Goal: Contribute content: Contribute content

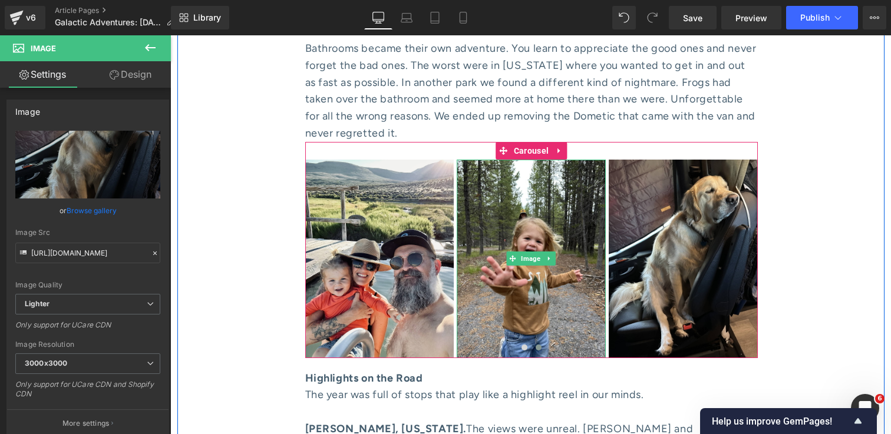
scroll to position [2186, 0]
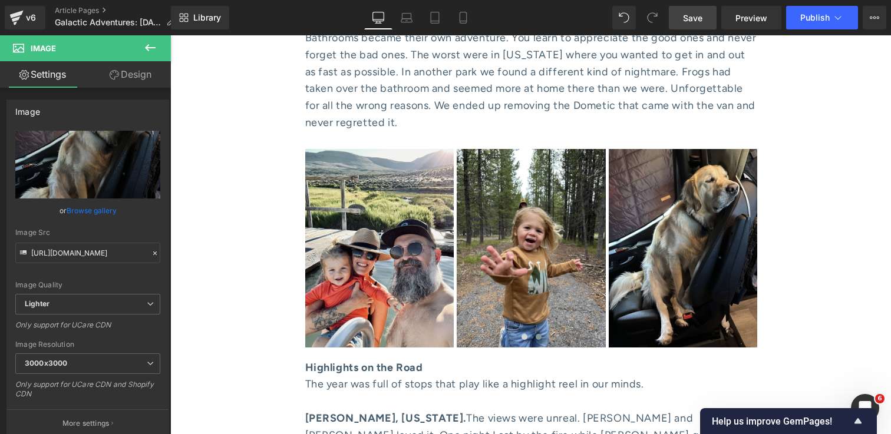
click at [688, 17] on span "Save" at bounding box center [692, 18] width 19 height 12
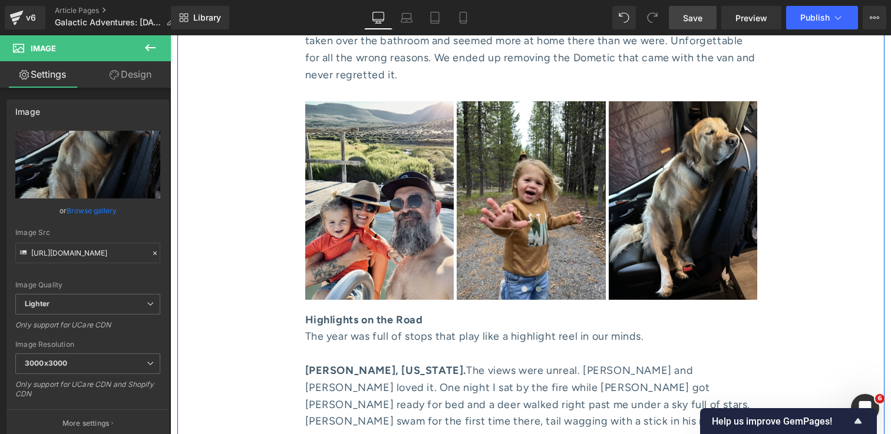
scroll to position [2145, 0]
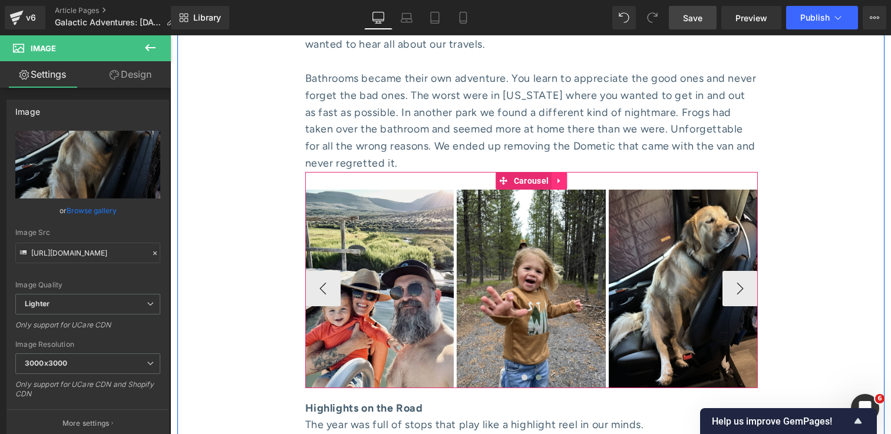
click at [558, 172] on link at bounding box center [559, 181] width 15 height 18
click at [553, 176] on icon at bounding box center [552, 180] width 8 height 9
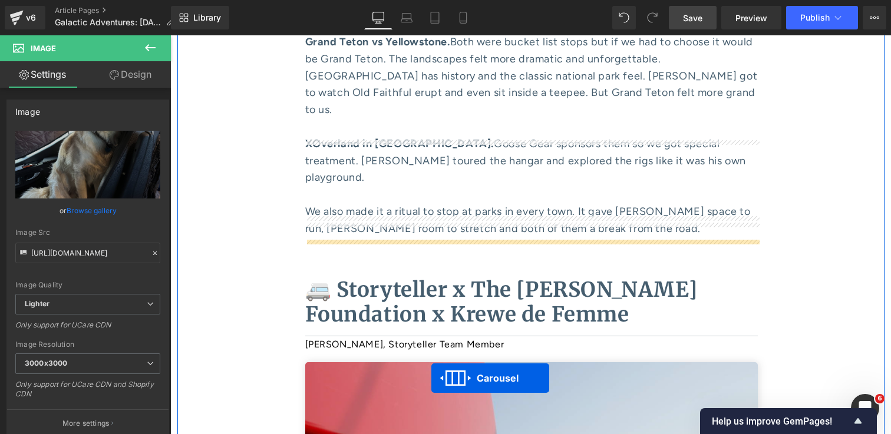
scroll to position [3079, 0]
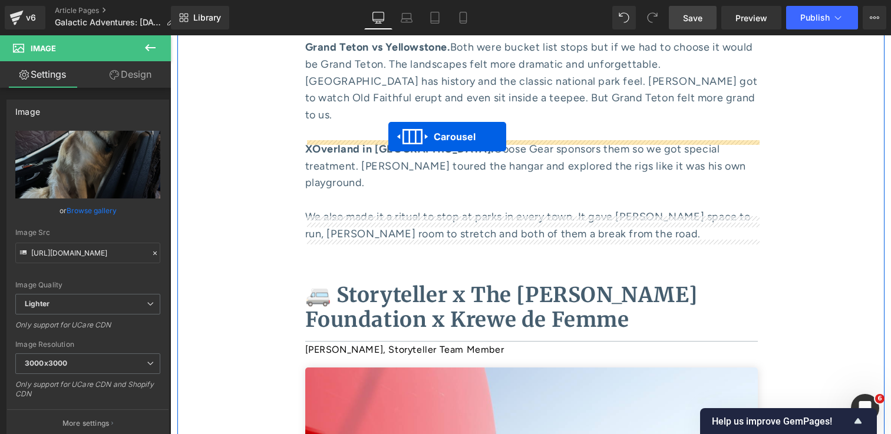
drag, startPoint x: 502, startPoint y: 80, endPoint x: 388, endPoint y: 137, distance: 127.0
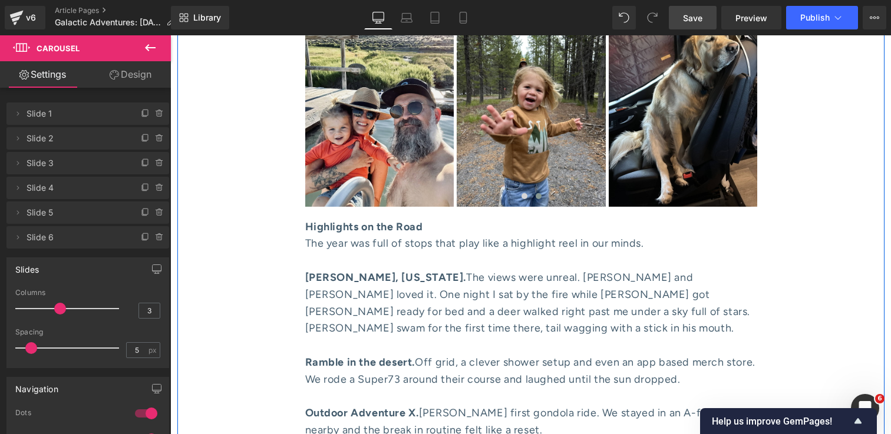
scroll to position [2316, 0]
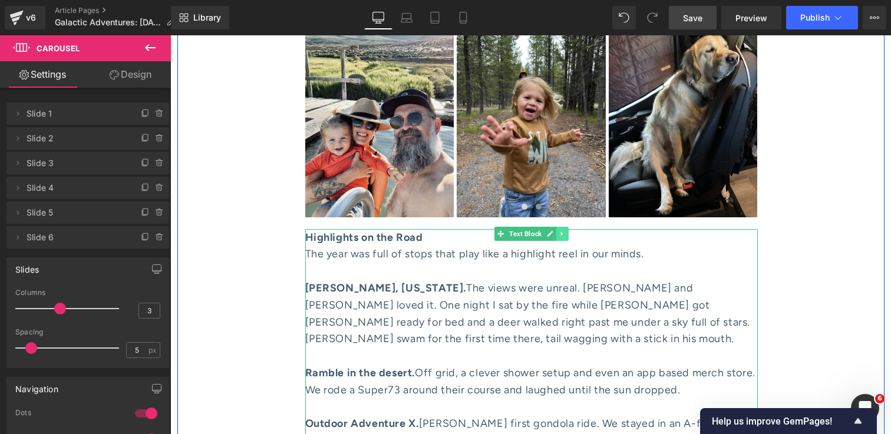
click at [562, 232] on icon at bounding box center [562, 234] width 2 height 4
click at [559, 230] on icon at bounding box center [556, 233] width 6 height 6
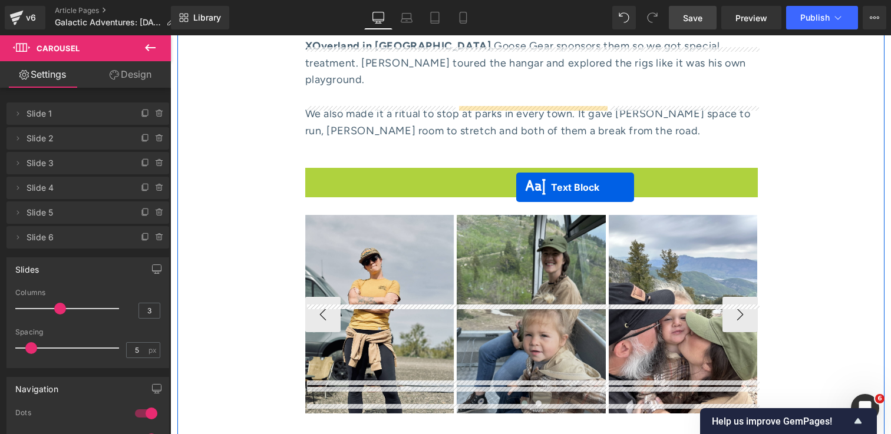
scroll to position [3186, 0]
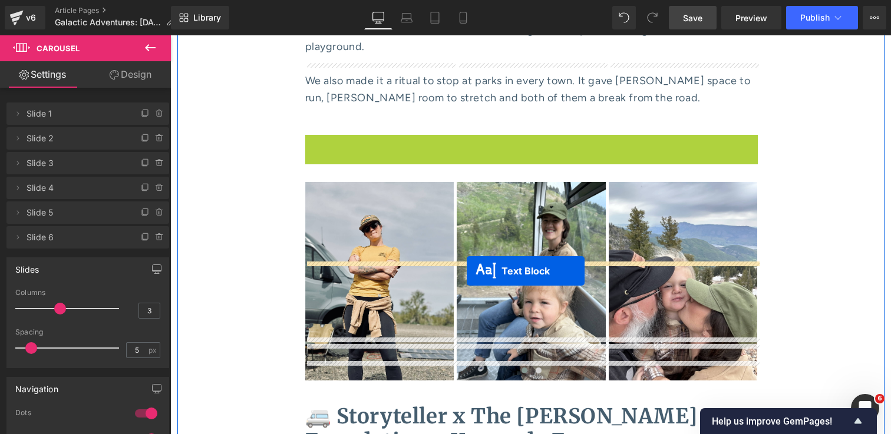
drag, startPoint x: 501, startPoint y: 89, endPoint x: 467, endPoint y: 271, distance: 185.3
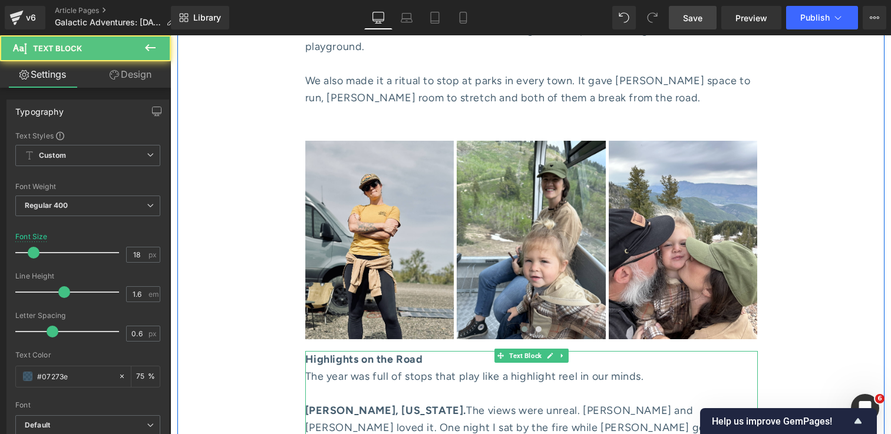
scroll to position [3144, 0]
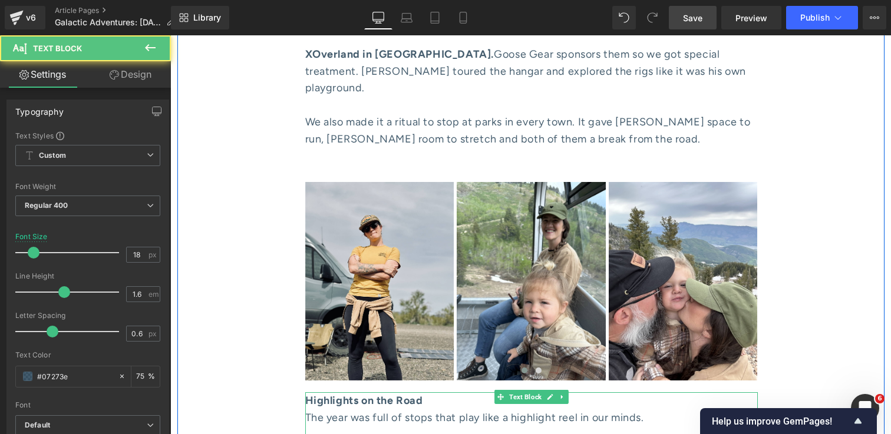
click at [431, 410] on div "The year was full of stops that play like a highlight reel in our minds." at bounding box center [531, 427] width 453 height 34
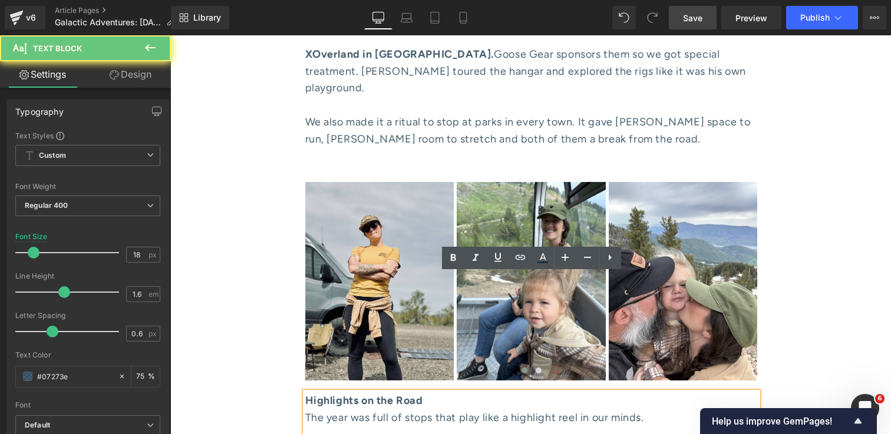
click at [424, 410] on div "The year was full of stops that play like a highlight reel in our minds." at bounding box center [531, 427] width 453 height 34
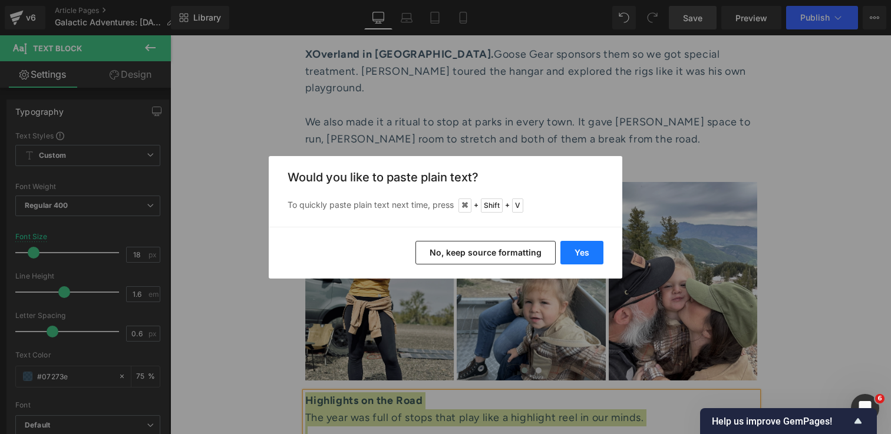
click at [586, 250] on button "Yes" at bounding box center [582, 253] width 43 height 24
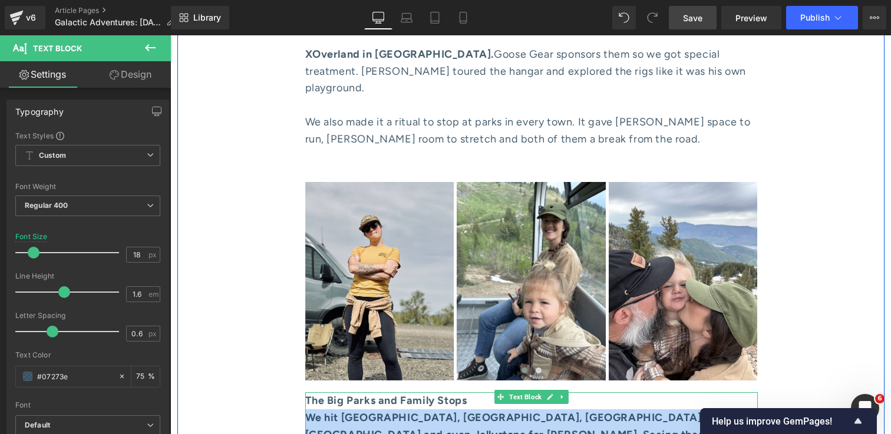
scroll to position [3166, 0]
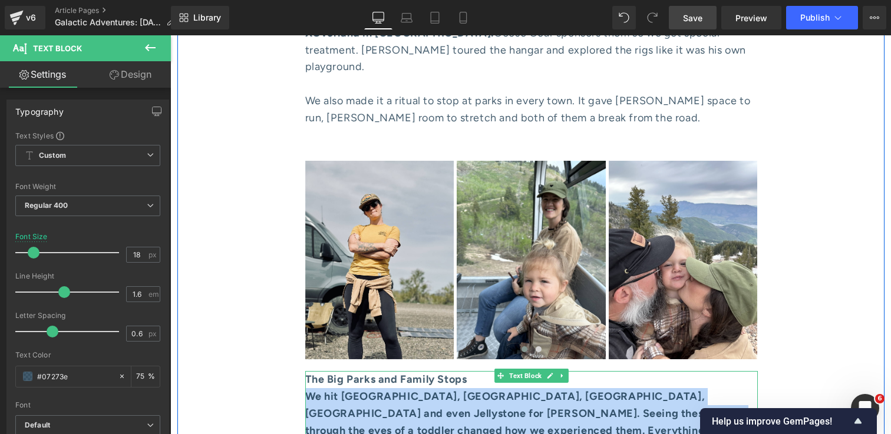
drag, startPoint x: 309, startPoint y: 301, endPoint x: 436, endPoint y: 396, distance: 159.1
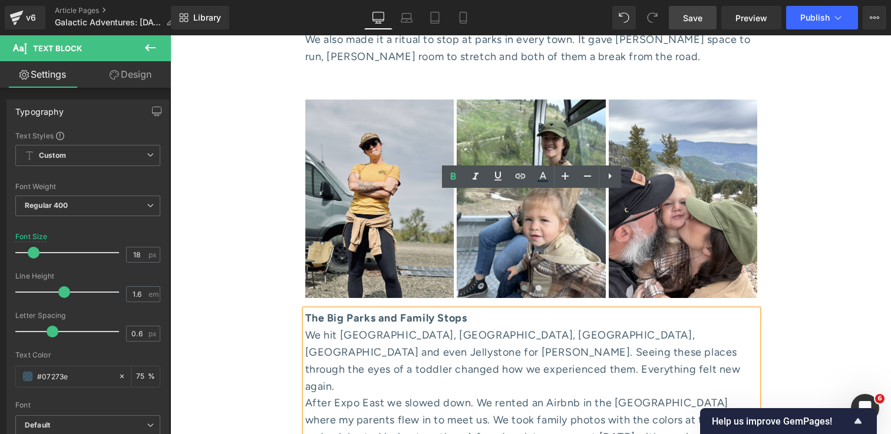
scroll to position [3230, 0]
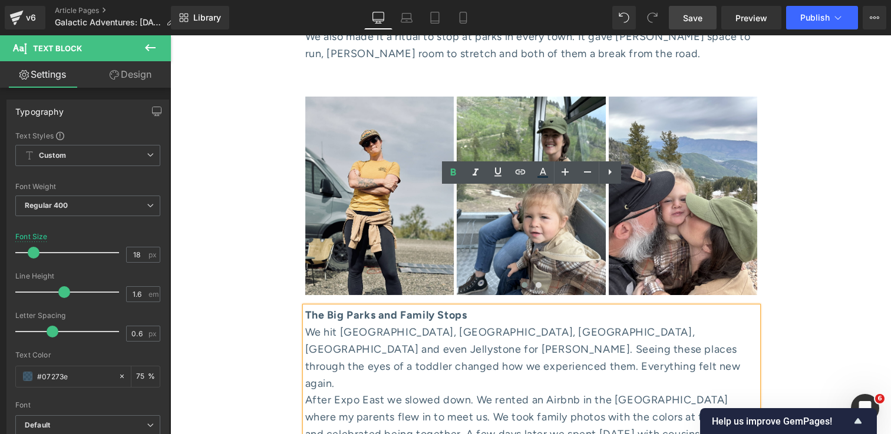
click at [380, 392] on div "After Expo East we slowed down. We rented an Airbnb in the [GEOGRAPHIC_DATA] wh…" at bounding box center [531, 434] width 453 height 85
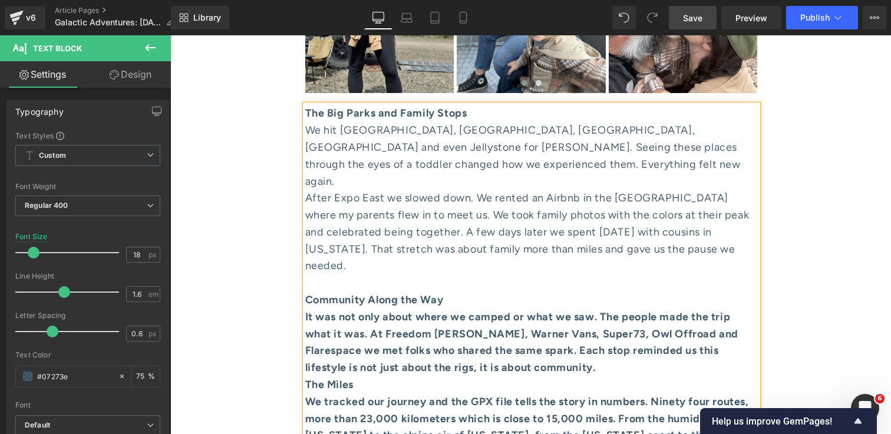
scroll to position [3446, 0]
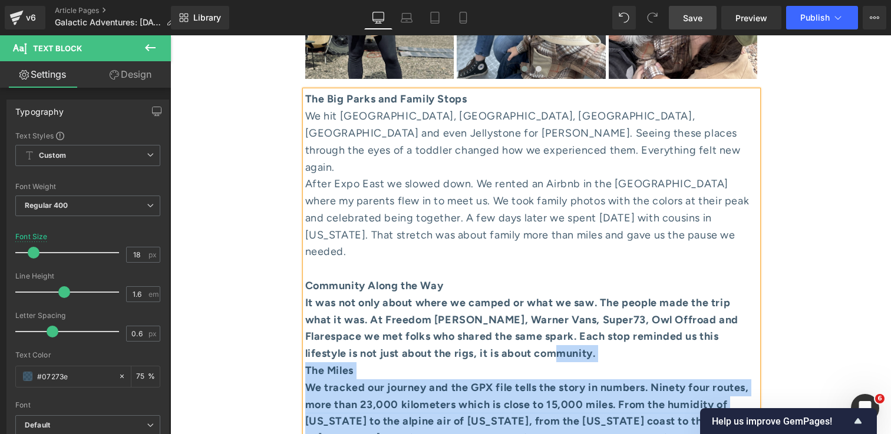
drag, startPoint x: 624, startPoint y: 216, endPoint x: 305, endPoint y: 171, distance: 322.1
click at [305, 295] on div "It was not only about where we camped or what we saw. The people made the trip …" at bounding box center [531, 329] width 453 height 68
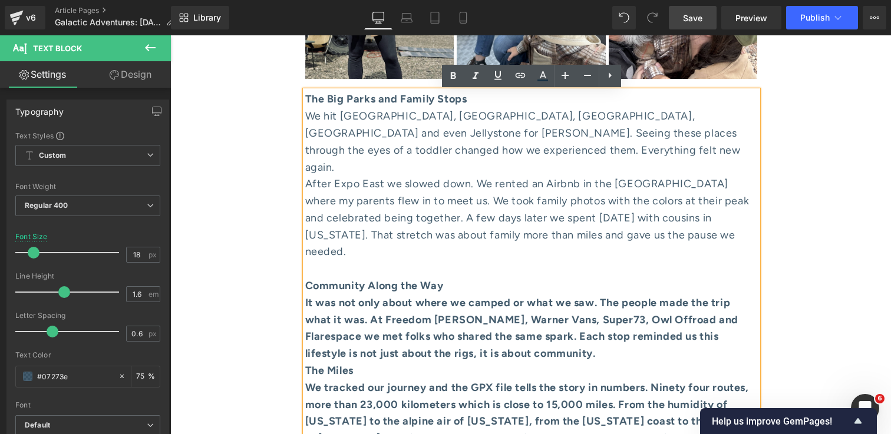
click at [305, 296] on strong "It was not only about where we camped or what we saw. The people made the trip …" at bounding box center [522, 328] width 434 height 64
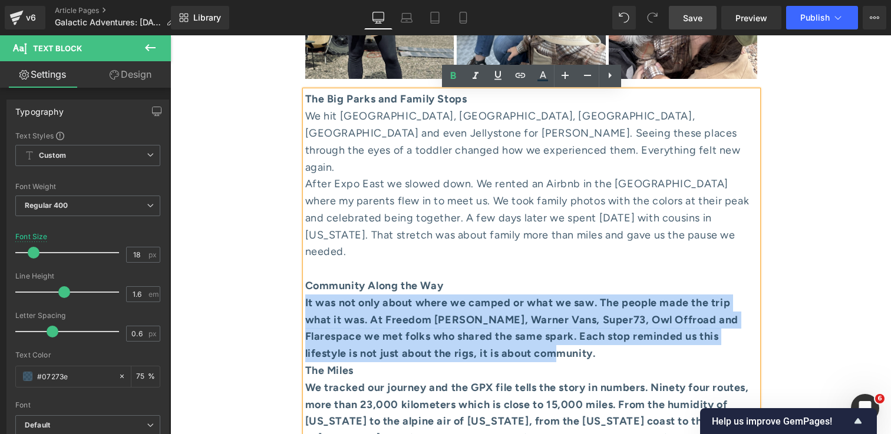
drag, startPoint x: 626, startPoint y: 220, endPoint x: 305, endPoint y: 167, distance: 324.9
click at [305, 295] on div "It was not only about where we camped or what we saw. The people made the trip …" at bounding box center [531, 329] width 453 height 68
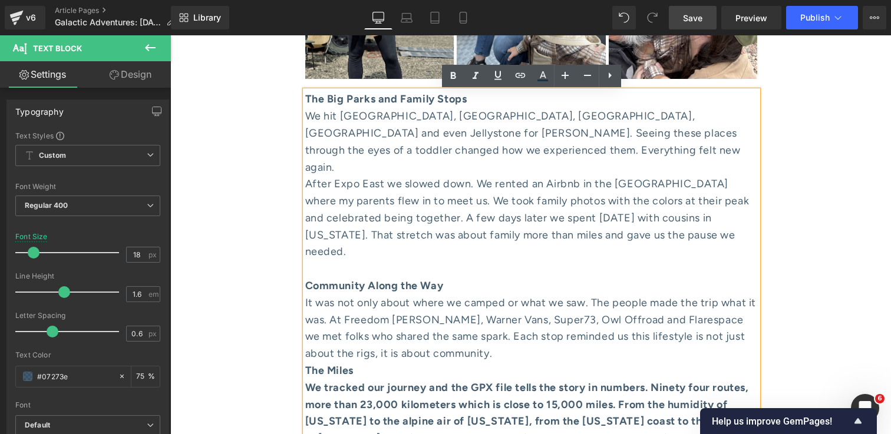
click at [534, 295] on div "It was not only about where we camped or what we saw. The people made the trip …" at bounding box center [531, 329] width 453 height 68
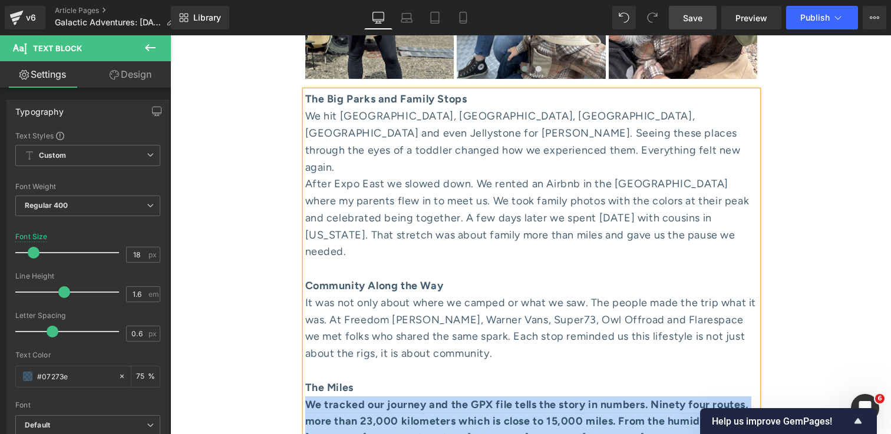
drag, startPoint x: 611, startPoint y: 341, endPoint x: 299, endPoint y: 266, distance: 320.6
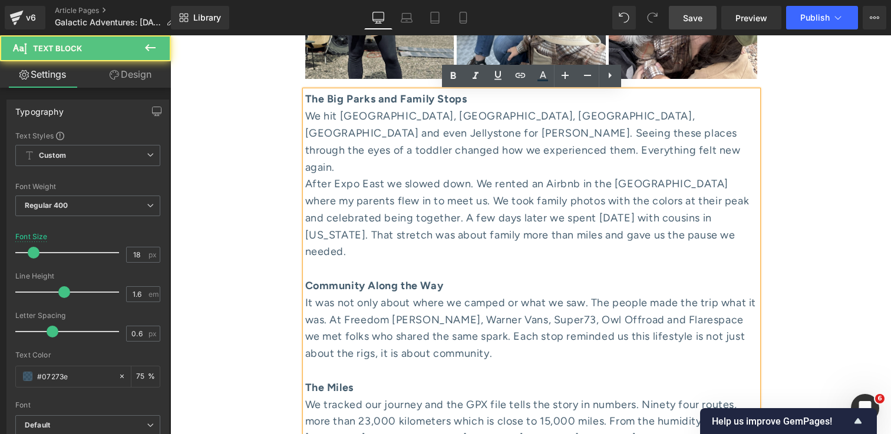
click at [468, 397] on div "We tracked our journey and the GPX file tells the story in numbers. Ninety four…" at bounding box center [531, 439] width 453 height 85
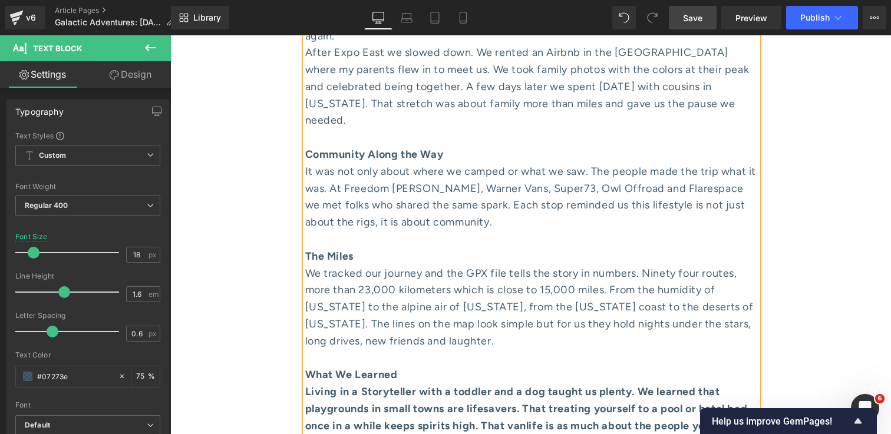
scroll to position [3700, 0]
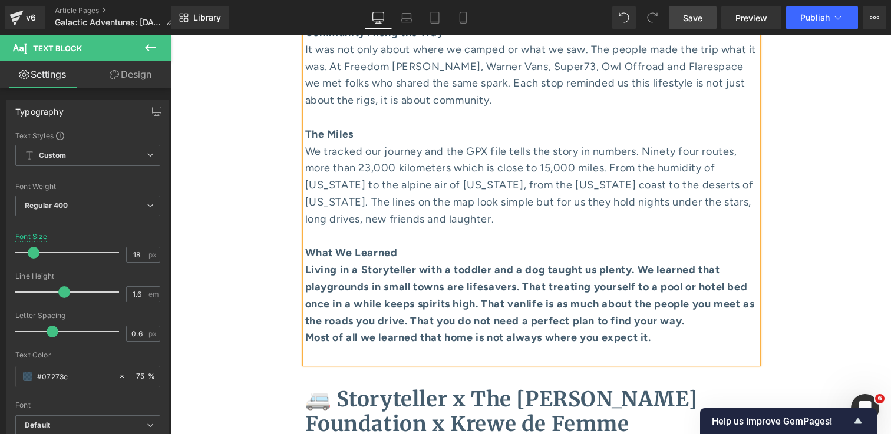
click at [676, 347] on div at bounding box center [531, 355] width 453 height 17
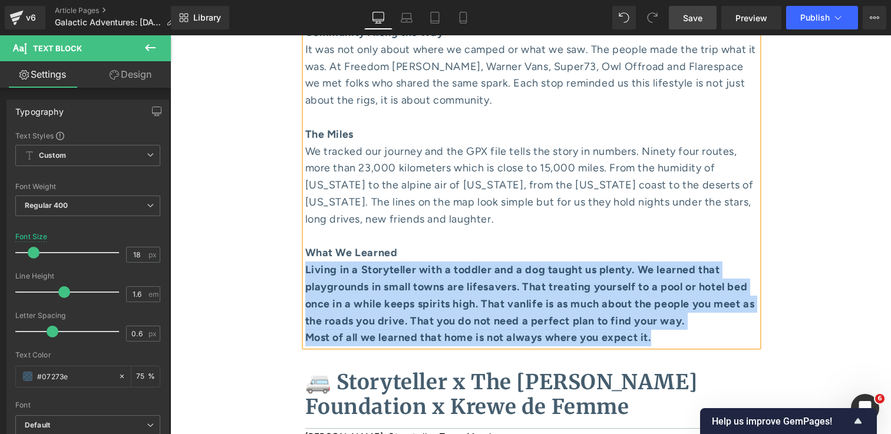
drag, startPoint x: 695, startPoint y: 204, endPoint x: 306, endPoint y: 140, distance: 394.2
click at [306, 140] on div "The Big Parks and Family Stops We hit [GEOGRAPHIC_DATA], [GEOGRAPHIC_DATA], [GE…" at bounding box center [531, 91] width 453 height 509
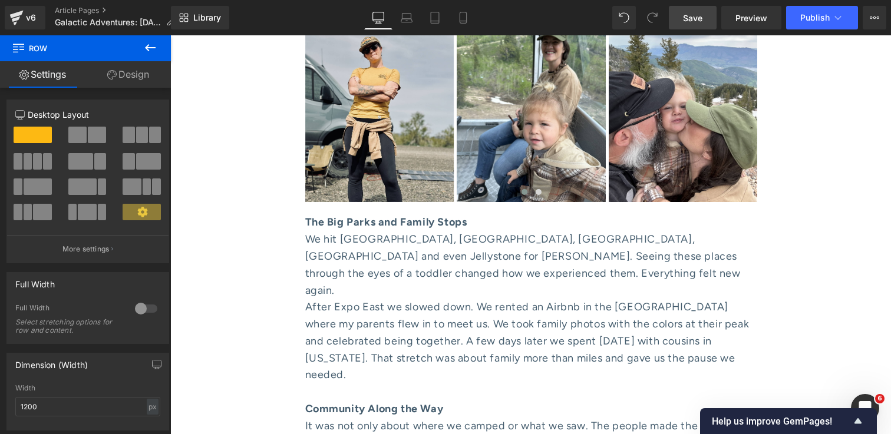
scroll to position [3242, 0]
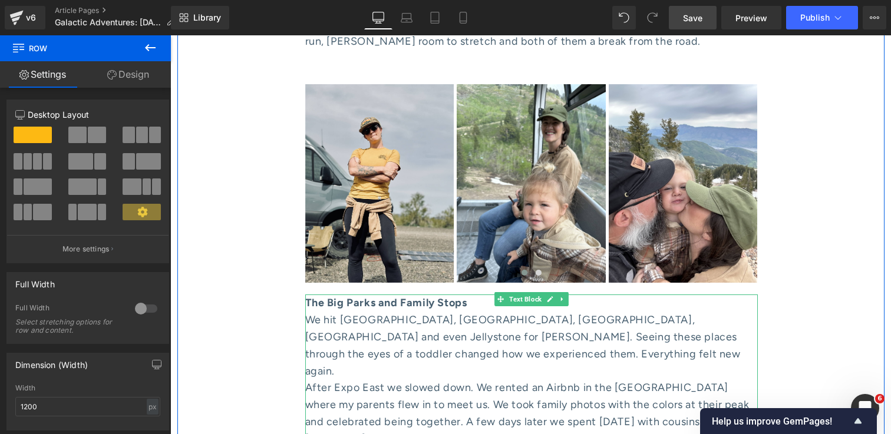
click at [579, 312] on div "We hit [GEOGRAPHIC_DATA], [GEOGRAPHIC_DATA], [GEOGRAPHIC_DATA], [GEOGRAPHIC_DAT…" at bounding box center [531, 346] width 453 height 68
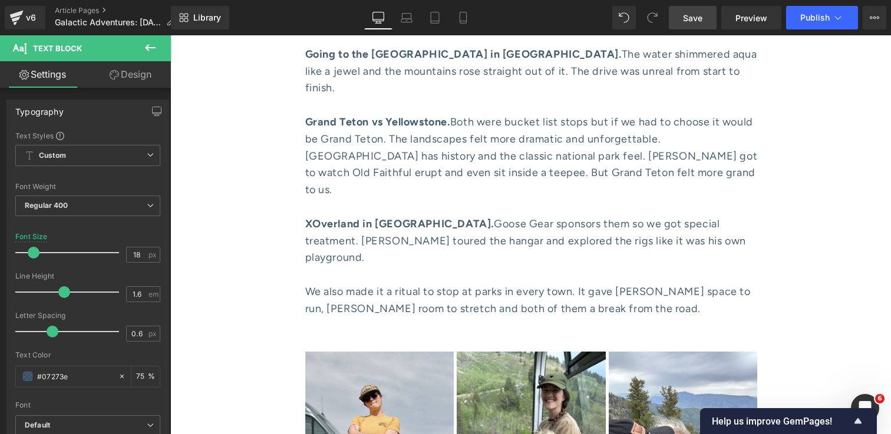
scroll to position [2964, 0]
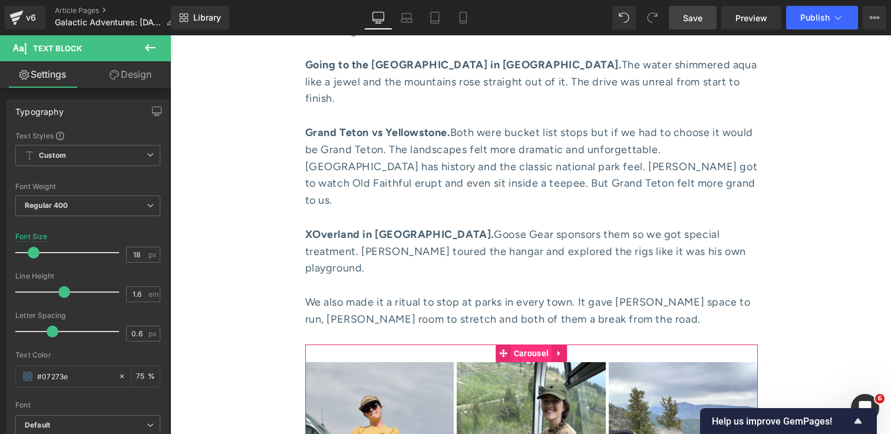
click at [532, 345] on span "Carousel" at bounding box center [531, 354] width 41 height 18
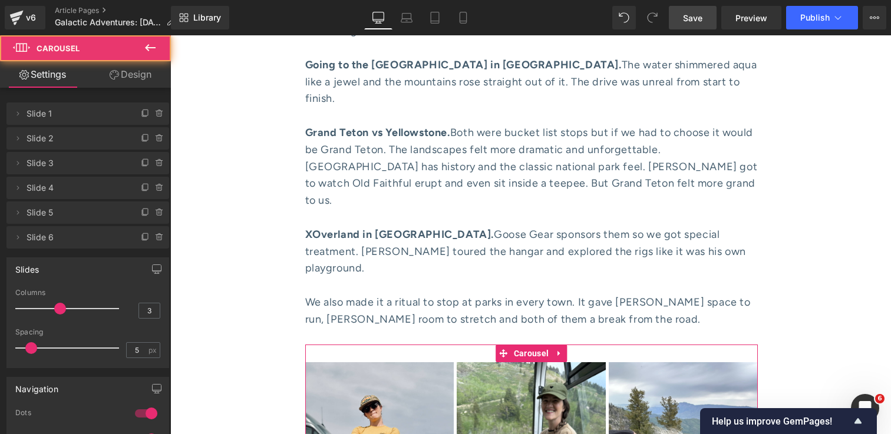
click at [143, 76] on link "Design" at bounding box center [130, 74] width 85 height 27
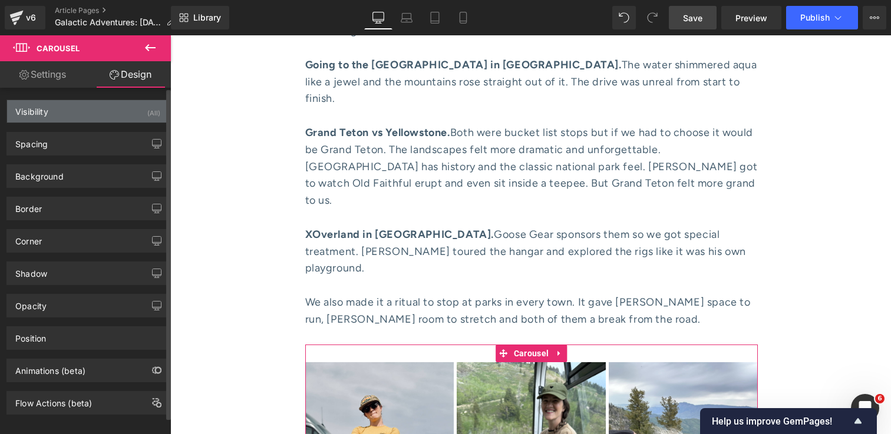
type input "0"
type input "30"
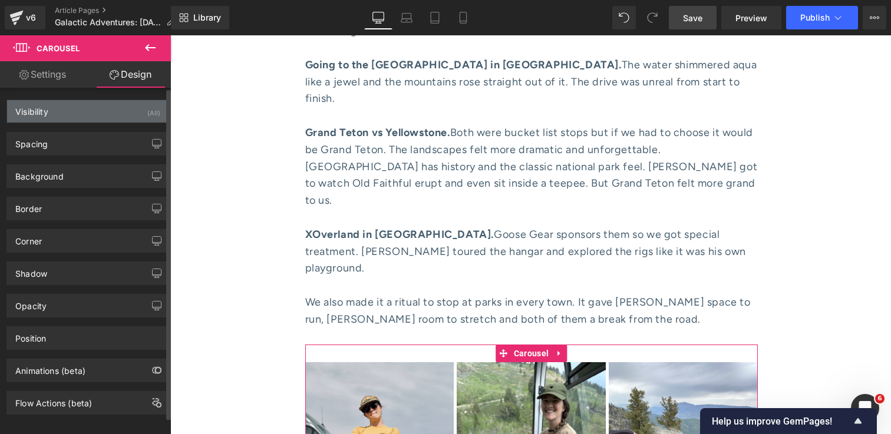
type input "0"
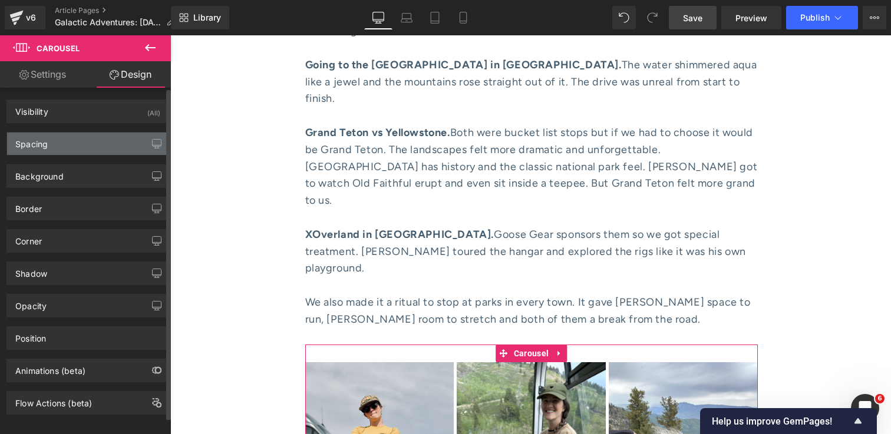
click at [117, 149] on div "Spacing" at bounding box center [87, 144] width 161 height 22
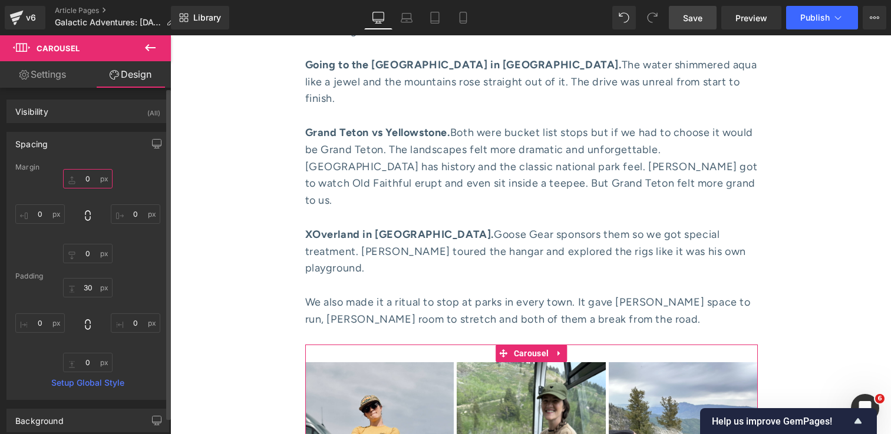
click at [88, 180] on input "0" at bounding box center [88, 178] width 50 height 19
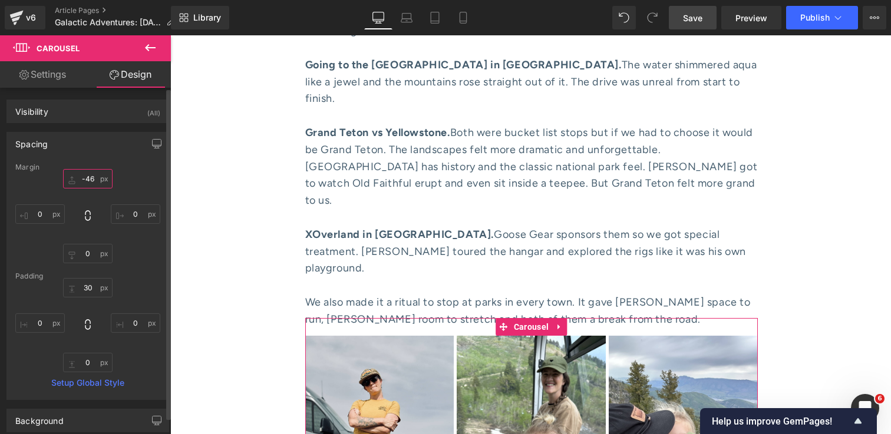
type input "-45"
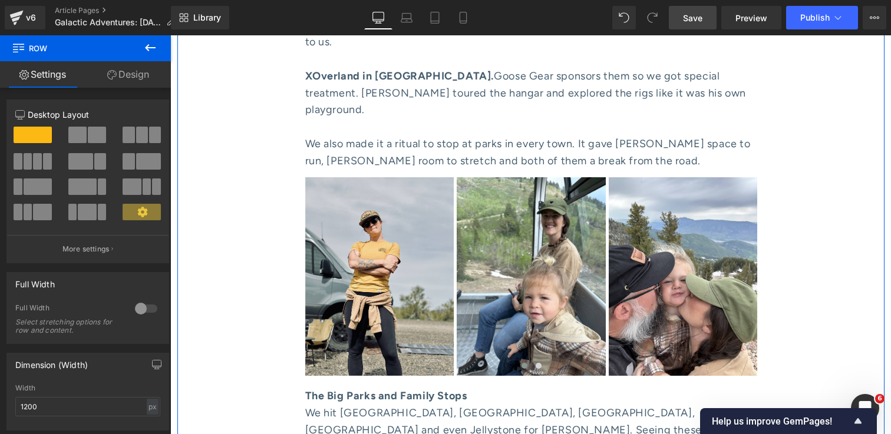
scroll to position [3126, 0]
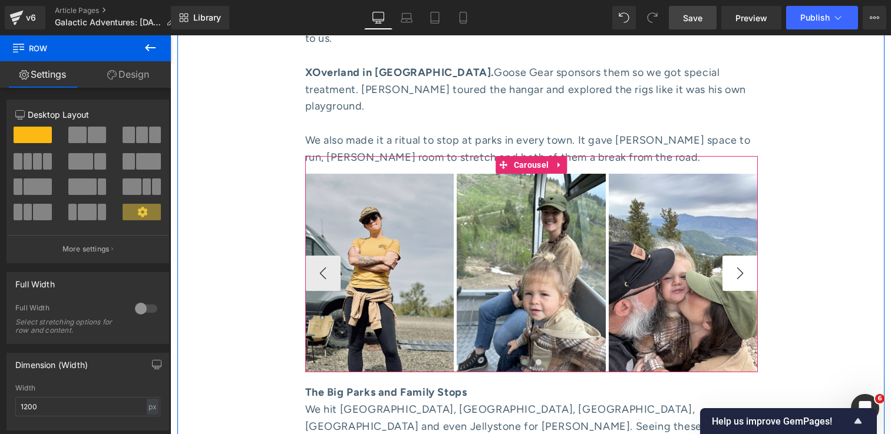
click at [749, 256] on button "›" at bounding box center [740, 273] width 35 height 35
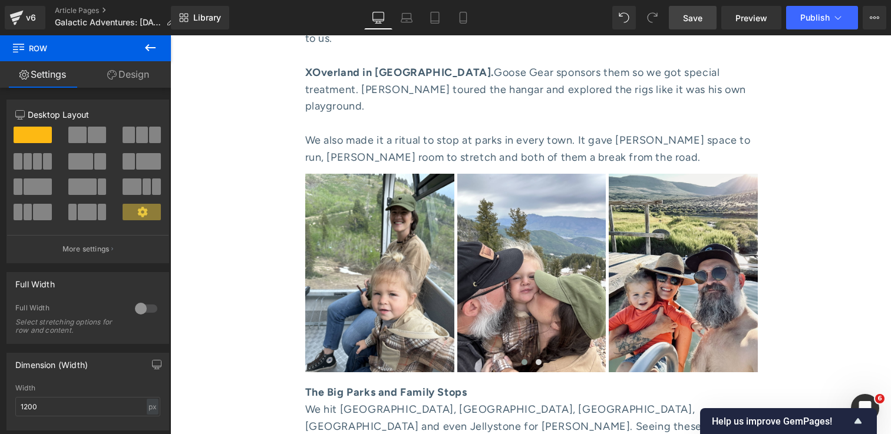
click at [688, 14] on span "Save" at bounding box center [692, 18] width 19 height 12
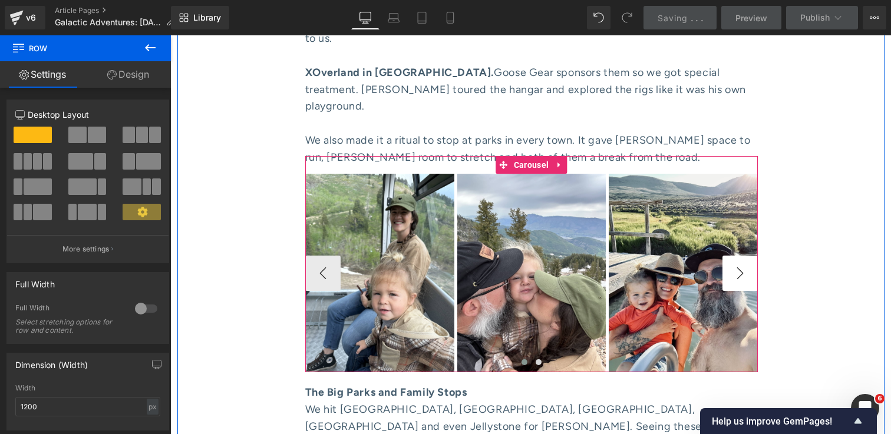
click at [747, 256] on button "›" at bounding box center [740, 273] width 35 height 35
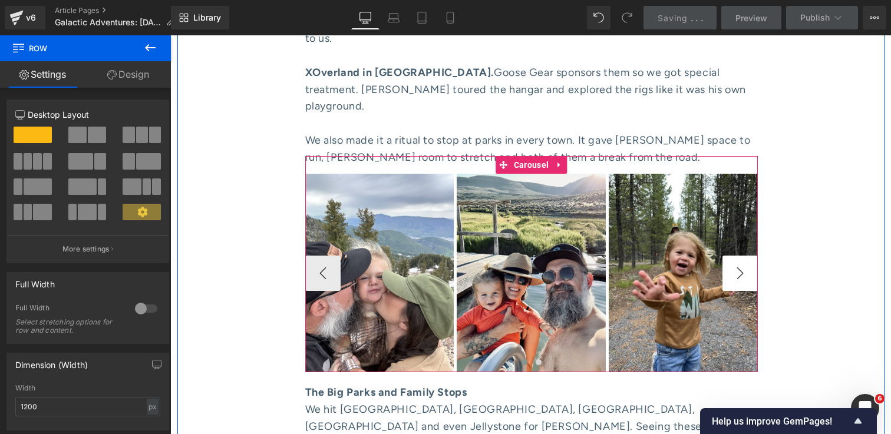
click at [745, 256] on button "›" at bounding box center [740, 273] width 35 height 35
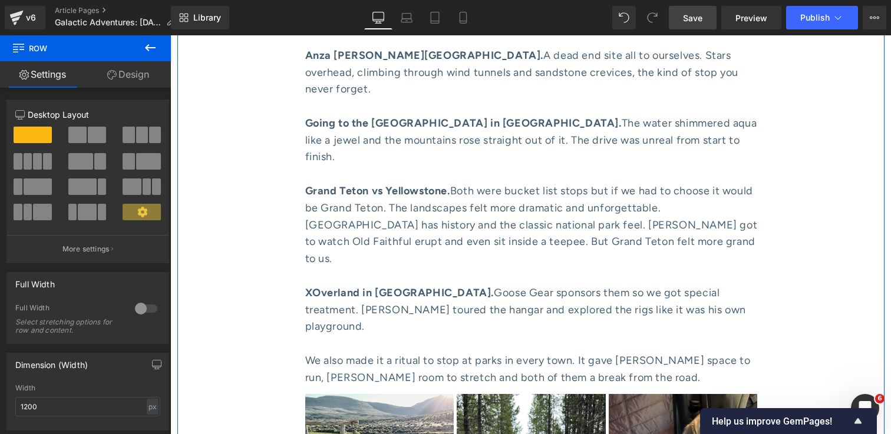
scroll to position [2948, 0]
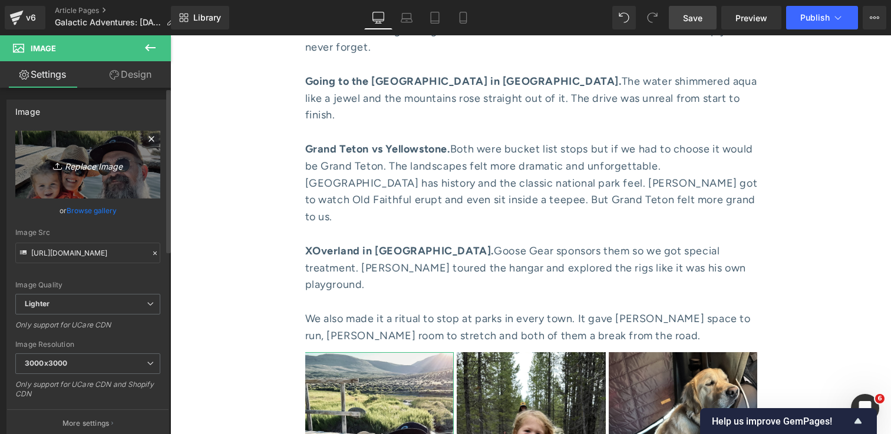
click at [74, 169] on icon "Replace Image" at bounding box center [88, 164] width 94 height 15
type input "C:\fakepath\IMG_2427 1.jpg"
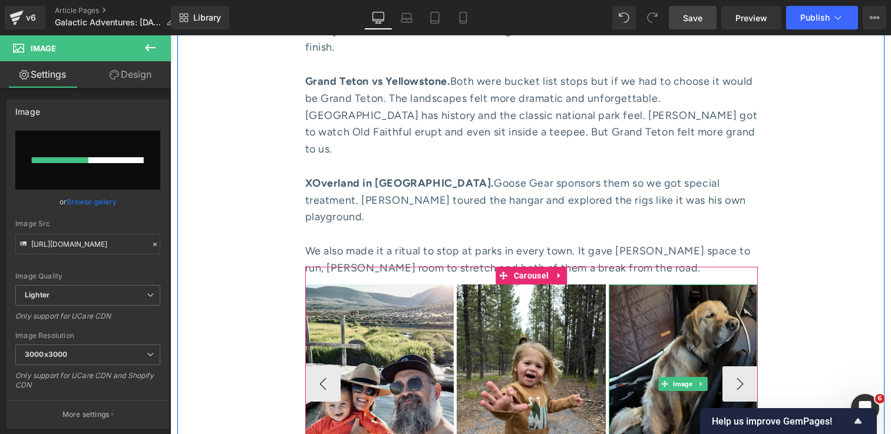
scroll to position [3016, 0]
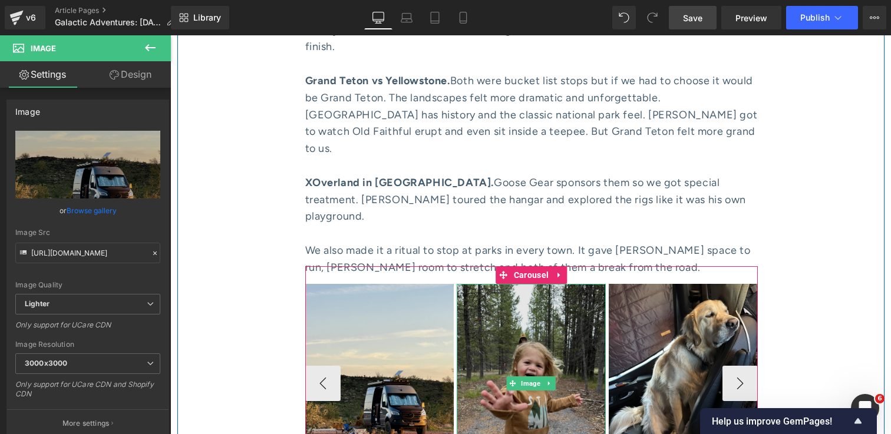
click at [529, 336] on img at bounding box center [531, 383] width 149 height 199
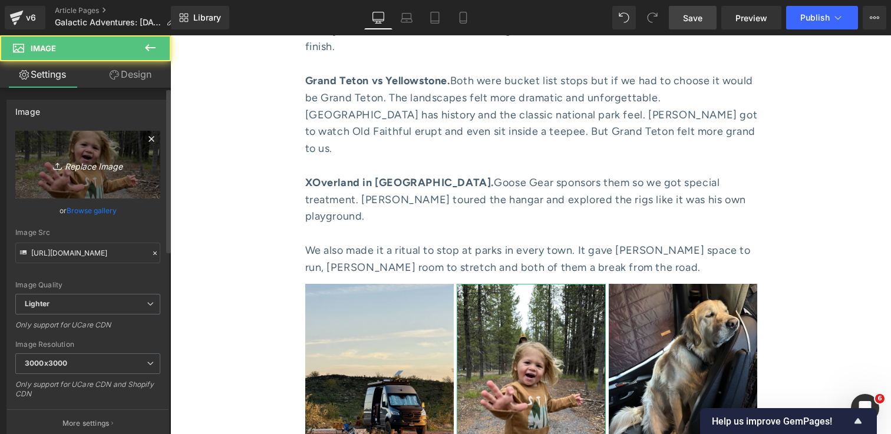
click at [91, 170] on icon "Replace Image" at bounding box center [88, 164] width 94 height 15
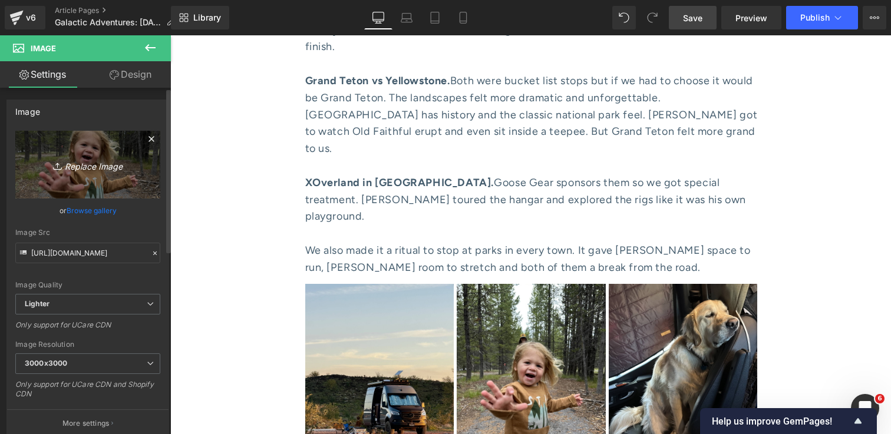
type input "C:\fakepath\8CDAE2FD-A741-4AF3-AD2B-4A98A7EA67FF 1.jpg"
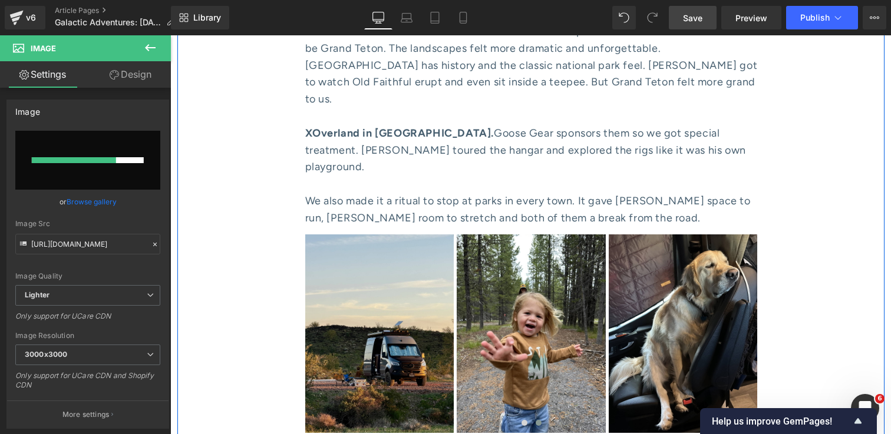
scroll to position [3070, 0]
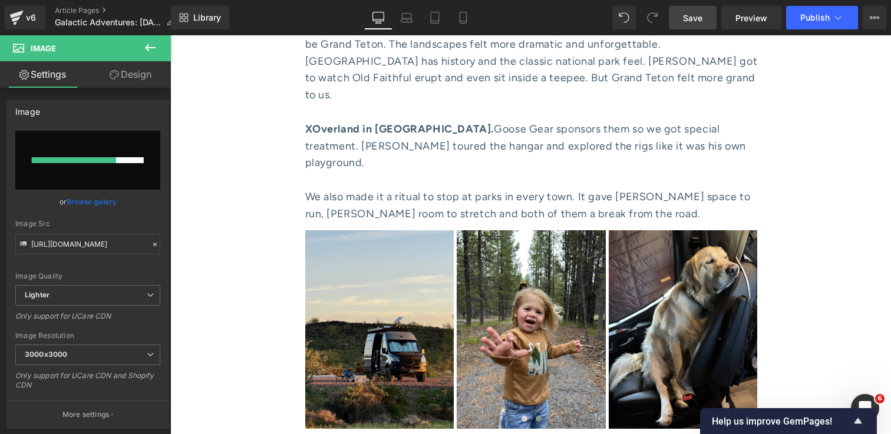
click at [694, 26] on link "Save" at bounding box center [693, 18] width 48 height 24
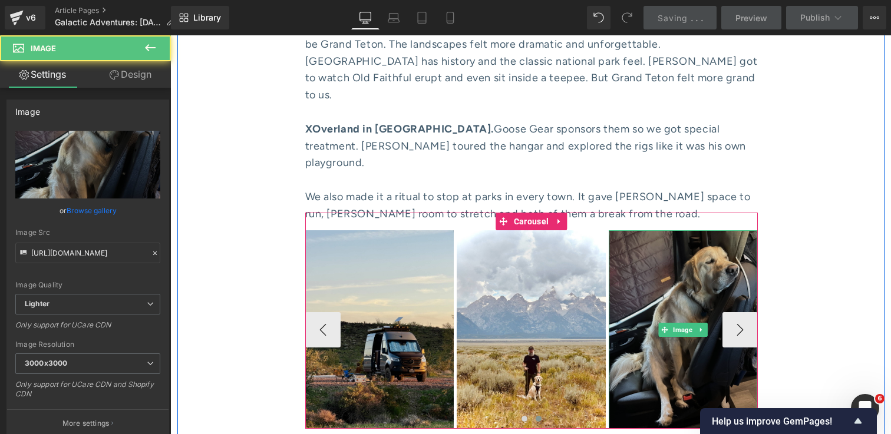
click at [694, 230] on img at bounding box center [683, 329] width 149 height 199
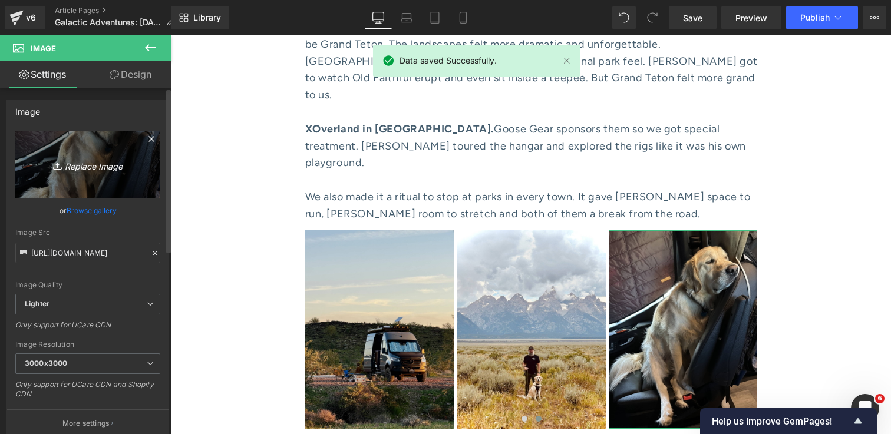
click at [97, 166] on icon "Replace Image" at bounding box center [88, 164] width 94 height 15
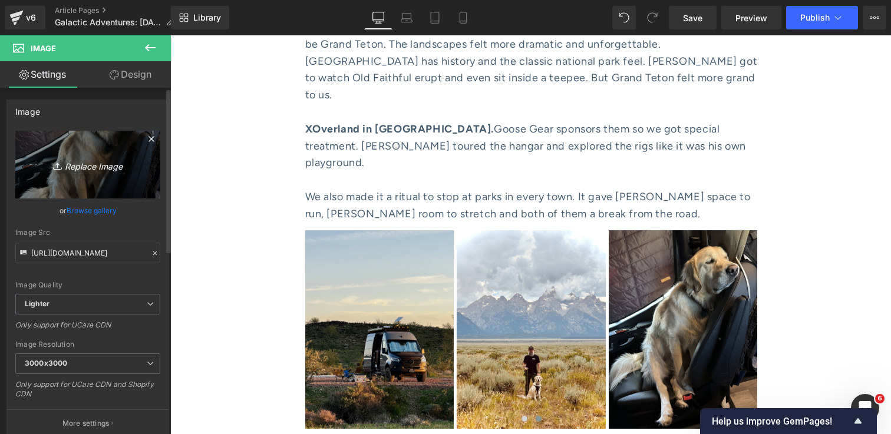
type input "C:\fakepath\IMG_2627 1.jpg"
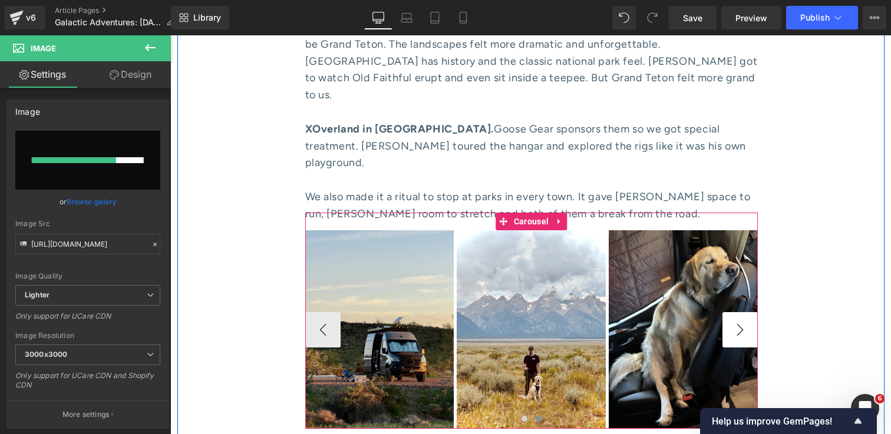
click at [737, 312] on button "›" at bounding box center [740, 329] width 35 height 35
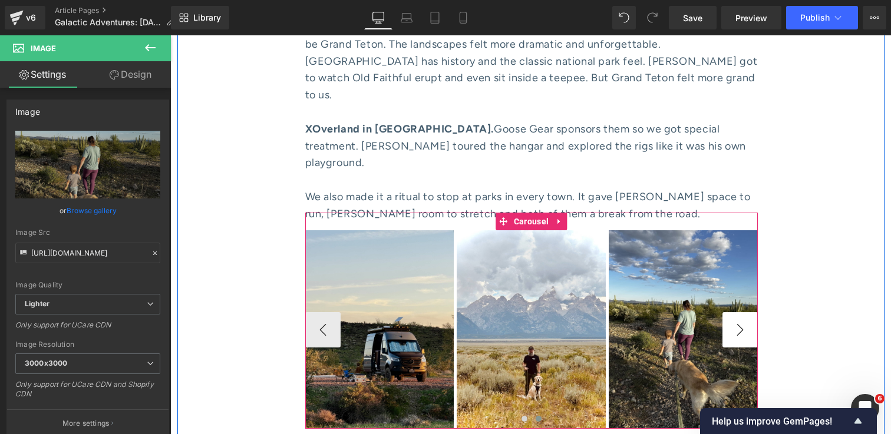
click at [737, 312] on button "›" at bounding box center [740, 329] width 35 height 35
click at [740, 312] on button "›" at bounding box center [740, 329] width 35 height 35
click at [746, 312] on button "›" at bounding box center [740, 329] width 35 height 35
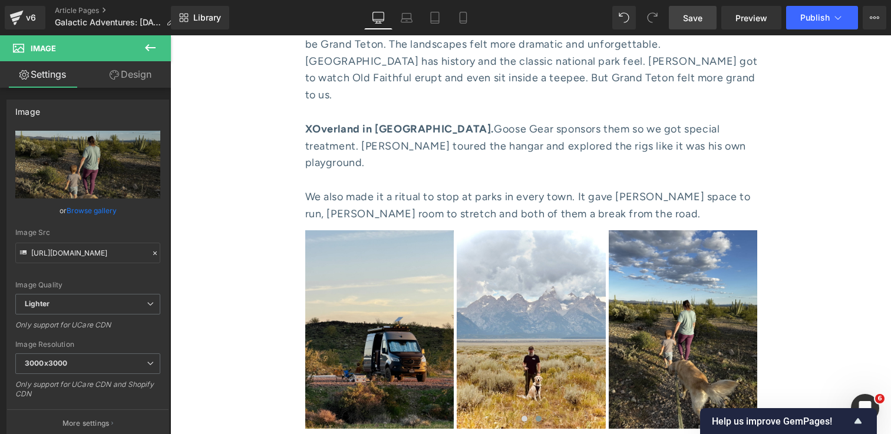
drag, startPoint x: 696, startPoint y: 18, endPoint x: 566, endPoint y: 255, distance: 270.6
click at [696, 18] on span "Save" at bounding box center [692, 18] width 19 height 12
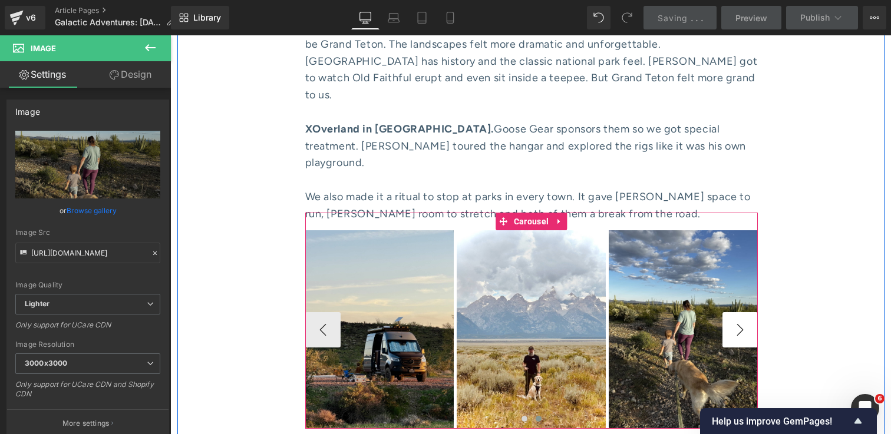
click at [737, 312] on button "›" at bounding box center [740, 329] width 35 height 35
click at [322, 312] on button "‹" at bounding box center [322, 329] width 35 height 35
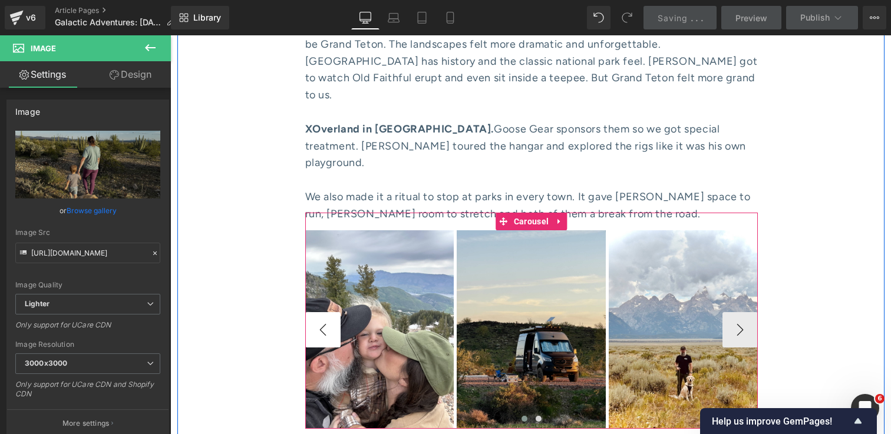
click at [322, 312] on button "‹" at bounding box center [322, 329] width 35 height 35
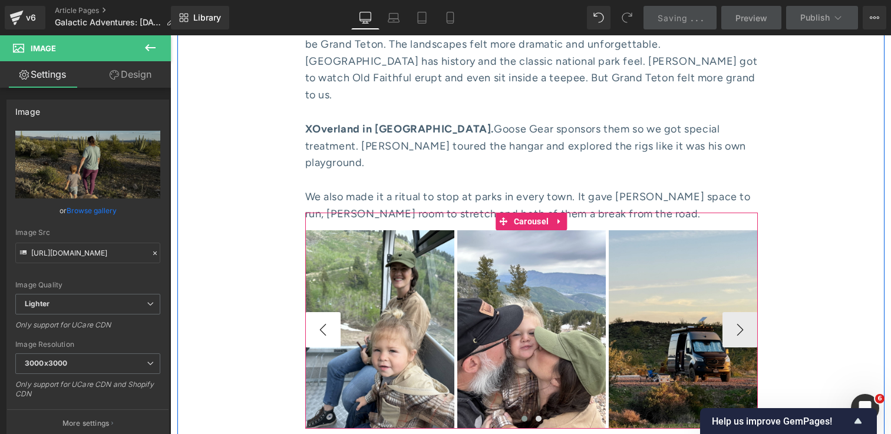
click at [322, 312] on button "‹" at bounding box center [322, 329] width 35 height 35
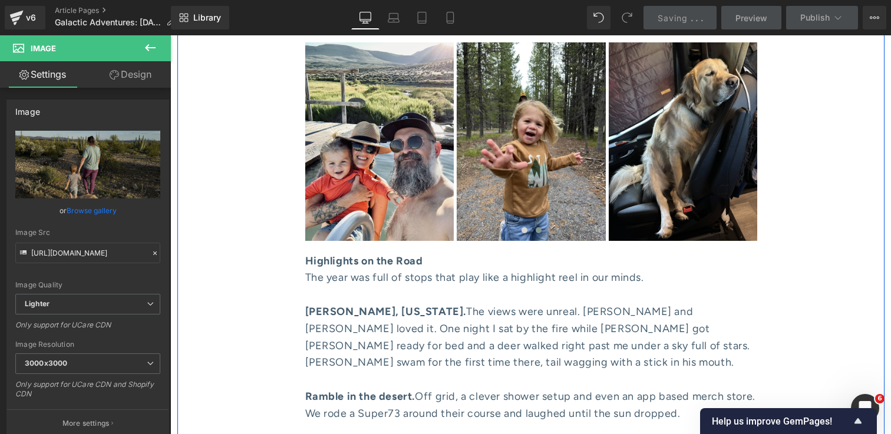
scroll to position [2139, 0]
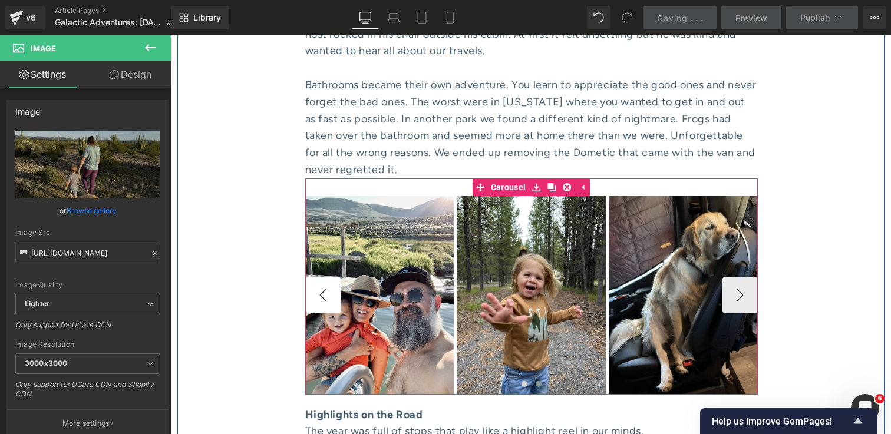
click at [318, 278] on button "‹" at bounding box center [322, 295] width 35 height 35
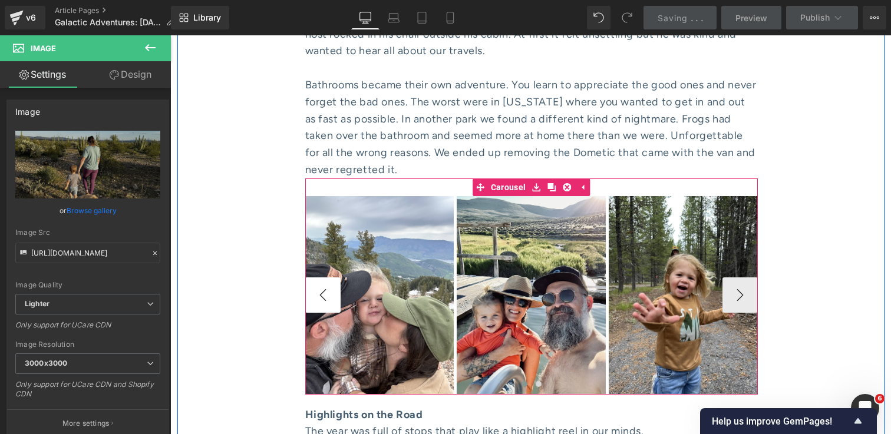
click at [318, 278] on button "‹" at bounding box center [322, 295] width 35 height 35
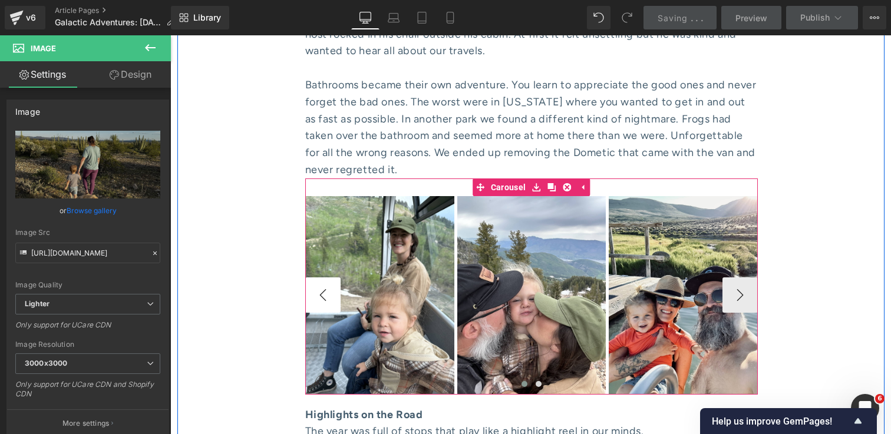
click at [318, 278] on button "‹" at bounding box center [322, 295] width 35 height 35
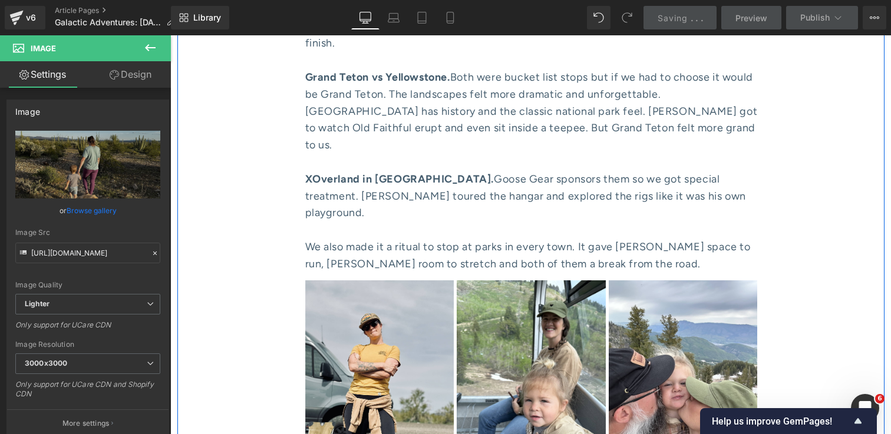
scroll to position [3111, 0]
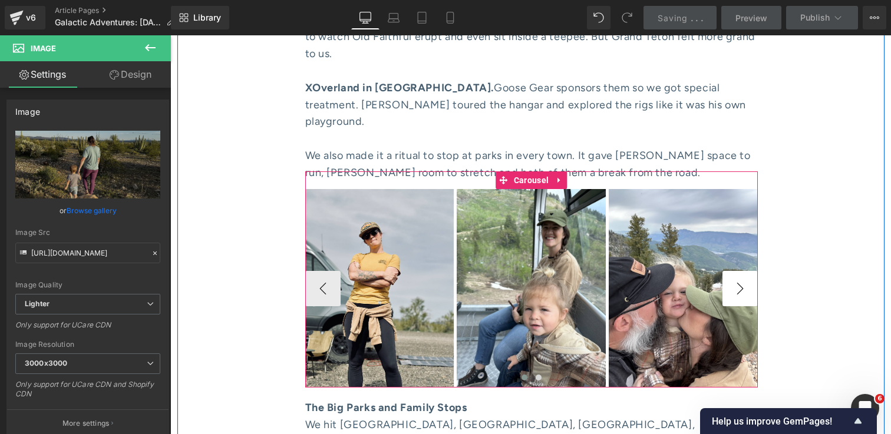
click at [750, 271] on button "›" at bounding box center [740, 288] width 35 height 35
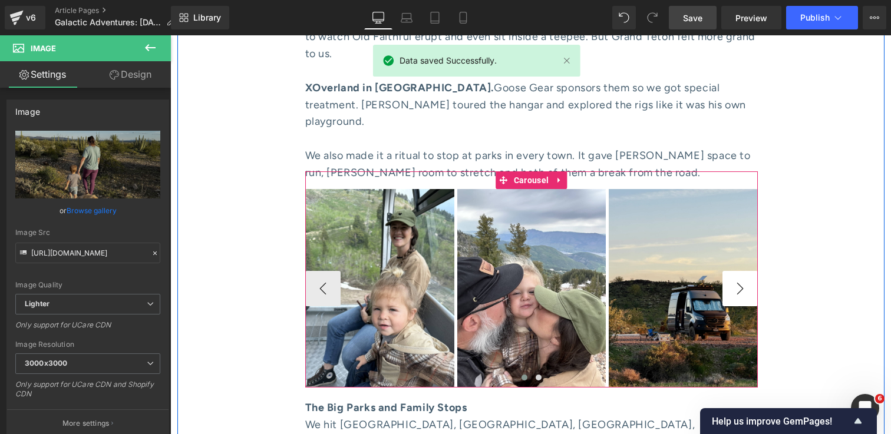
click at [750, 271] on button "›" at bounding box center [740, 288] width 35 height 35
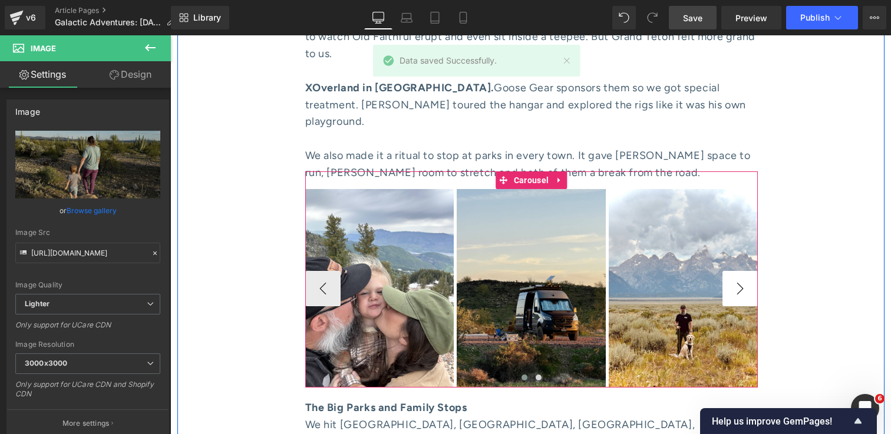
click at [750, 271] on button "›" at bounding box center [740, 288] width 35 height 35
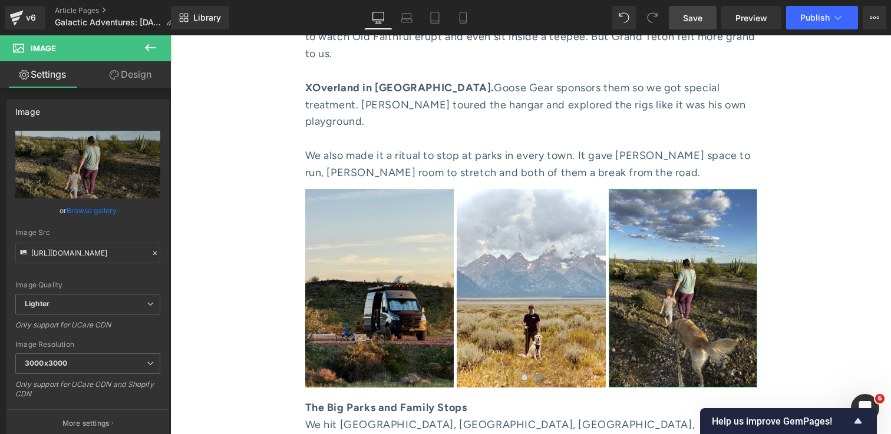
click at [125, 74] on link "Design" at bounding box center [130, 74] width 85 height 27
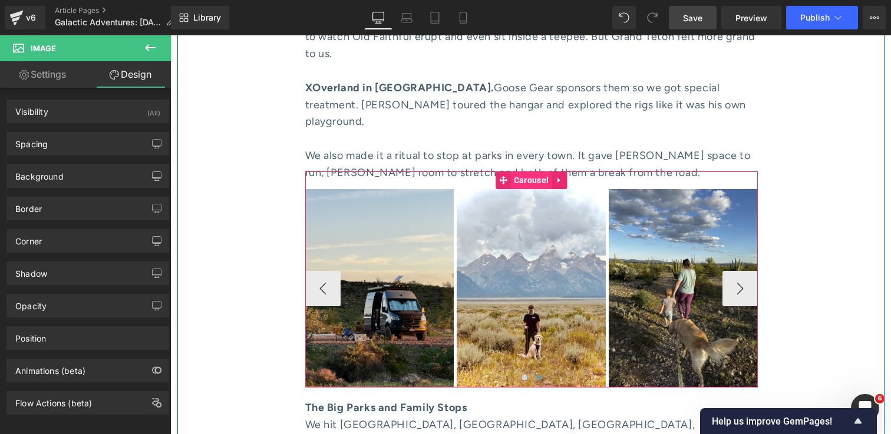
click at [536, 172] on span "Carousel" at bounding box center [531, 181] width 41 height 18
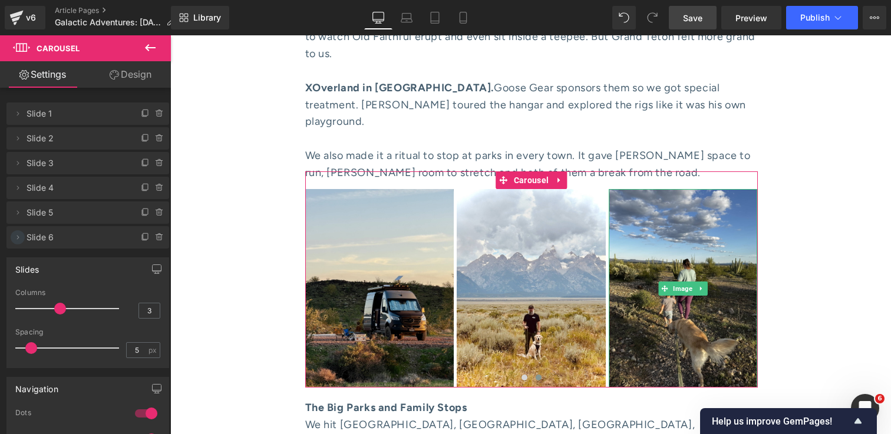
click at [18, 238] on icon at bounding box center [17, 237] width 9 height 9
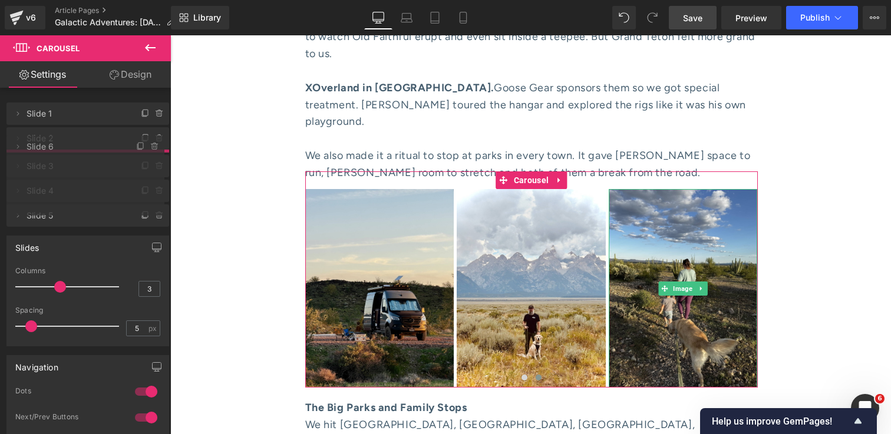
drag, startPoint x: 57, startPoint y: 238, endPoint x: 57, endPoint y: 147, distance: 90.8
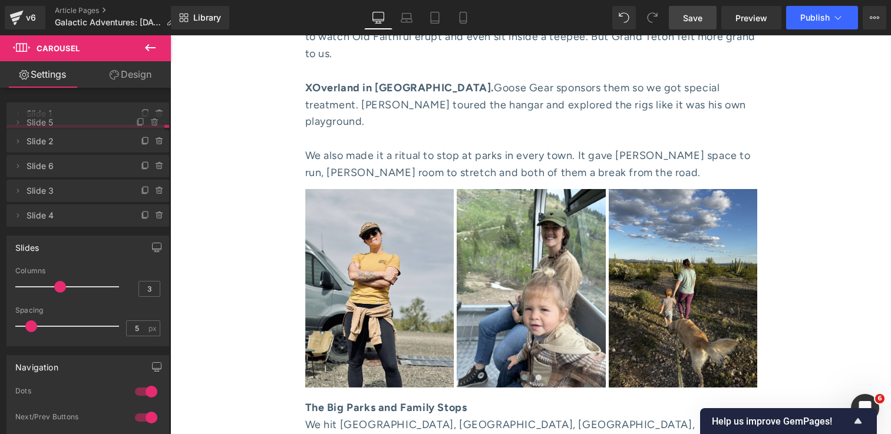
drag, startPoint x: 67, startPoint y: 244, endPoint x: 68, endPoint y: 129, distance: 114.9
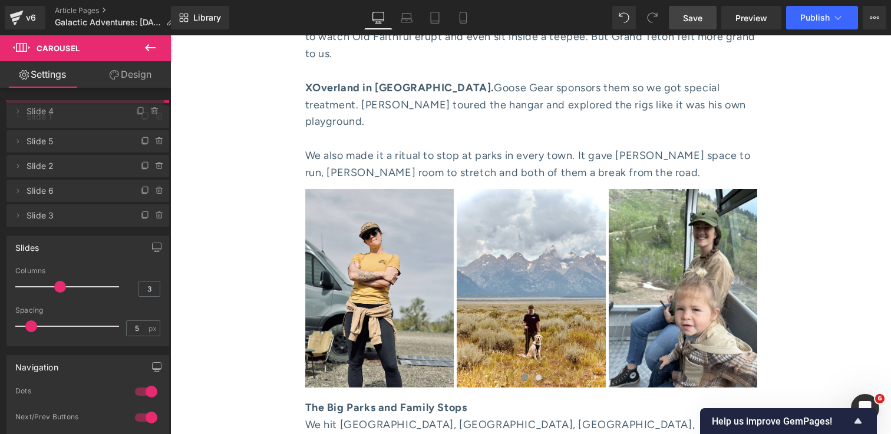
drag, startPoint x: 66, startPoint y: 241, endPoint x: 65, endPoint y: 115, distance: 126.1
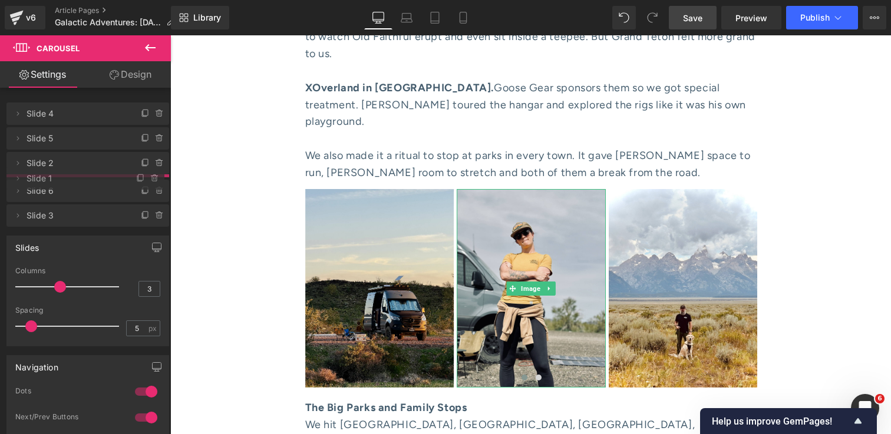
drag, startPoint x: 69, startPoint y: 140, endPoint x: 68, endPoint y: 180, distance: 40.1
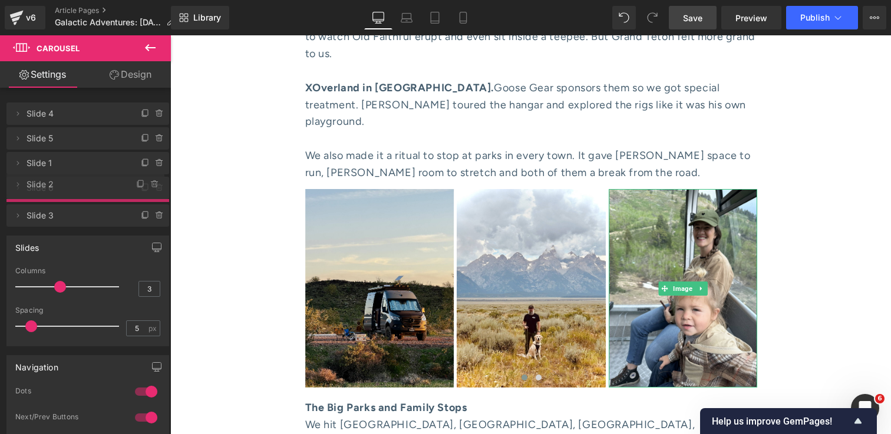
drag, startPoint x: 77, startPoint y: 167, endPoint x: 78, endPoint y: 188, distance: 21.2
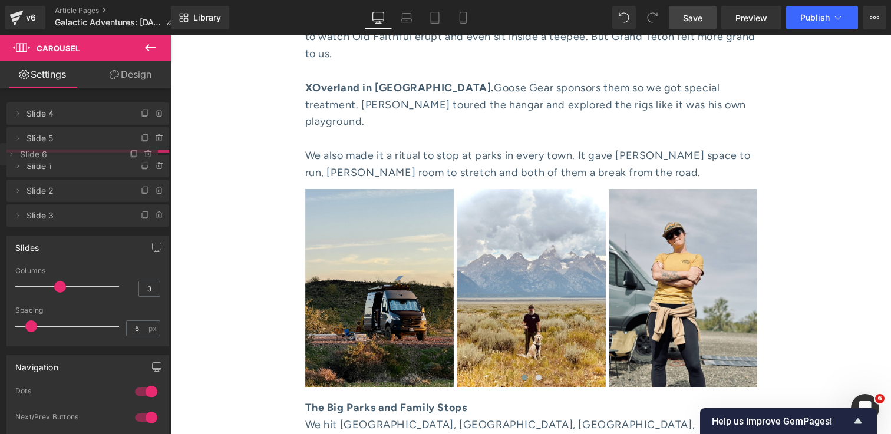
drag, startPoint x: 76, startPoint y: 192, endPoint x: 76, endPoint y: 159, distance: 33.6
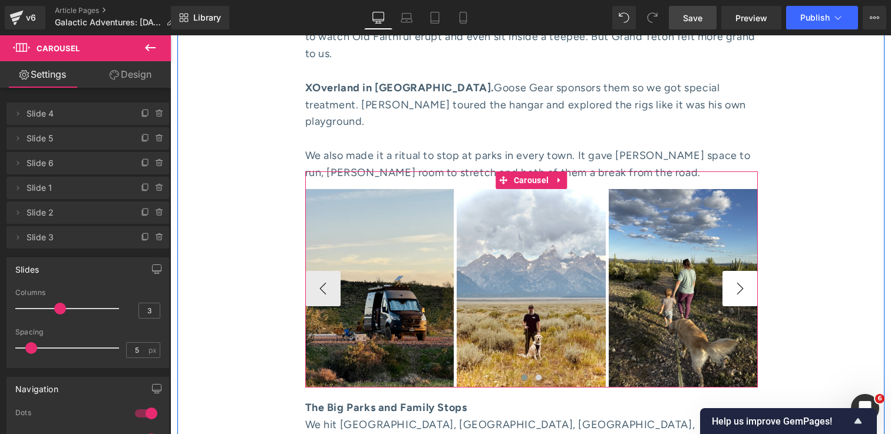
click at [743, 271] on button "›" at bounding box center [740, 288] width 35 height 35
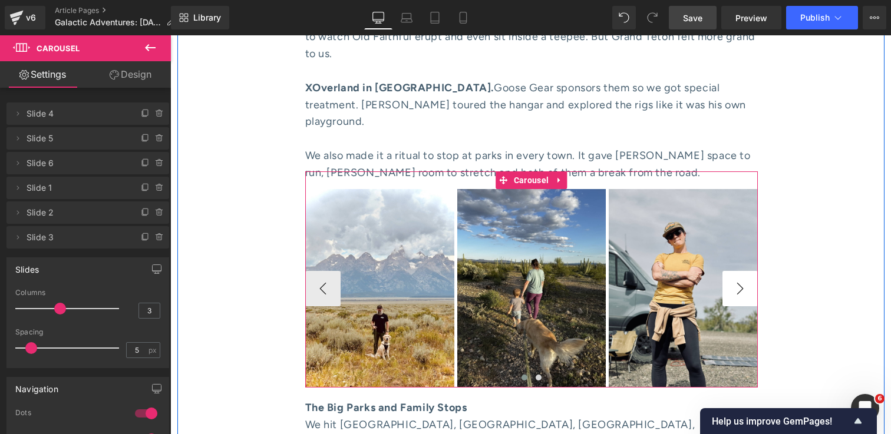
click at [743, 271] on button "›" at bounding box center [740, 288] width 35 height 35
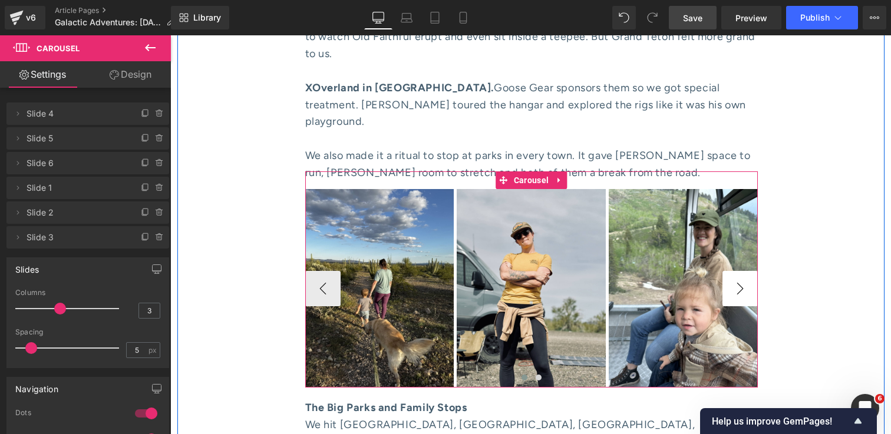
click at [743, 271] on button "›" at bounding box center [740, 288] width 35 height 35
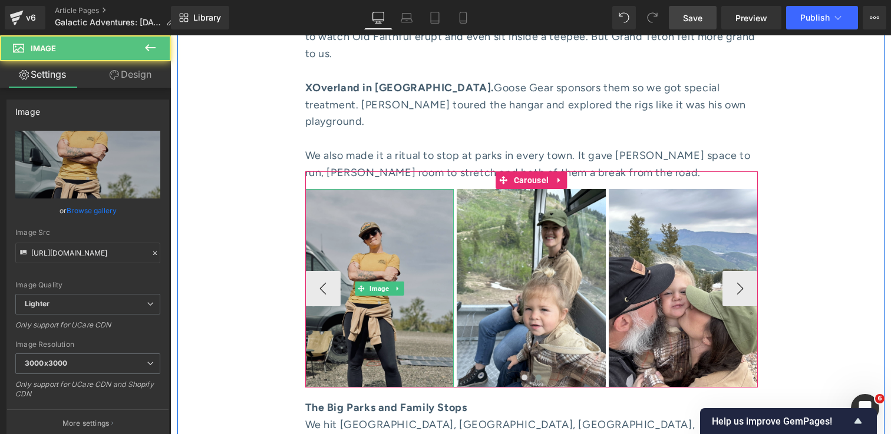
click at [397, 205] on img at bounding box center [379, 288] width 149 height 199
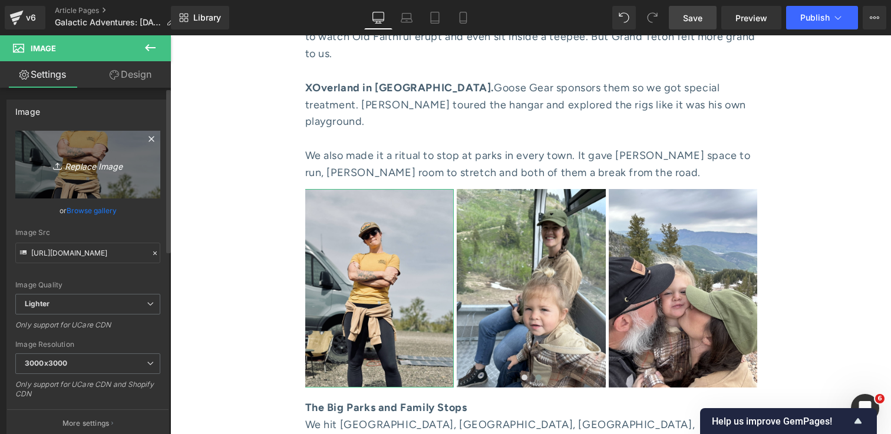
click at [96, 172] on icon "Replace Image" at bounding box center [88, 164] width 94 height 15
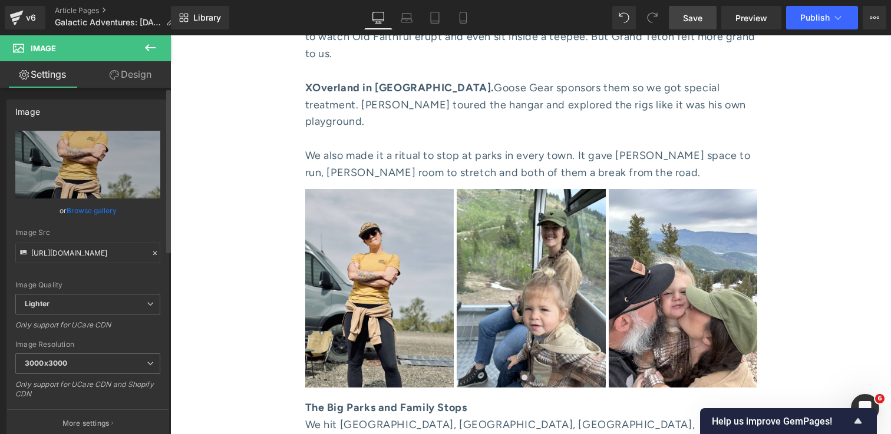
type input "C:\fakepath\IMG_3249 1.jpg"
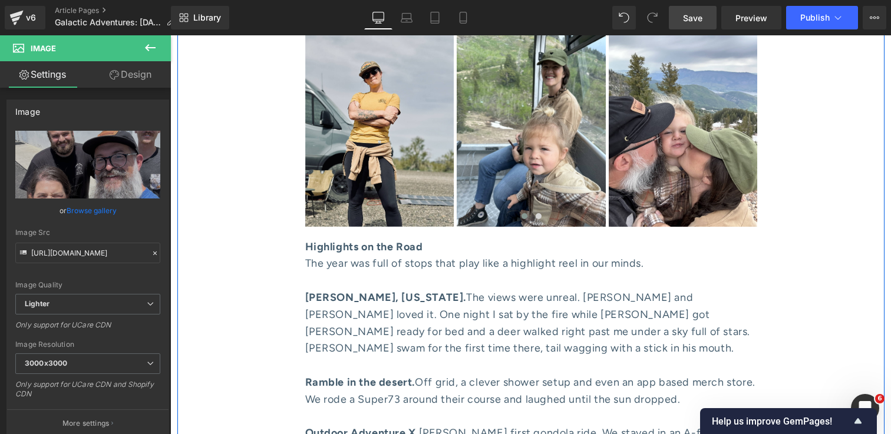
scroll to position [2199, 0]
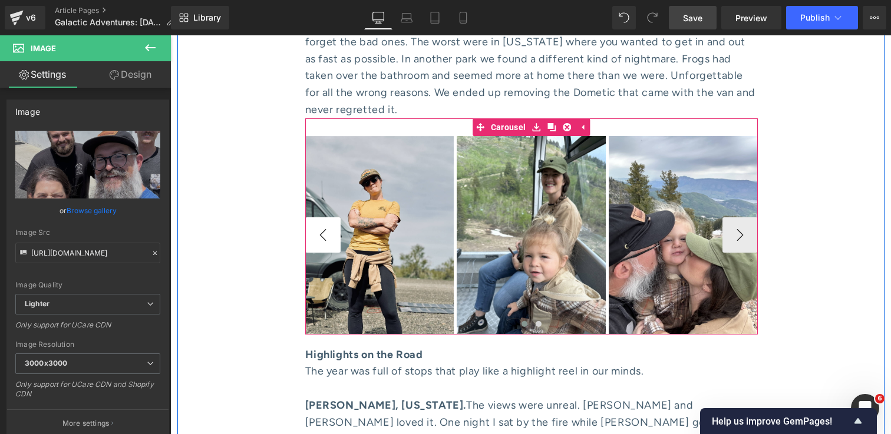
click at [317, 217] on button "‹" at bounding box center [322, 234] width 35 height 35
click at [324, 217] on button "‹" at bounding box center [322, 234] width 35 height 35
click at [737, 217] on button "›" at bounding box center [740, 234] width 35 height 35
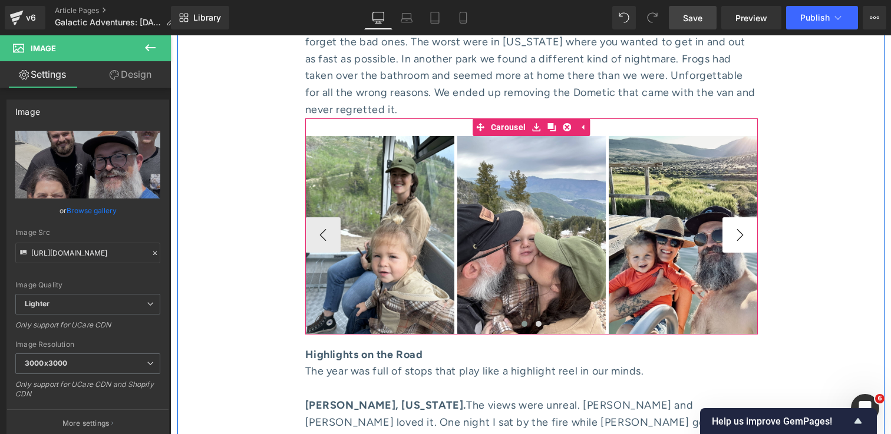
click at [736, 217] on button "›" at bounding box center [740, 234] width 35 height 35
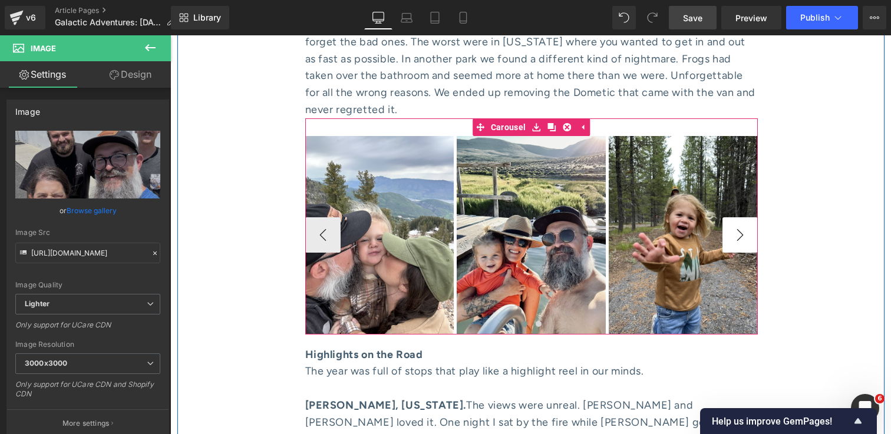
click at [736, 217] on button "›" at bounding box center [740, 234] width 35 height 35
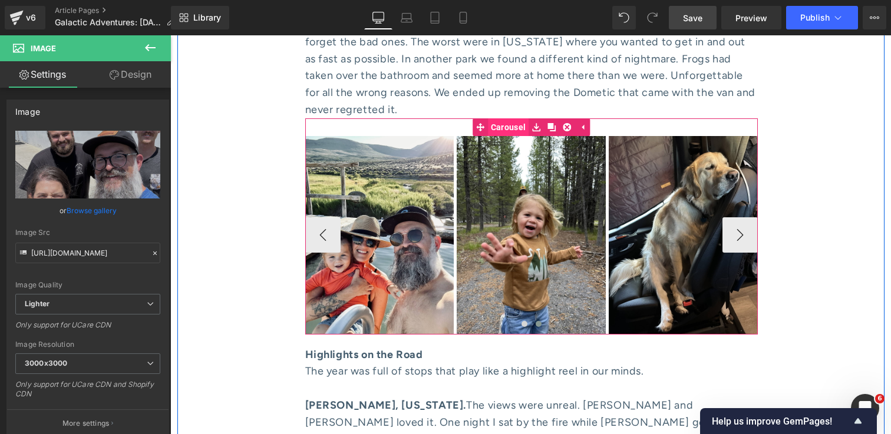
click at [506, 118] on link "Carousel" at bounding box center [501, 127] width 56 height 18
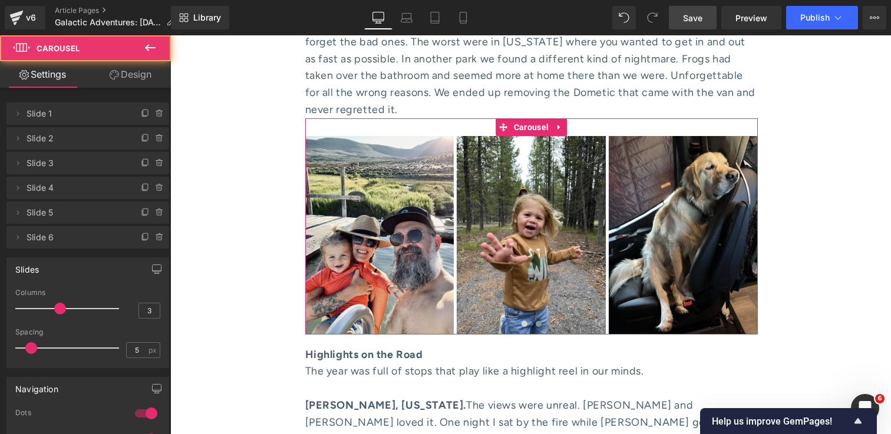
click at [125, 76] on link "Design" at bounding box center [130, 74] width 85 height 27
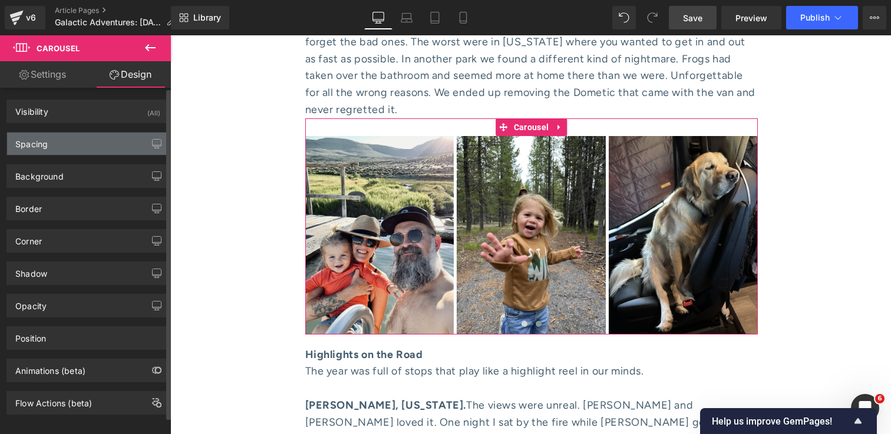
click at [100, 136] on div "Spacing" at bounding box center [87, 144] width 161 height 22
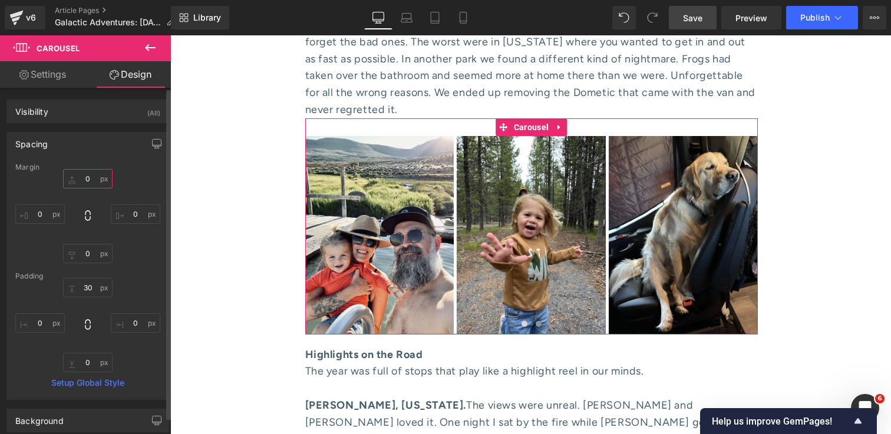
click at [86, 178] on input "0" at bounding box center [88, 178] width 50 height 19
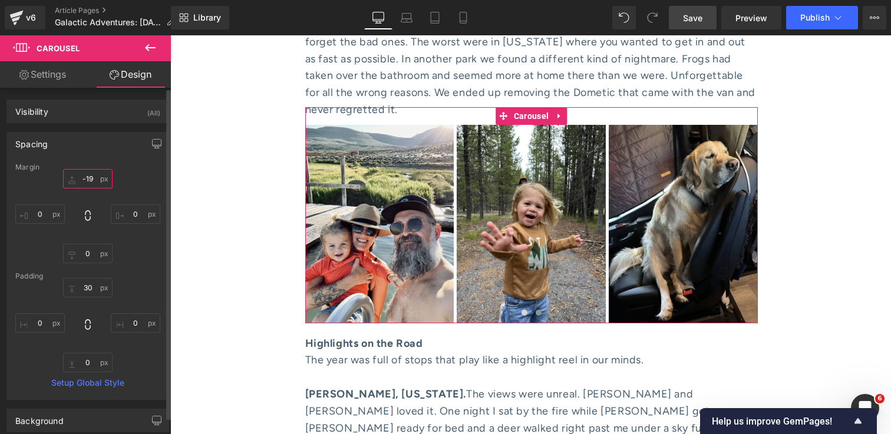
type input "-20"
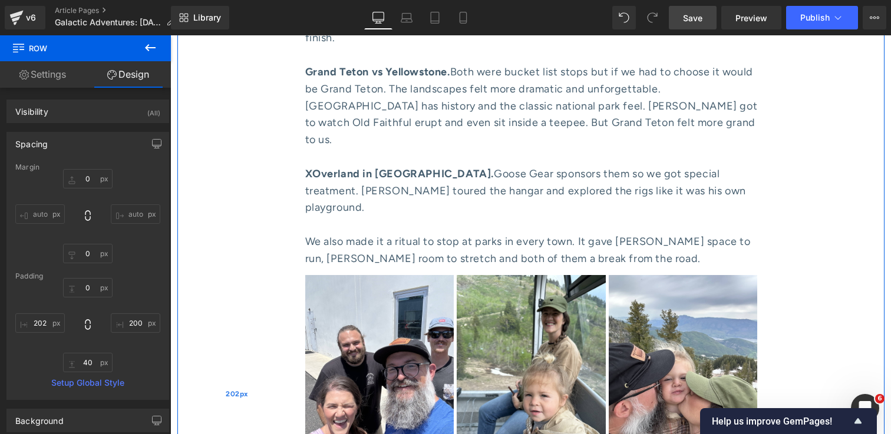
scroll to position [3046, 0]
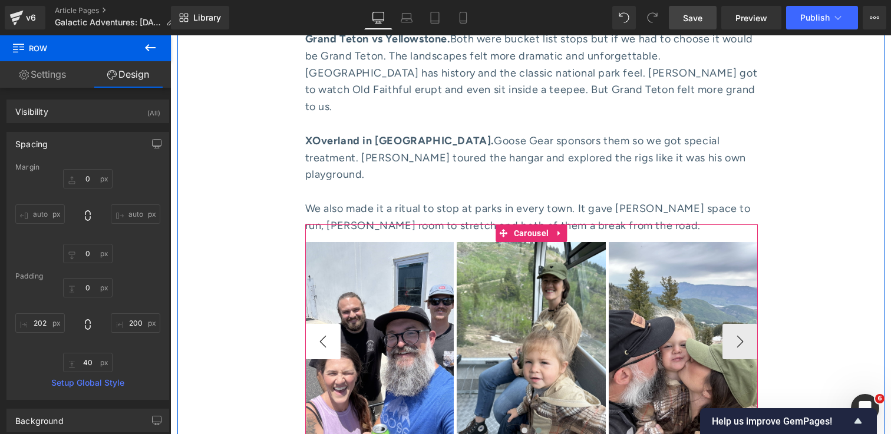
click at [322, 324] on button "‹" at bounding box center [322, 341] width 35 height 35
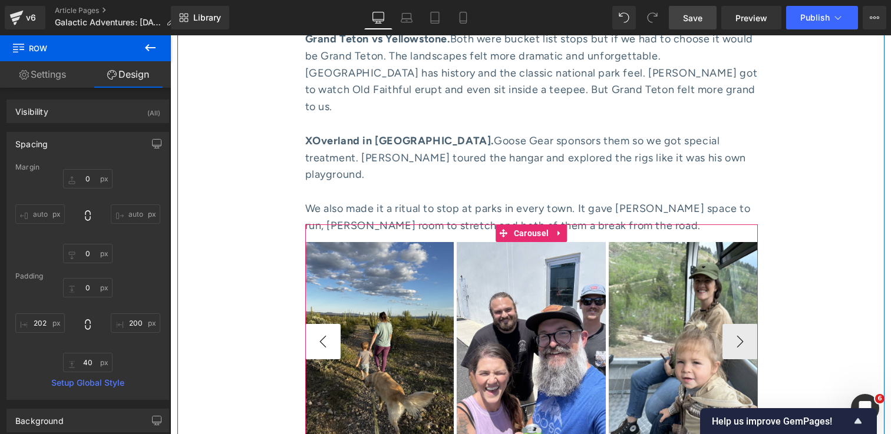
click at [322, 324] on button "‹" at bounding box center [322, 341] width 35 height 35
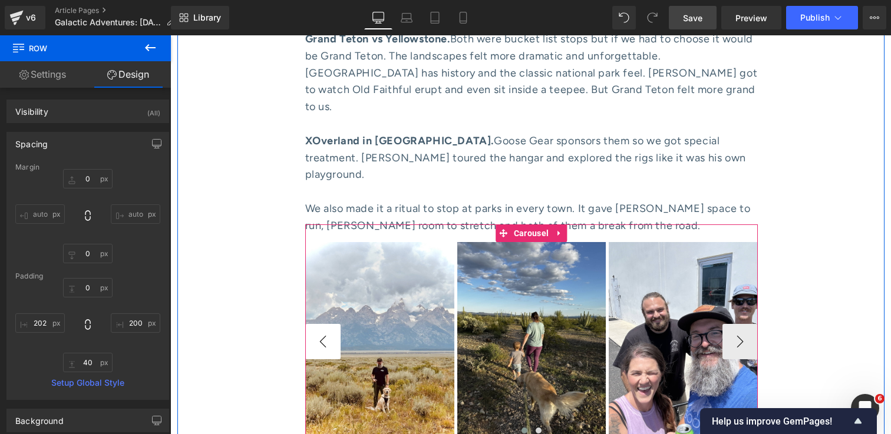
click at [322, 324] on button "‹" at bounding box center [322, 341] width 35 height 35
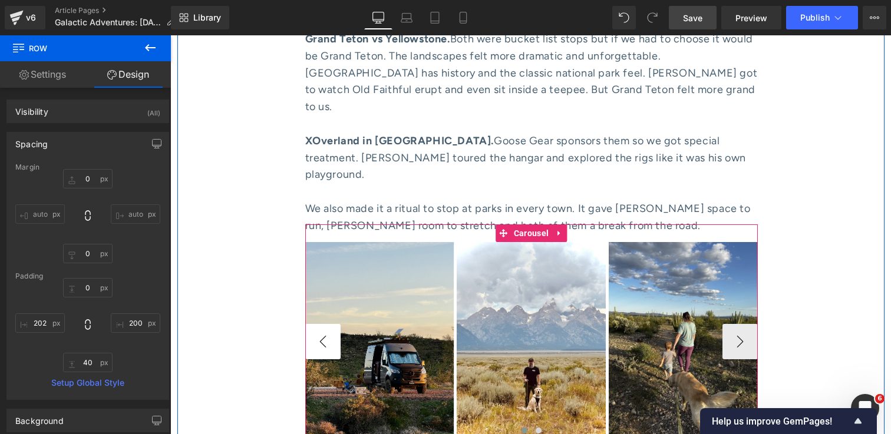
click at [324, 324] on button "‹" at bounding box center [322, 341] width 35 height 35
click at [753, 324] on button "›" at bounding box center [740, 341] width 35 height 35
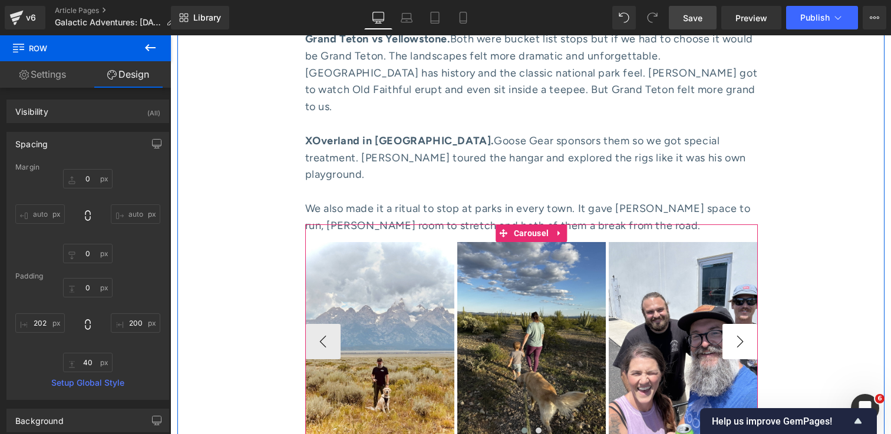
click at [746, 324] on button "›" at bounding box center [740, 341] width 35 height 35
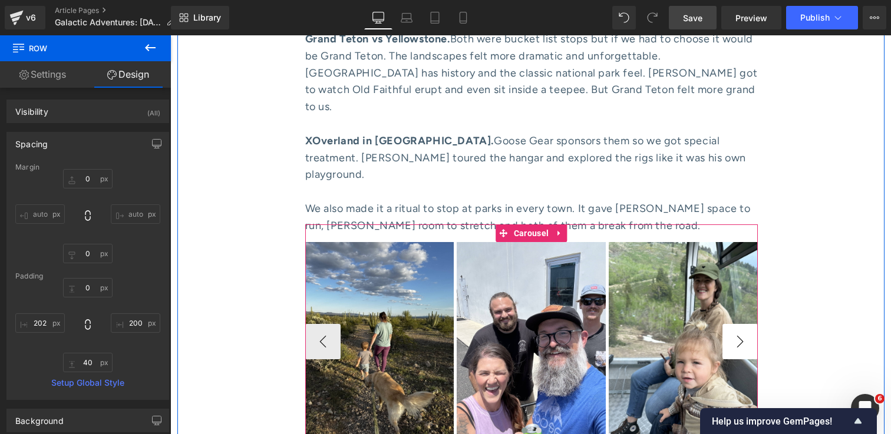
click at [746, 324] on button "›" at bounding box center [740, 341] width 35 height 35
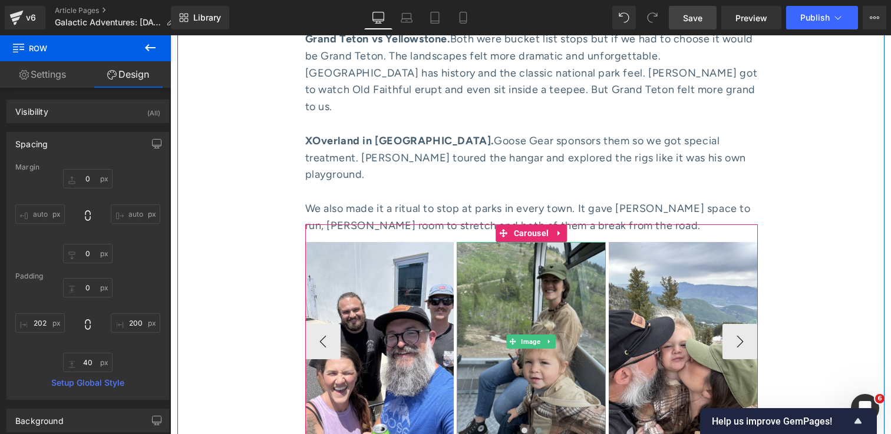
click at [550, 242] on img at bounding box center [531, 341] width 149 height 199
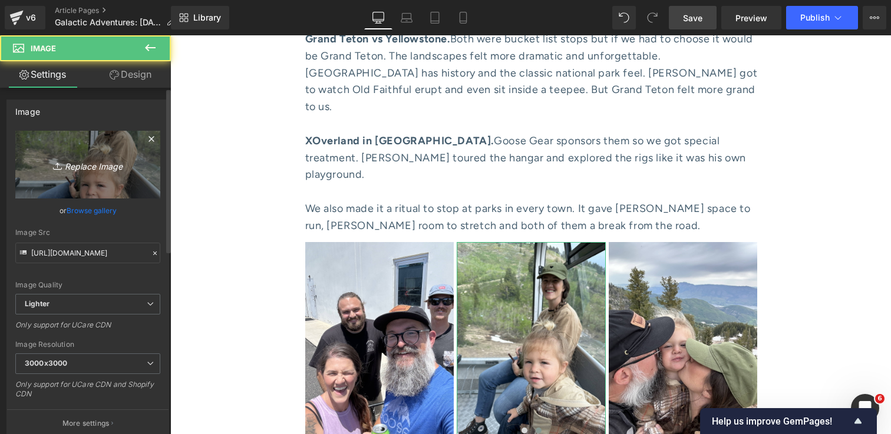
click at [100, 166] on icon "Replace Image" at bounding box center [88, 164] width 94 height 15
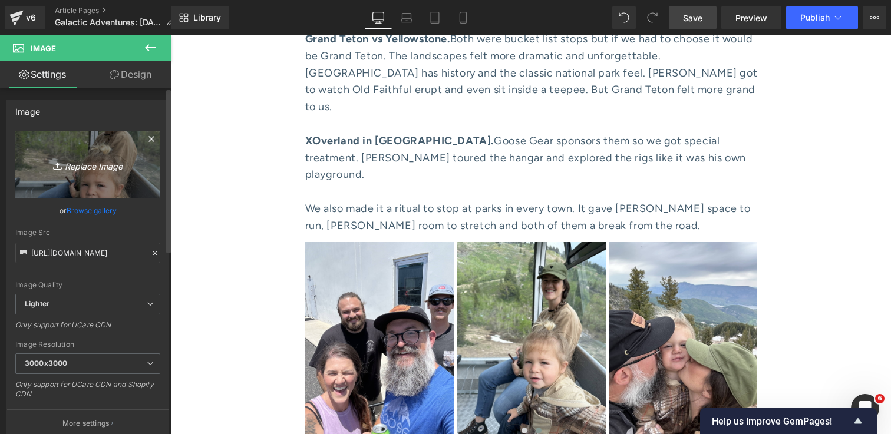
type input "C:\fakepath\IMG_3001 1.jpg"
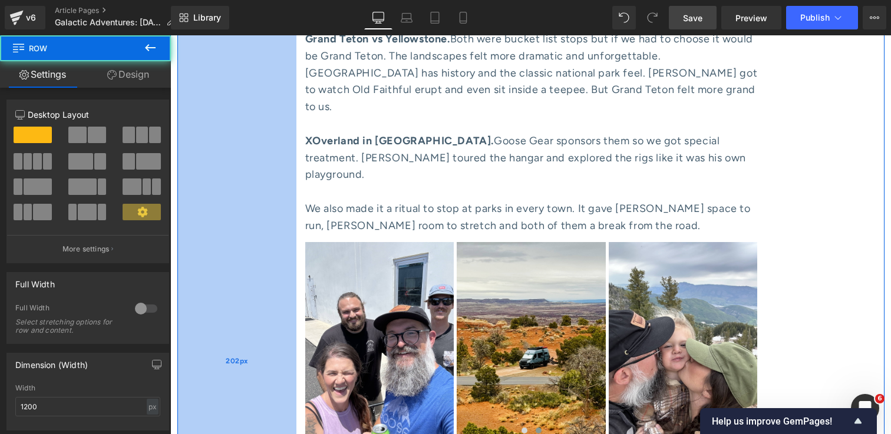
click at [228, 151] on div "202px" at bounding box center [236, 361] width 119 height 5467
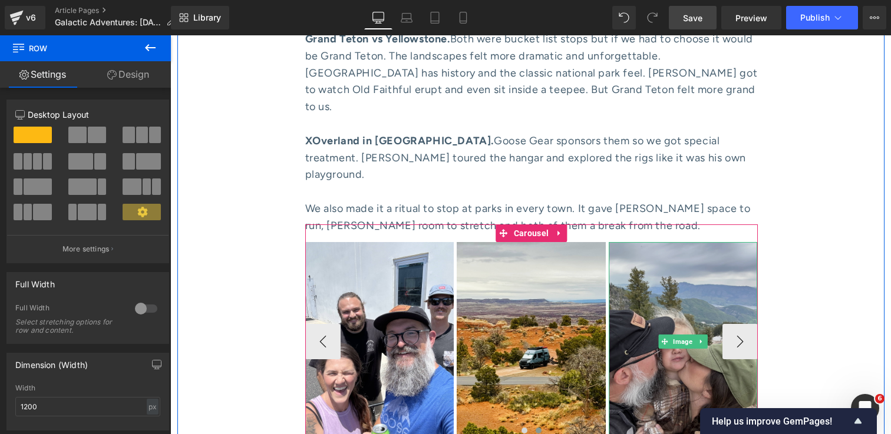
click at [684, 242] on img at bounding box center [683, 341] width 149 height 199
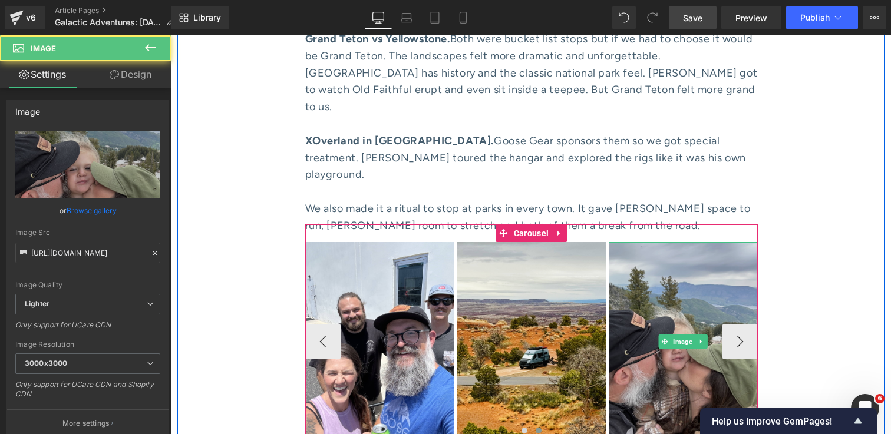
click at [681, 242] on img at bounding box center [683, 341] width 149 height 199
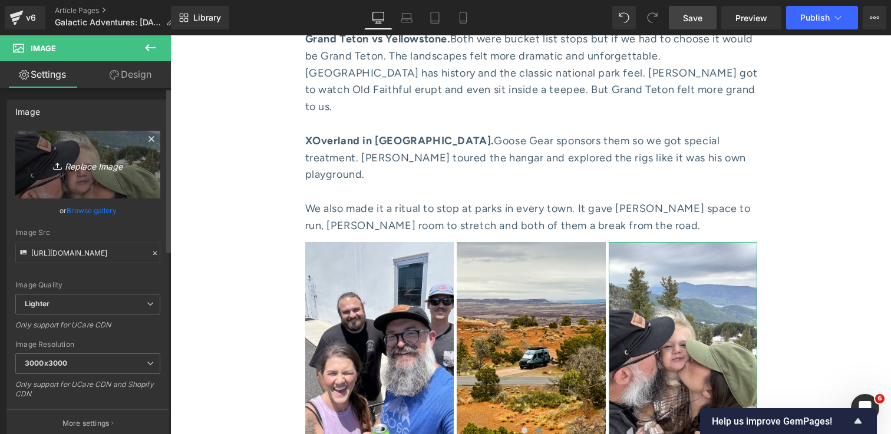
click at [83, 165] on icon "Replace Image" at bounding box center [88, 164] width 94 height 15
type input "C:\fakepath\IMG_5911 1.jpg"
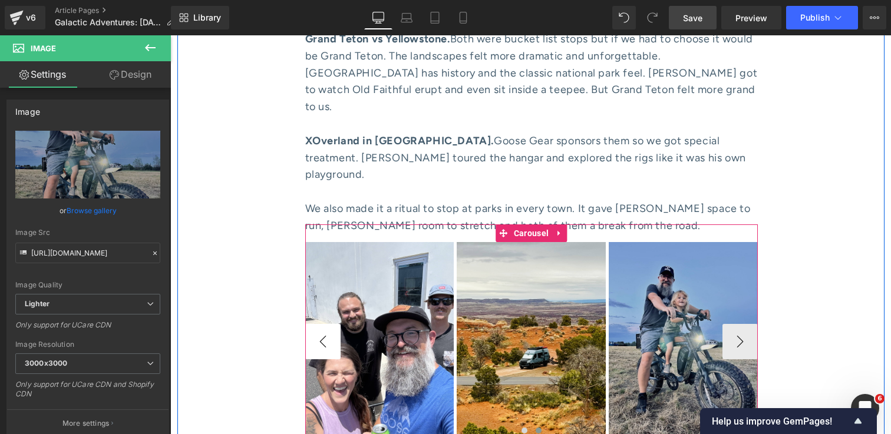
click at [320, 324] on button "‹" at bounding box center [322, 341] width 35 height 35
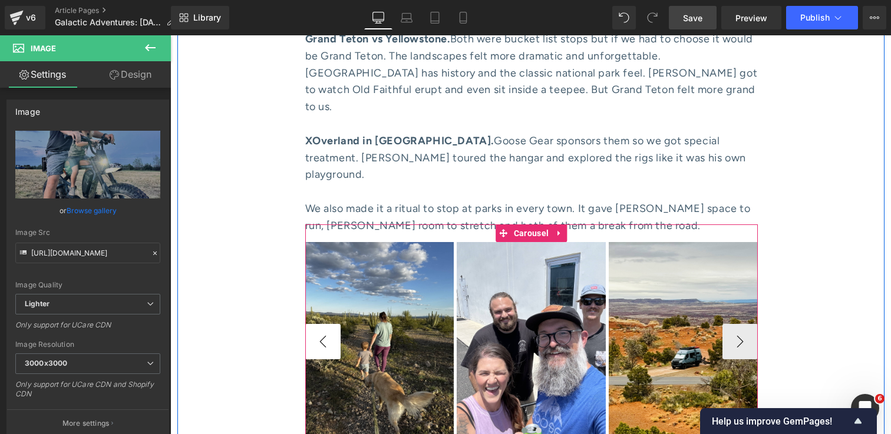
click at [321, 324] on button "‹" at bounding box center [322, 341] width 35 height 35
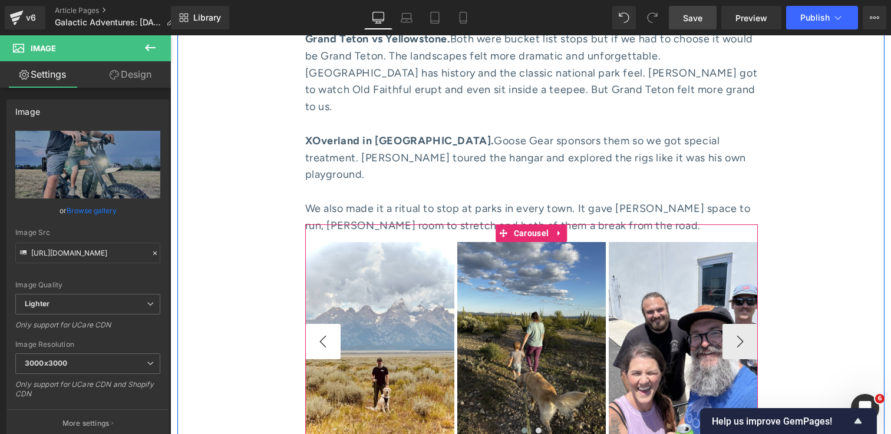
click at [320, 324] on button "‹" at bounding box center [322, 341] width 35 height 35
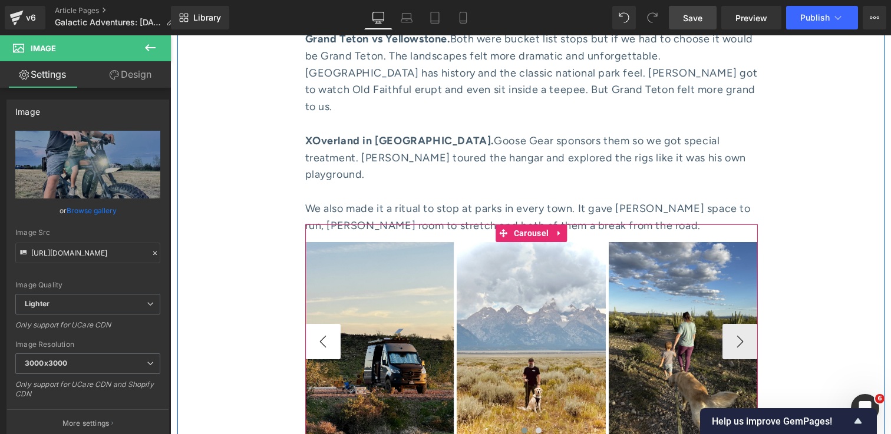
click at [320, 324] on button "‹" at bounding box center [322, 341] width 35 height 35
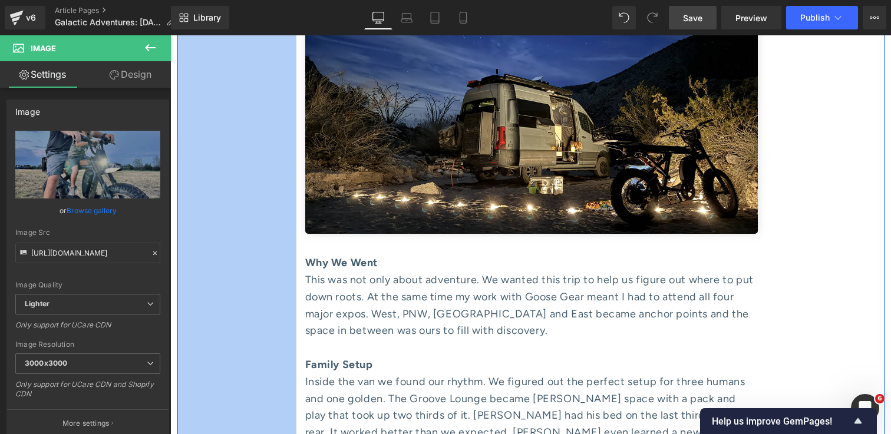
scroll to position [1431, 0]
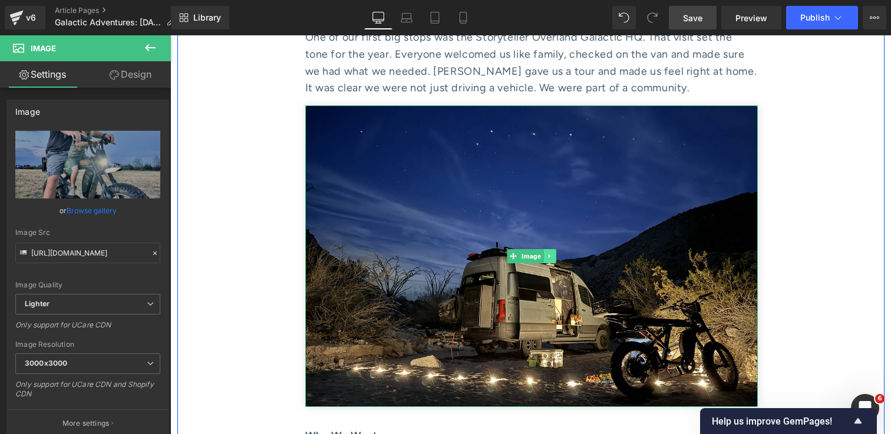
click at [550, 253] on icon at bounding box center [549, 256] width 6 height 7
click at [544, 253] on icon at bounding box center [543, 256] width 6 height 6
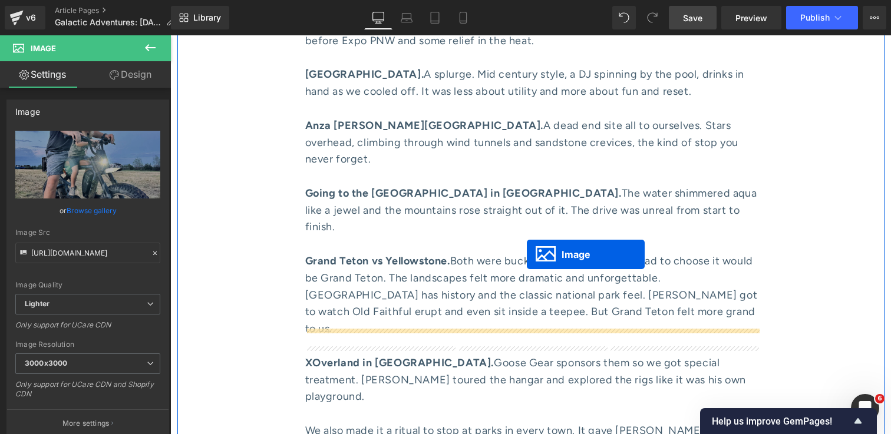
scroll to position [2863, 0]
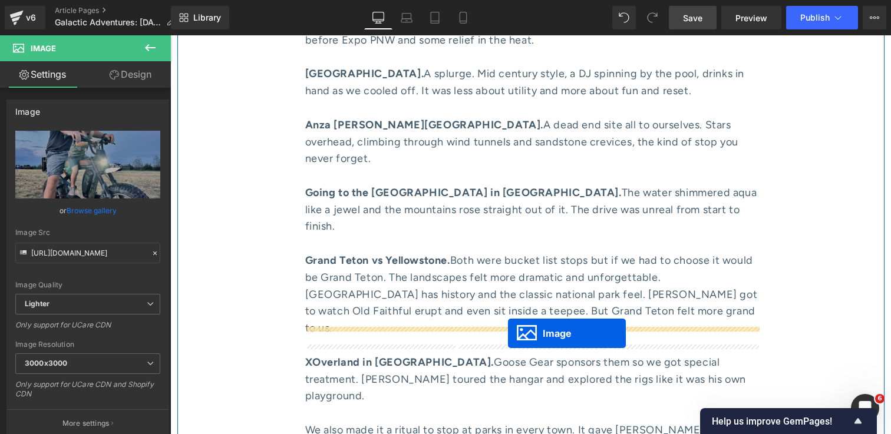
drag, startPoint x: 511, startPoint y: 233, endPoint x: 508, endPoint y: 333, distance: 100.2
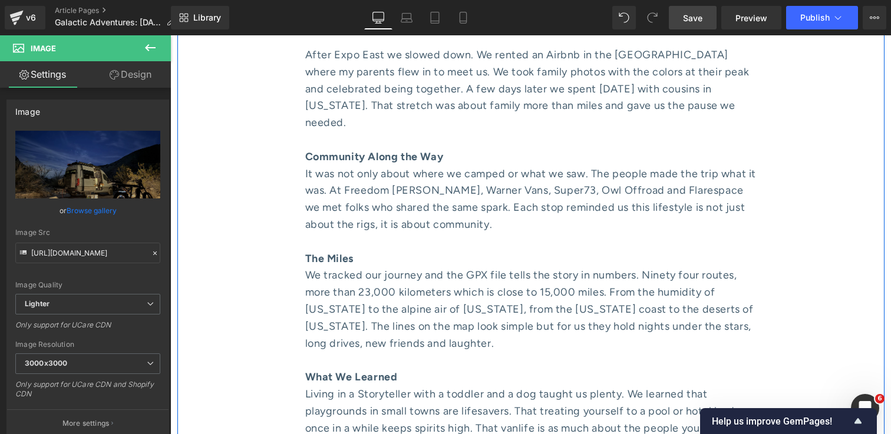
scroll to position [3608, 0]
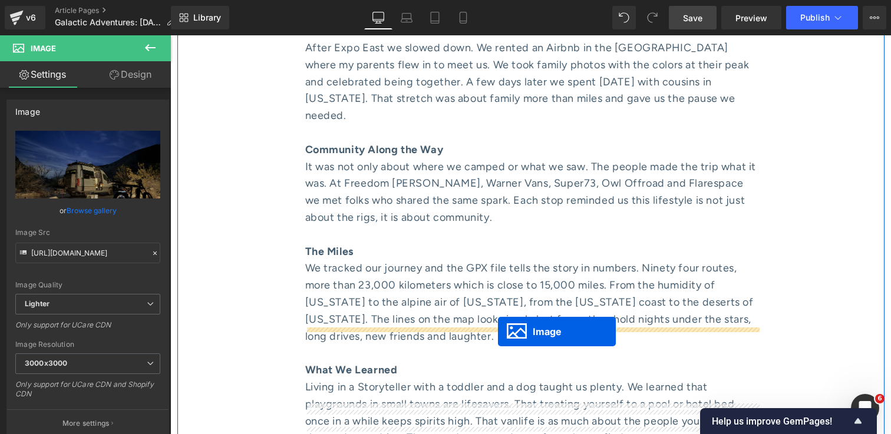
drag, startPoint x: 513, startPoint y: 343, endPoint x: 498, endPoint y: 331, distance: 19.3
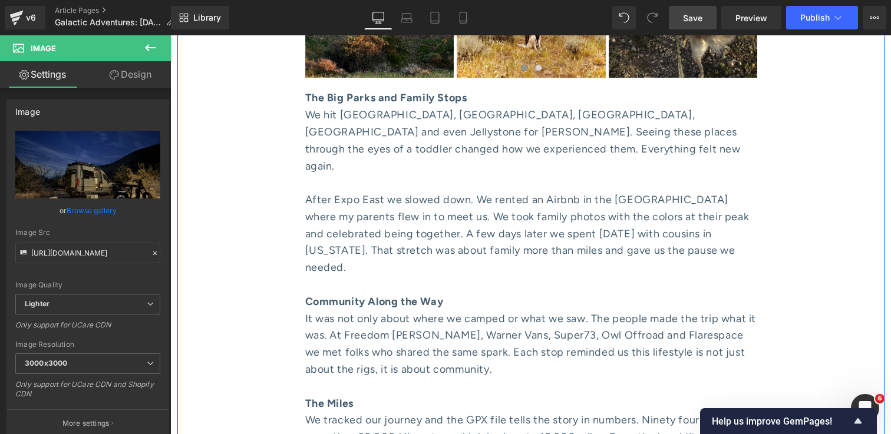
scroll to position [3760, 0]
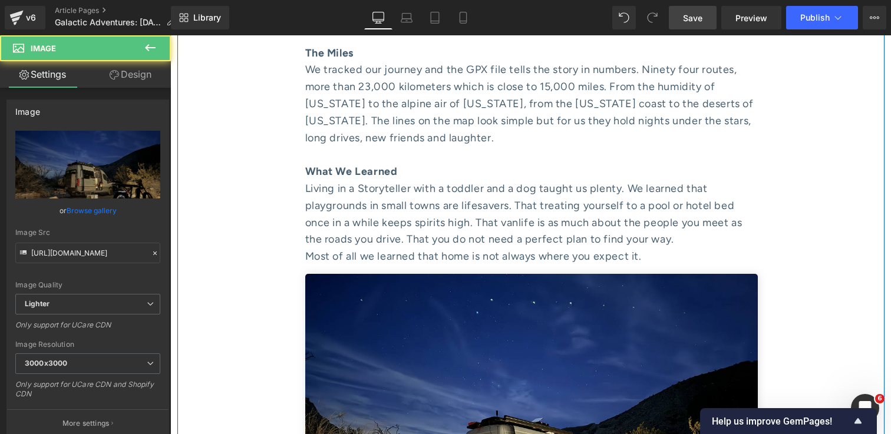
click at [498, 331] on img at bounding box center [531, 425] width 453 height 302
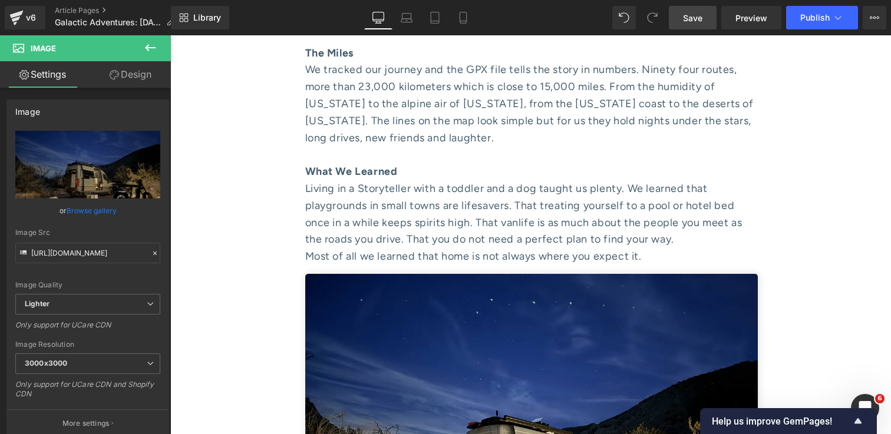
click at [691, 25] on link "Save" at bounding box center [693, 18] width 48 height 24
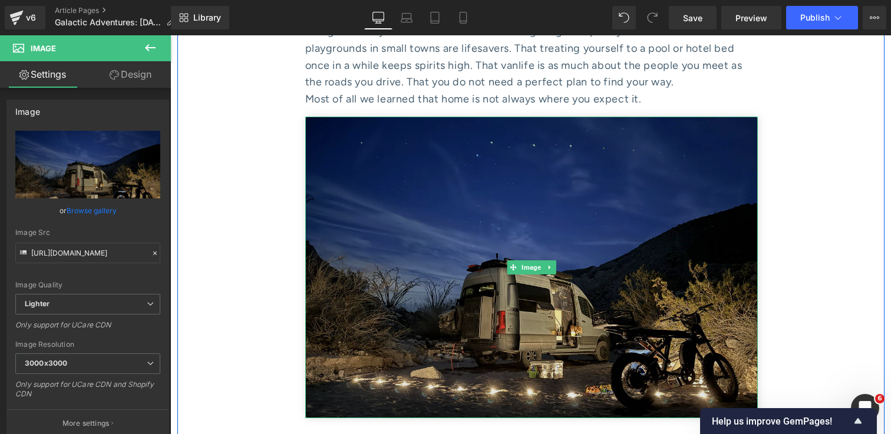
scroll to position [4004, 0]
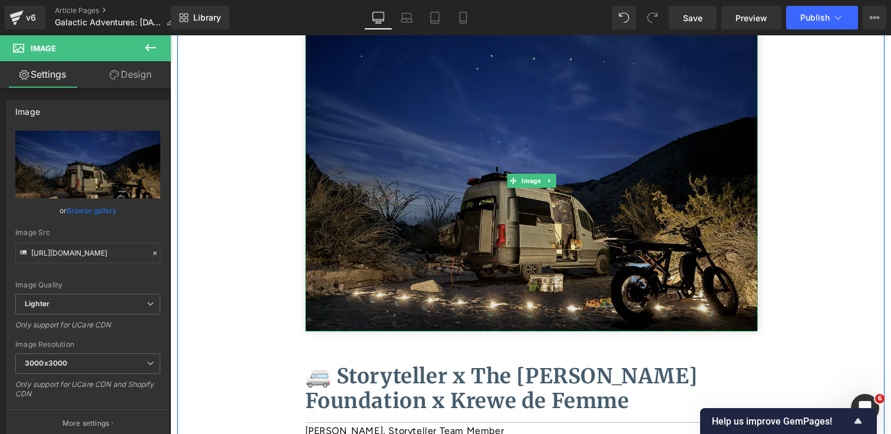
click at [578, 143] on img at bounding box center [531, 181] width 453 height 302
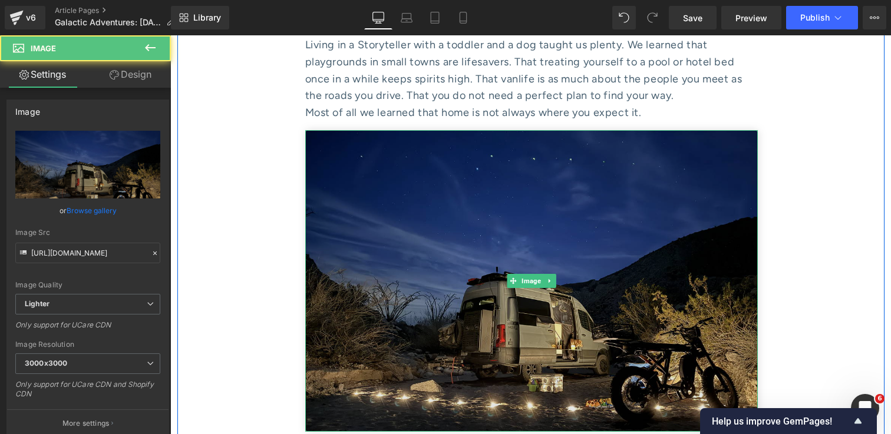
scroll to position [3867, 0]
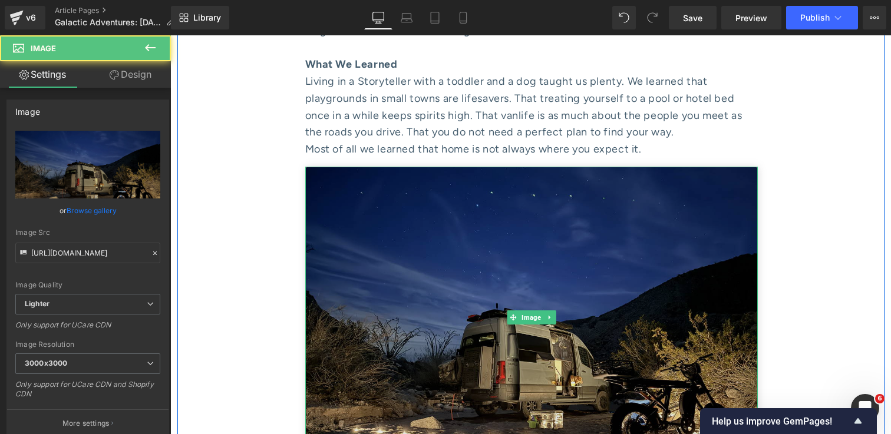
click at [572, 167] on img at bounding box center [531, 318] width 453 height 302
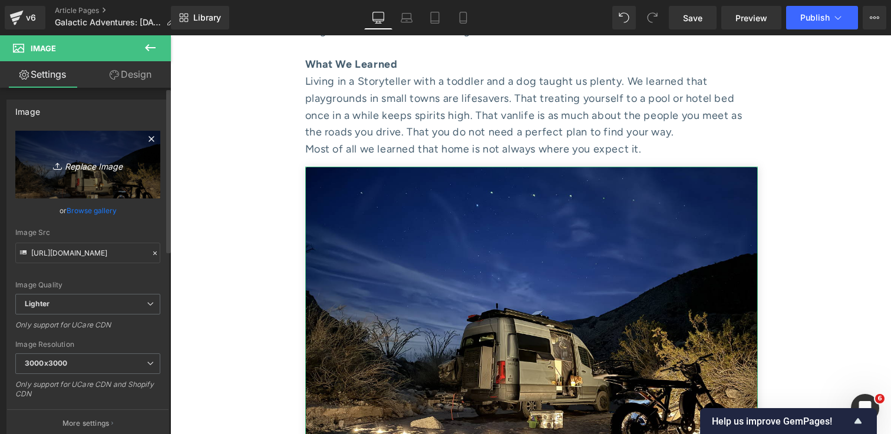
click at [95, 164] on icon "Replace Image" at bounding box center [88, 164] width 94 height 15
type input "C:\fakepath\IMG_3870 1.jpg"
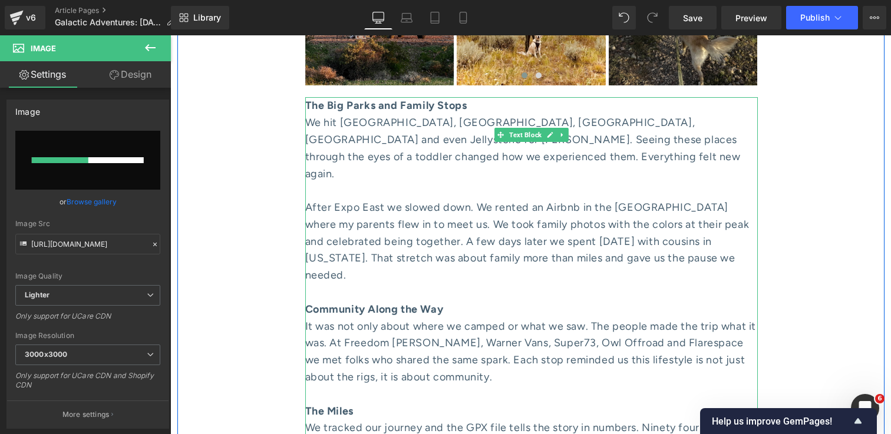
scroll to position [3370, 0]
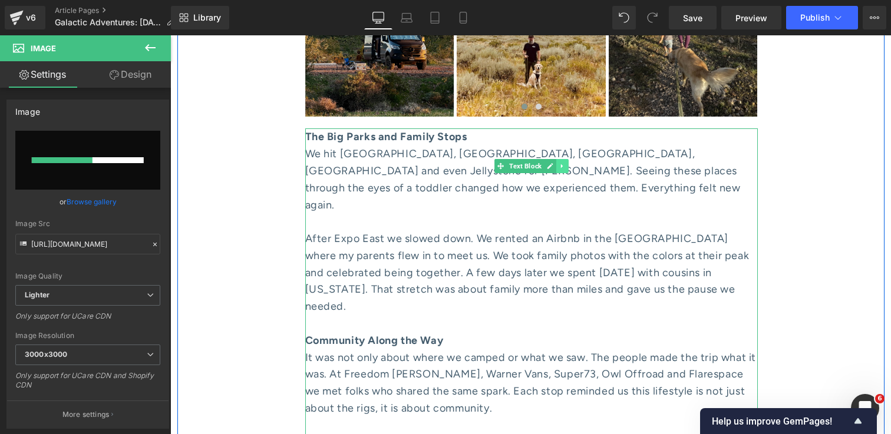
click at [563, 163] on icon at bounding box center [562, 166] width 6 height 7
click at [558, 163] on icon at bounding box center [556, 166] width 6 height 6
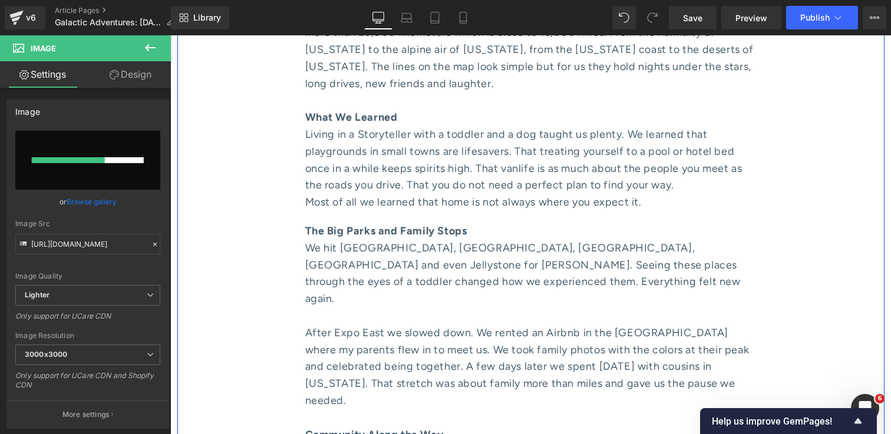
scroll to position [3818, 0]
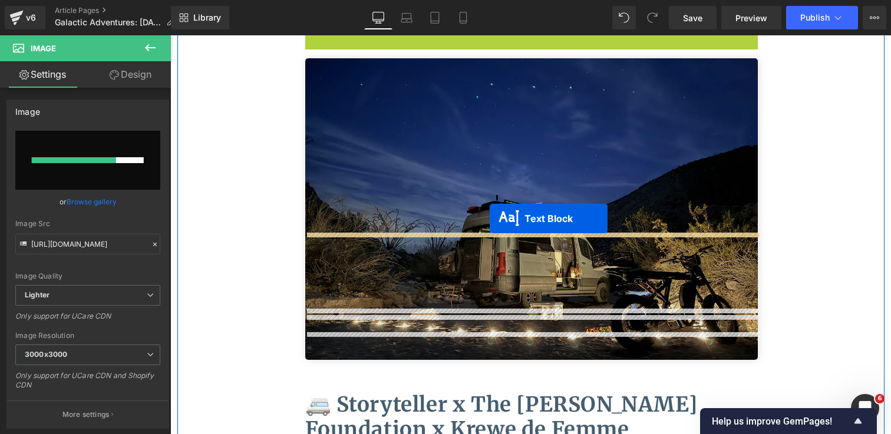
drag, startPoint x: 501, startPoint y: 84, endPoint x: 490, endPoint y: 218, distance: 134.3
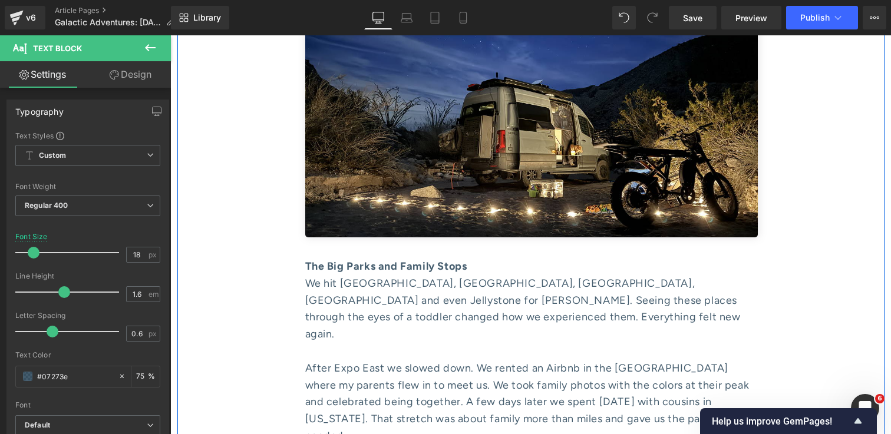
scroll to position [4301, 0]
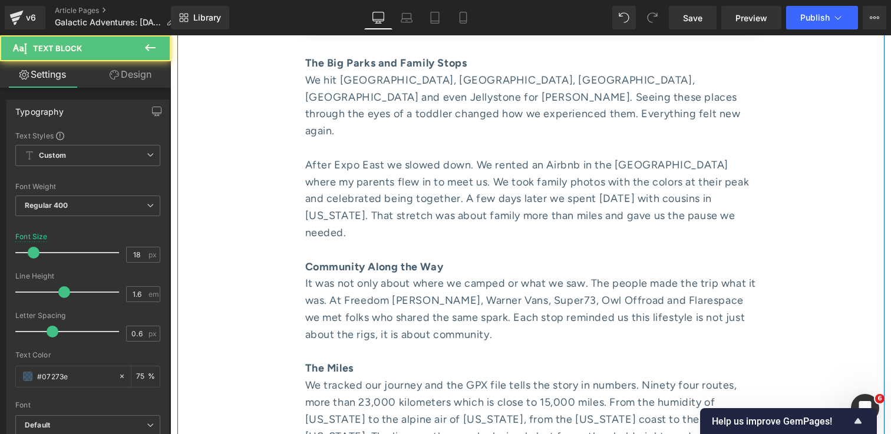
click at [505, 377] on div "We tracked our journey and the GPX file tells the story in numbers. Ninety four…" at bounding box center [531, 428] width 453 height 102
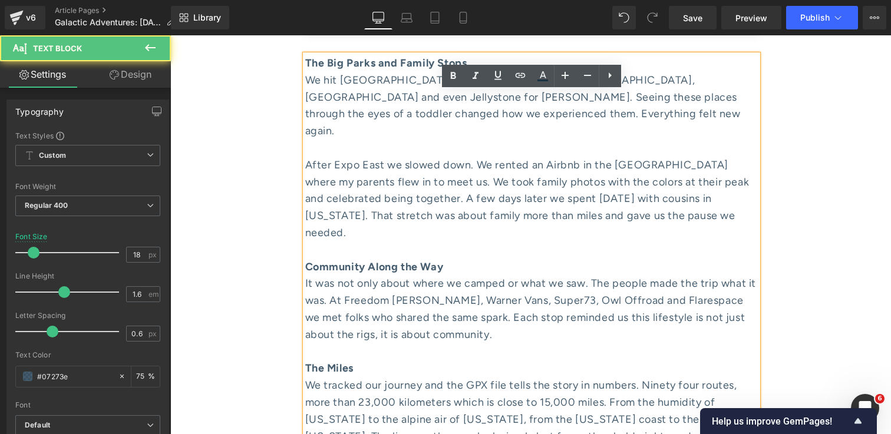
click at [505, 377] on div "We tracked our journey and the GPX file tells the story in numbers. Ninety four…" at bounding box center [531, 428] width 453 height 102
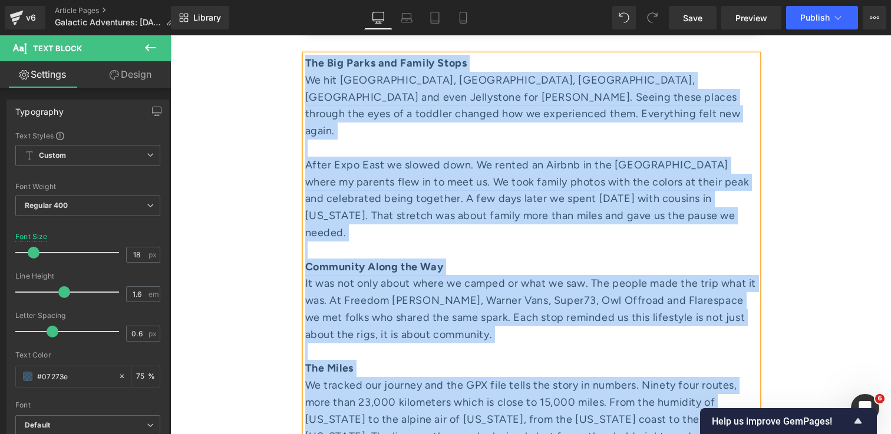
paste div
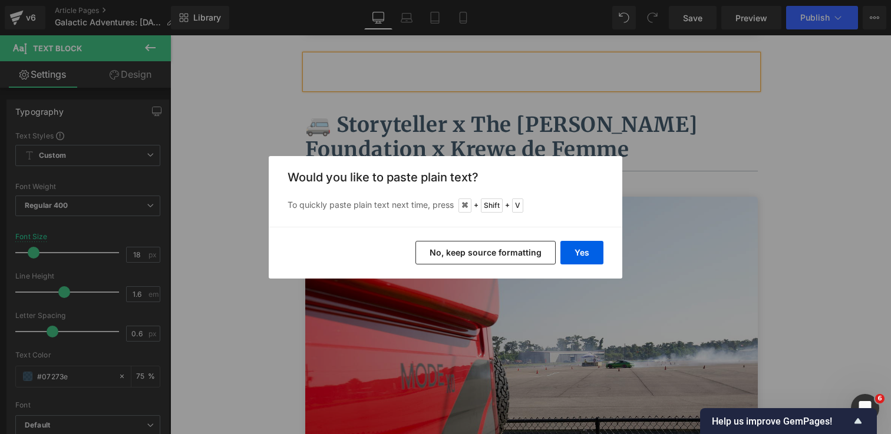
scroll to position [4204, 0]
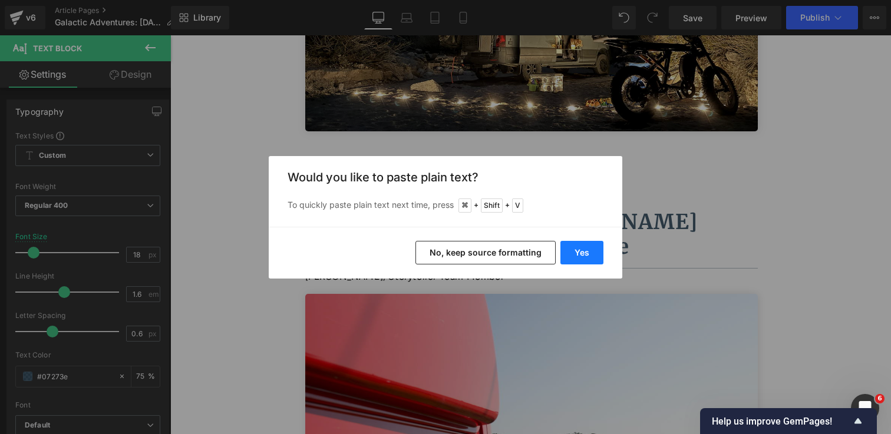
click at [594, 259] on button "Yes" at bounding box center [582, 253] width 43 height 24
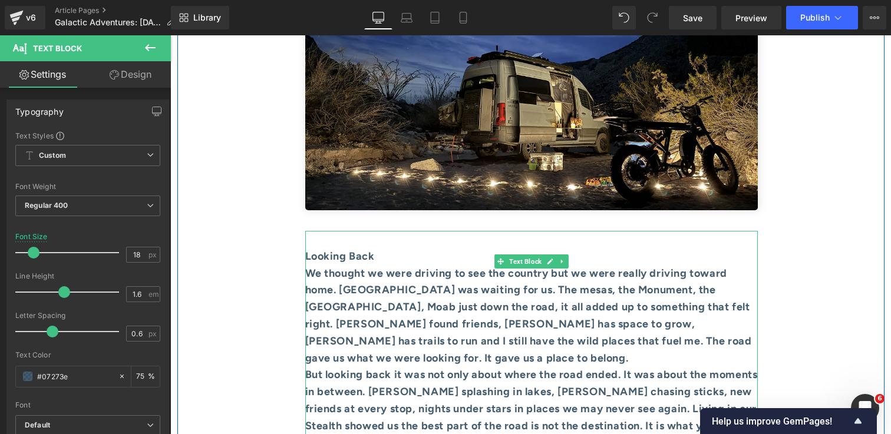
scroll to position [4113, 0]
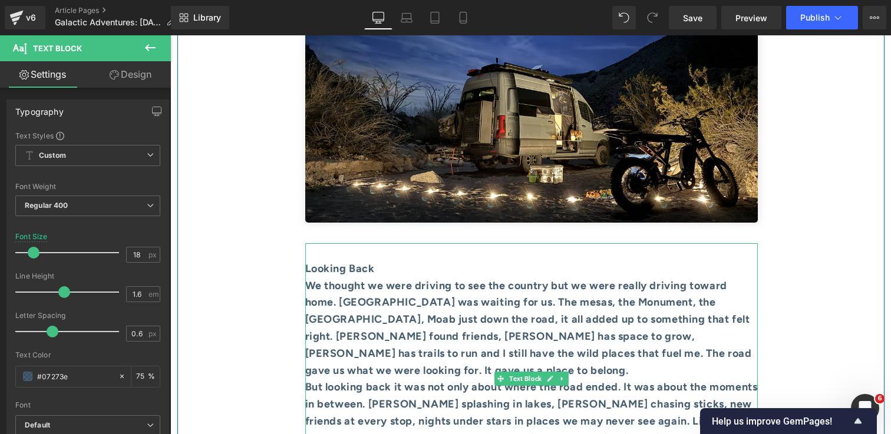
click at [311, 262] on b "Looking Back" at bounding box center [340, 268] width 70 height 13
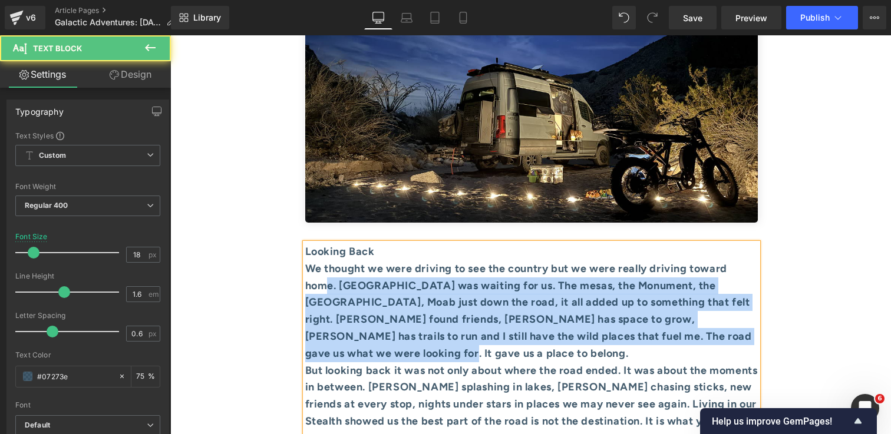
drag, startPoint x: 444, startPoint y: 216, endPoint x: 329, endPoint y: 146, distance: 135.1
click at [329, 261] on div "We thought we were driving to see the country but we were really driving toward…" at bounding box center [531, 312] width 453 height 102
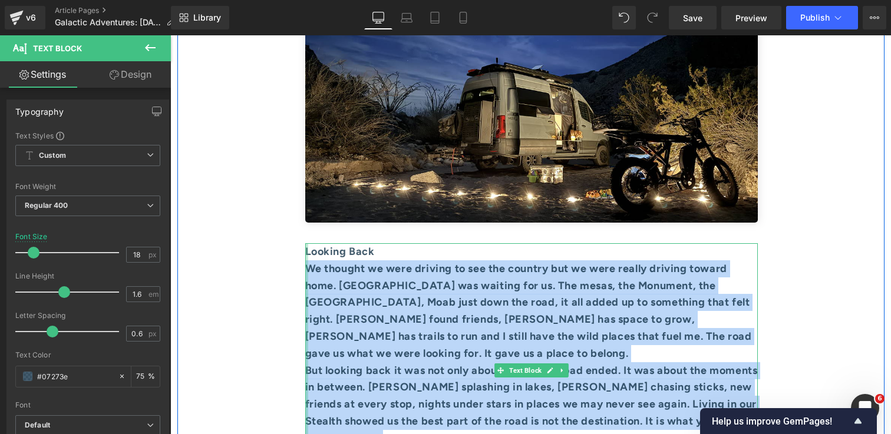
drag, startPoint x: 749, startPoint y: 338, endPoint x: 307, endPoint y: 133, distance: 486.5
click at [307, 243] on div "Looking Back We thought we were driving to see the country but we were really d…" at bounding box center [531, 370] width 453 height 255
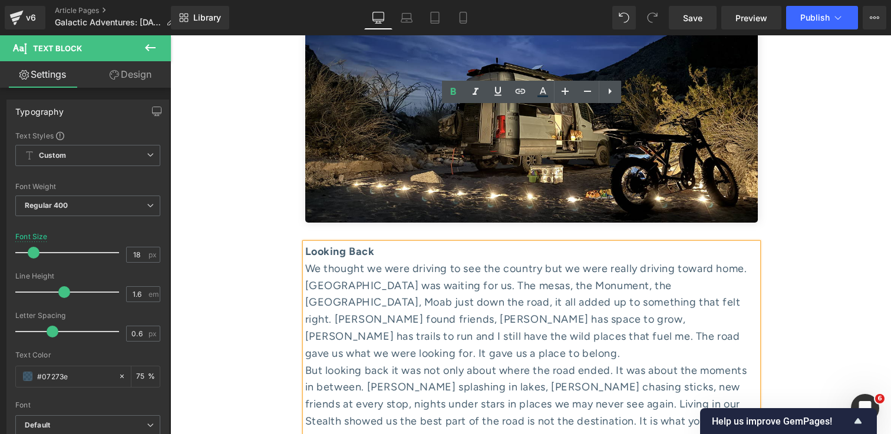
click at [701, 261] on div "We thought we were driving to see the country but we were really driving toward…" at bounding box center [531, 312] width 453 height 102
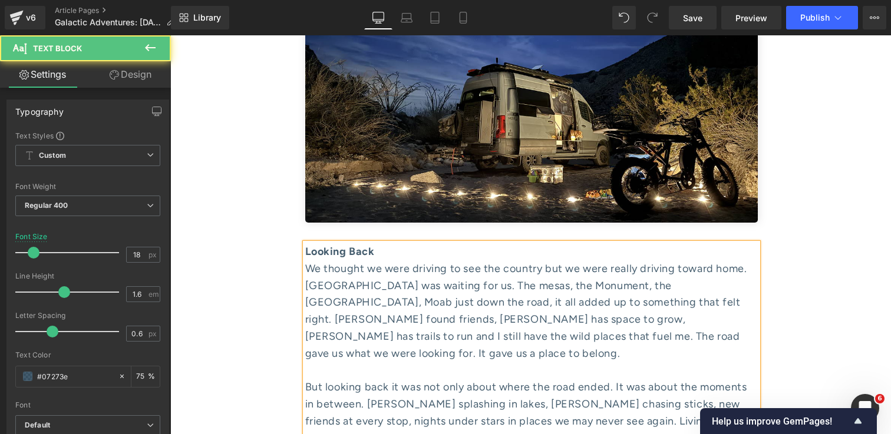
click at [737, 379] on div "But looking back it was not only about where the road ended. It was about the m…" at bounding box center [531, 421] width 453 height 85
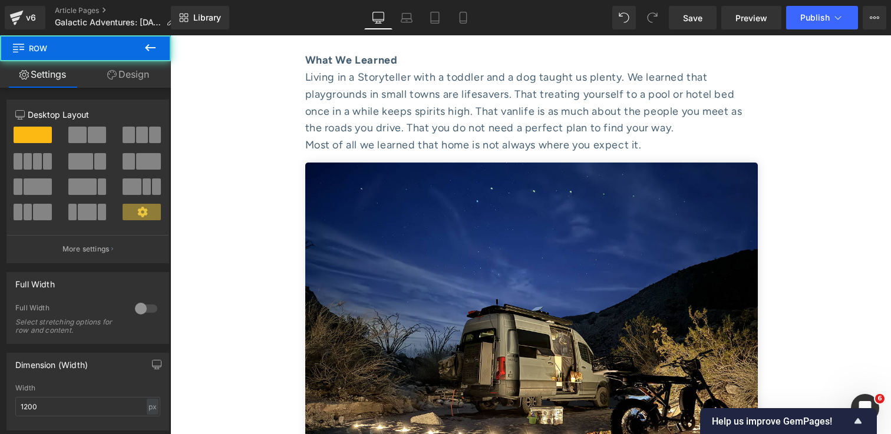
scroll to position [3832, 0]
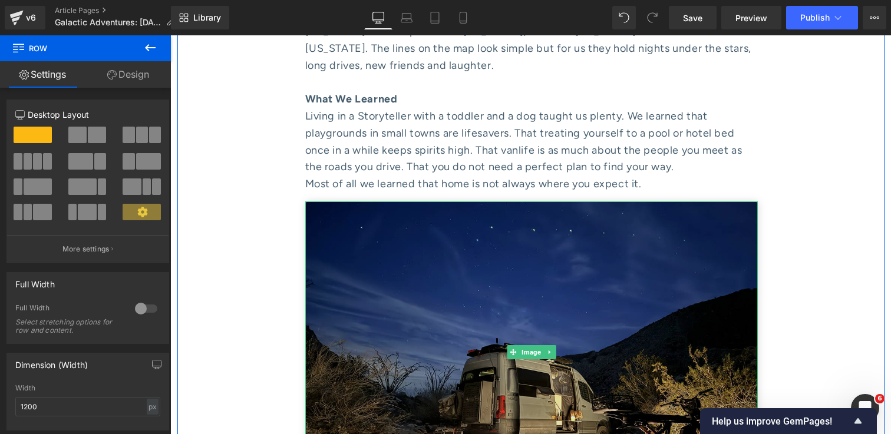
click at [628, 202] on img at bounding box center [531, 353] width 453 height 302
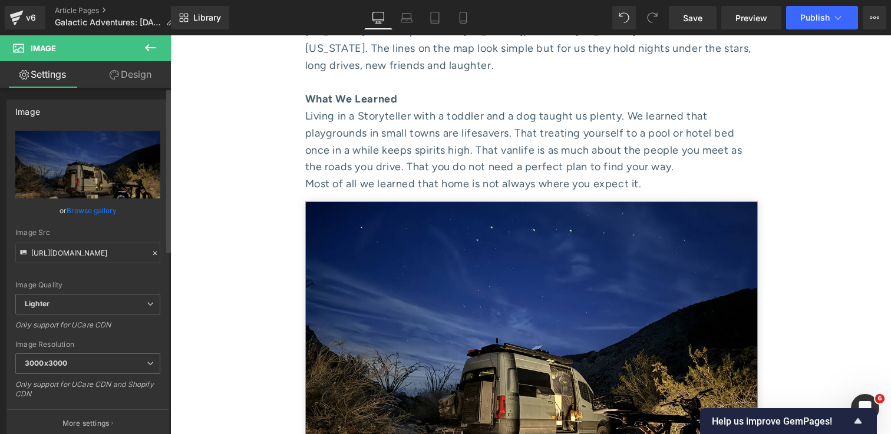
click at [91, 212] on link "Browse gallery" at bounding box center [92, 210] width 50 height 21
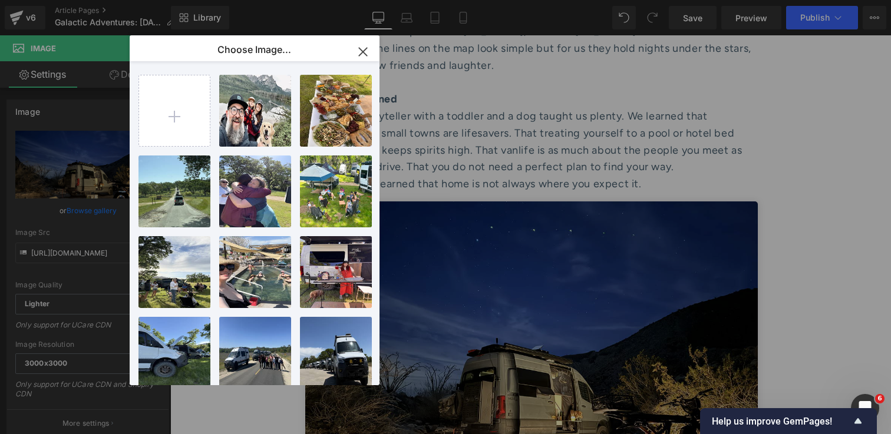
click at [366, 49] on icon "button" at bounding box center [363, 52] width 8 height 8
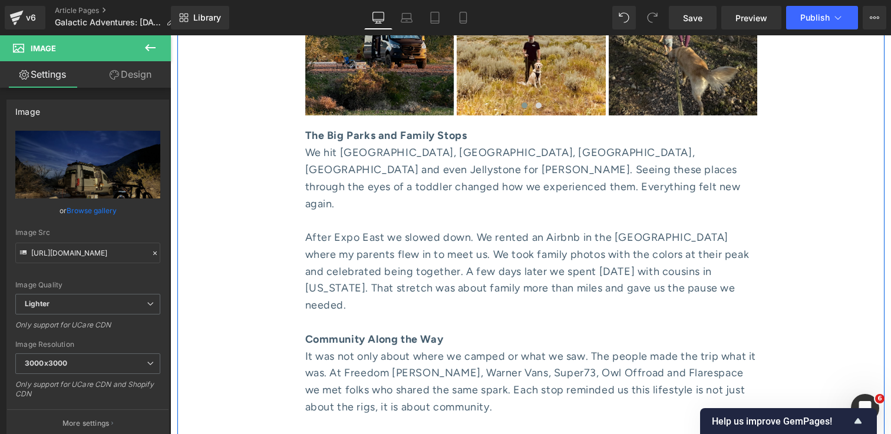
scroll to position [3768, 0]
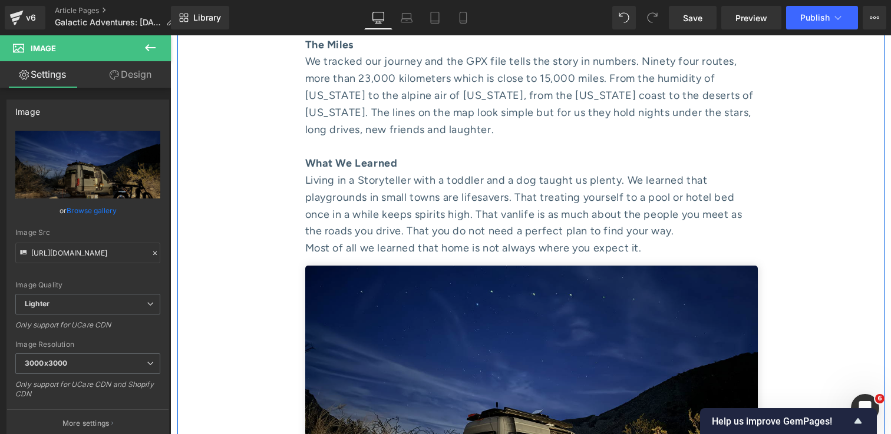
click at [440, 266] on img at bounding box center [531, 417] width 453 height 302
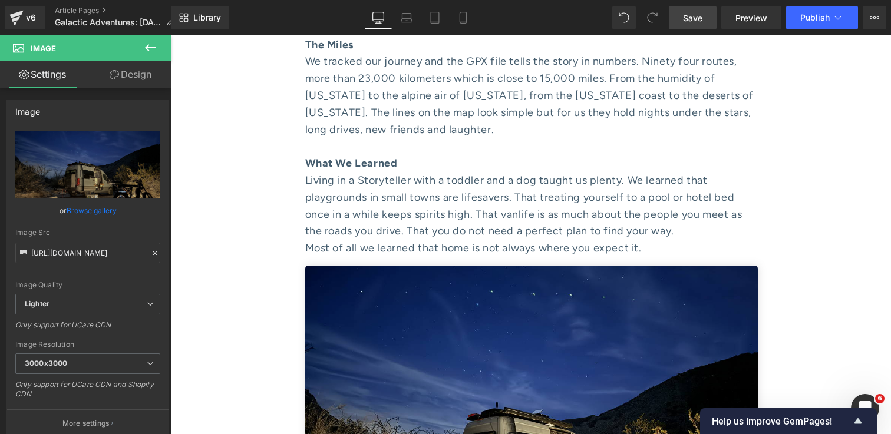
click at [703, 22] on span "Save" at bounding box center [692, 18] width 19 height 12
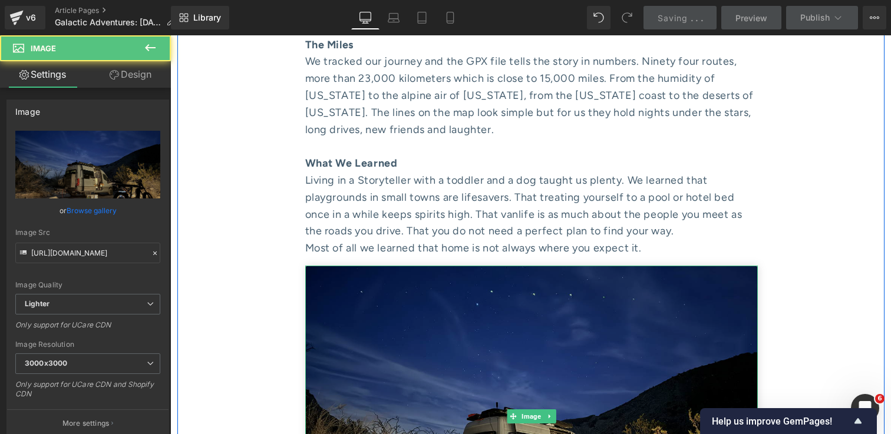
click at [628, 266] on img at bounding box center [531, 417] width 453 height 302
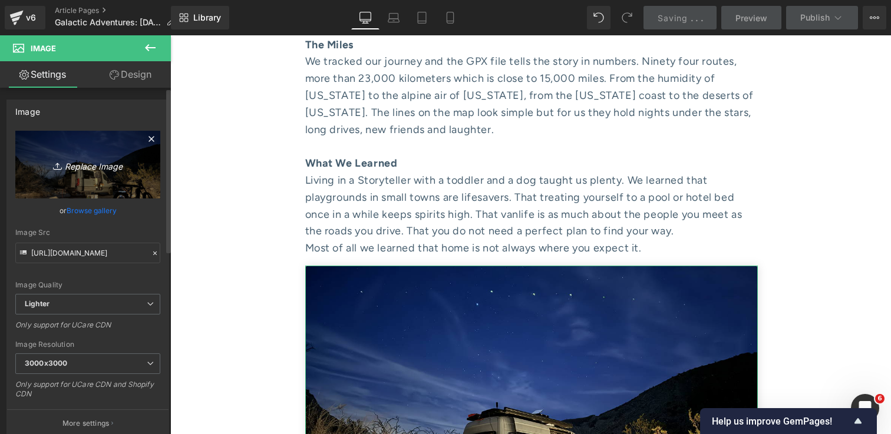
click at [105, 164] on icon "Replace Image" at bounding box center [88, 164] width 94 height 15
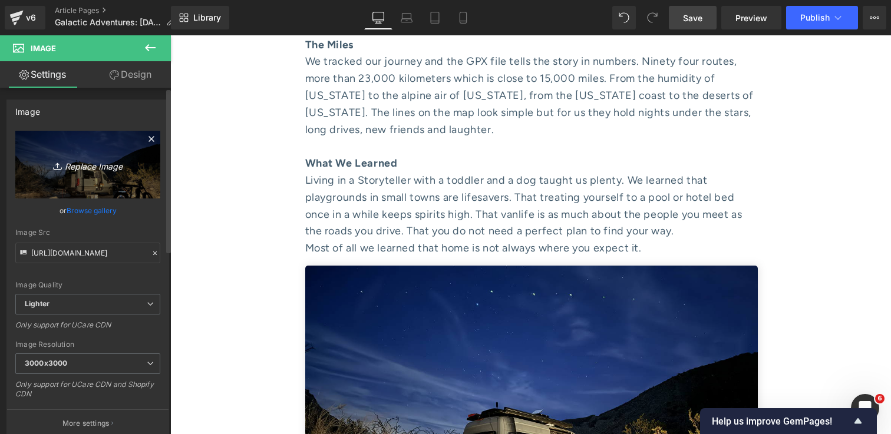
type input "C:\fakepath\IMG_3870 1.jpg"
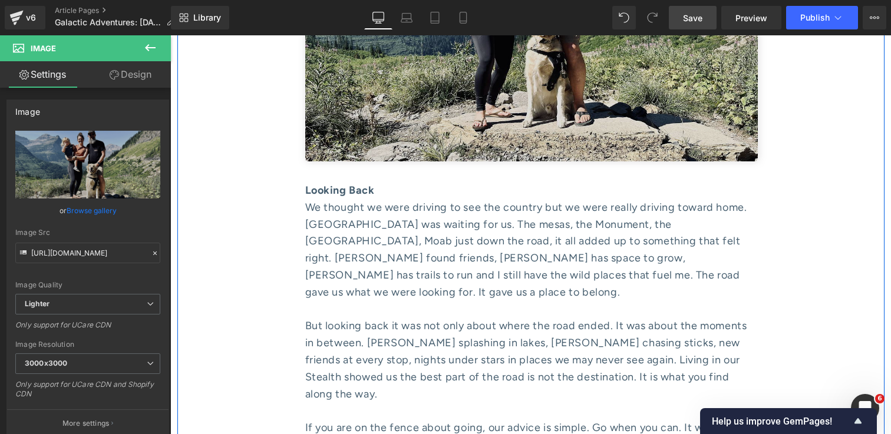
scroll to position [4176, 0]
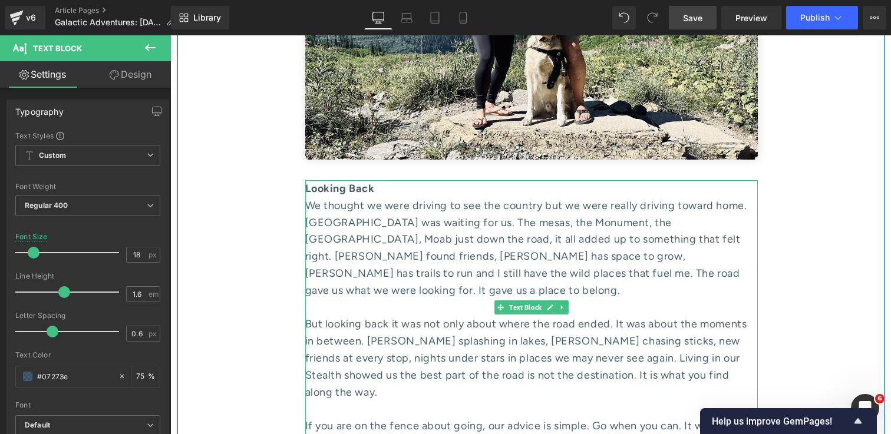
drag, startPoint x: 681, startPoint y: 279, endPoint x: 451, endPoint y: 274, distance: 230.5
click at [451, 418] on div "If you are on the fence about going, our advice is simple. Go when you can. It …" at bounding box center [531, 435] width 453 height 34
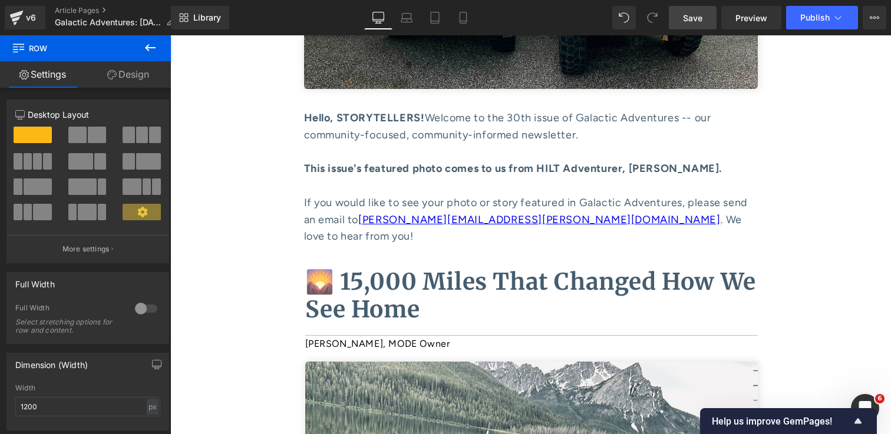
scroll to position [407, 0]
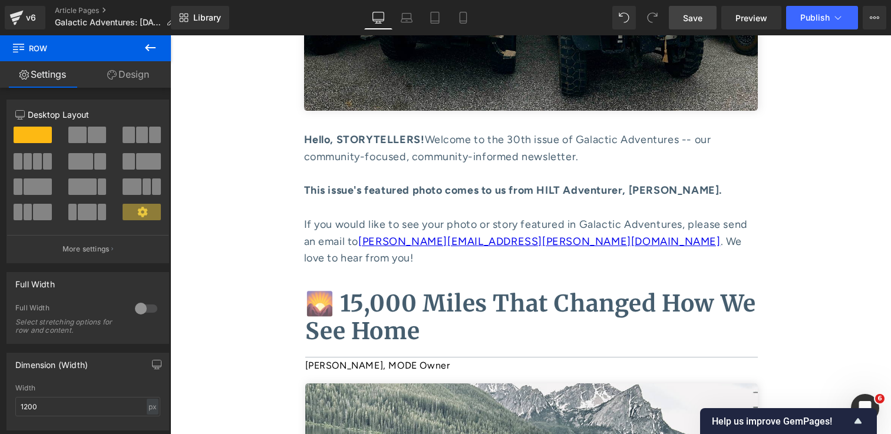
click at [707, 20] on link "Save" at bounding box center [693, 18] width 48 height 24
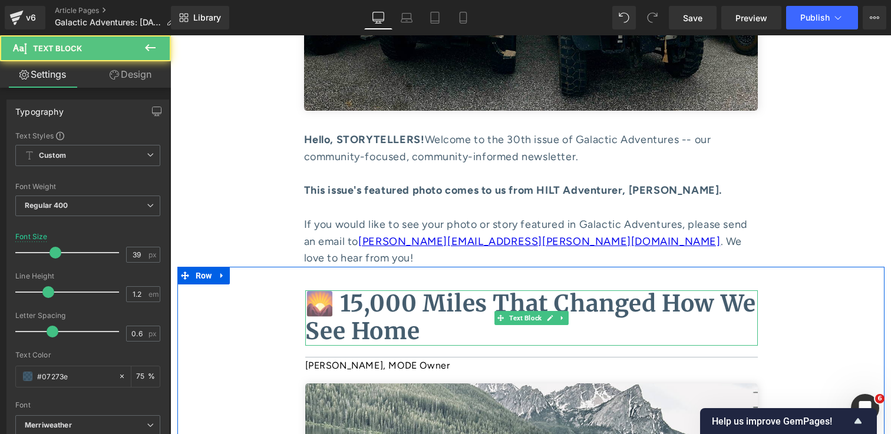
click at [499, 289] on b "🌄 15,000 Miles That Changed How We See Home" at bounding box center [530, 317] width 451 height 57
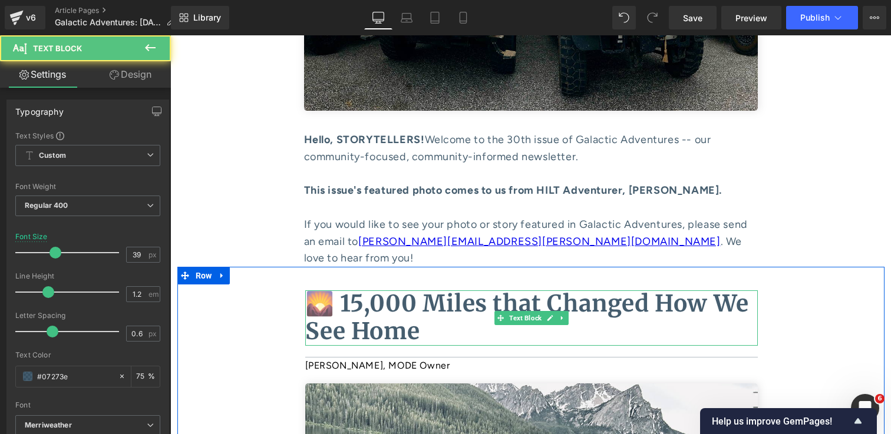
click at [494, 289] on b "🌄 15,000 Miles that Changed How We See Home" at bounding box center [527, 317] width 444 height 57
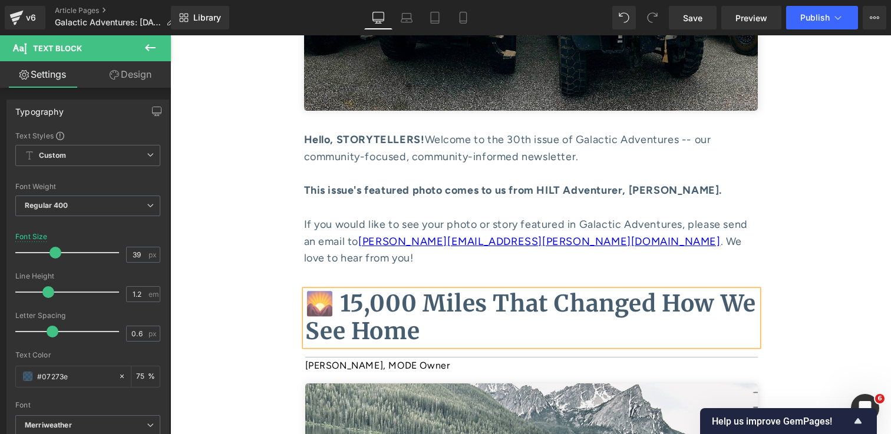
click at [758, 291] on div "🌄 15,000 Miles That Changed How We See Home" at bounding box center [531, 318] width 453 height 55
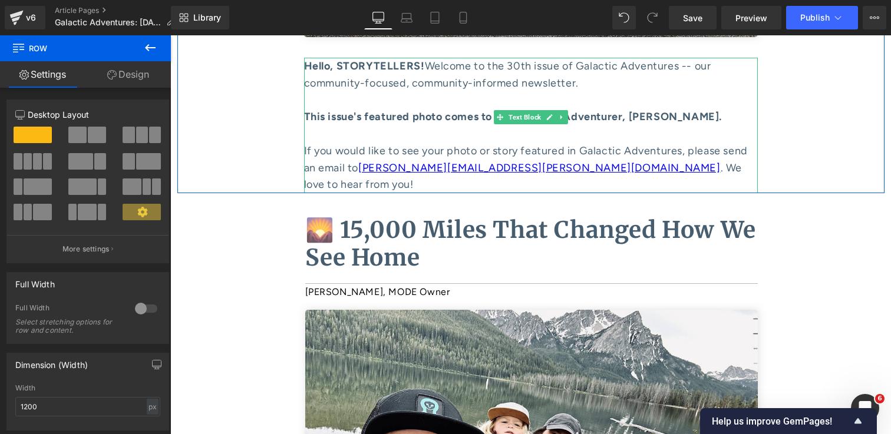
scroll to position [482, 0]
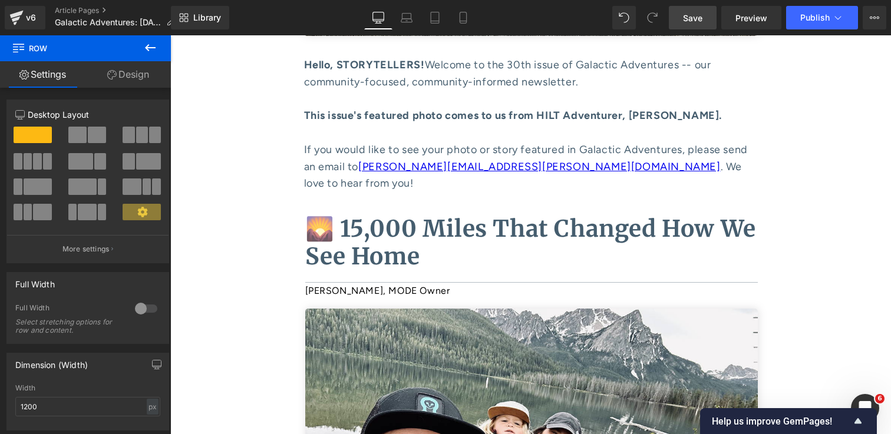
click at [707, 10] on link "Save" at bounding box center [693, 18] width 48 height 24
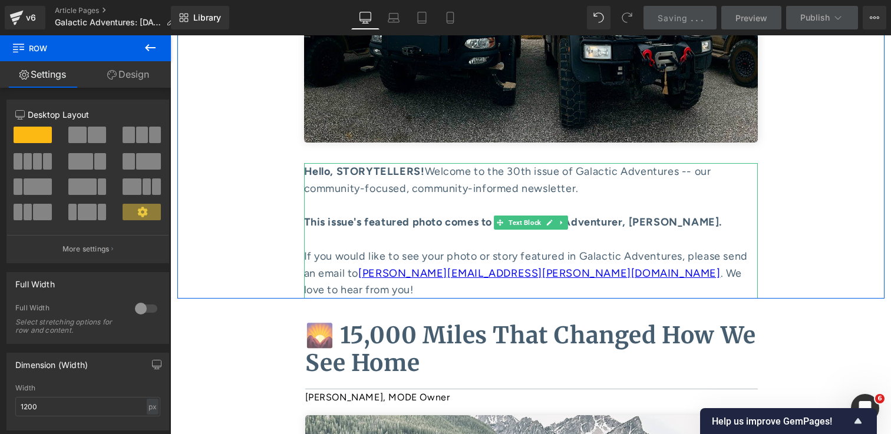
scroll to position [329, 0]
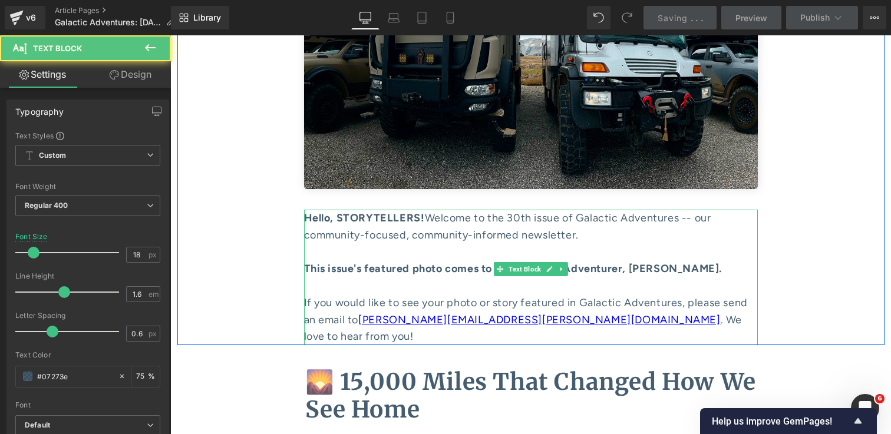
click at [527, 220] on div "Hello, STORYTELLERS! Welcome to the 30th issue of Galactic Adventures -- our co…" at bounding box center [531, 235] width 454 height 51
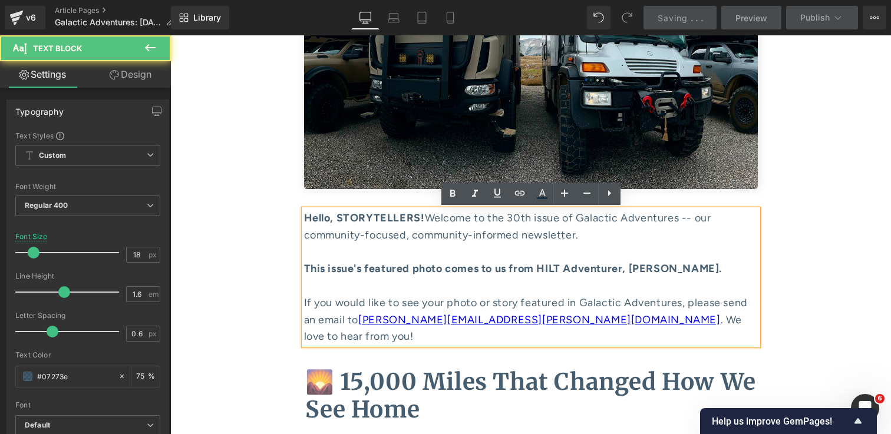
click at [535, 218] on div "Hello, STORYTELLERS! Welcome to the 30th issue of Galactic Adventures -- our co…" at bounding box center [531, 235] width 454 height 51
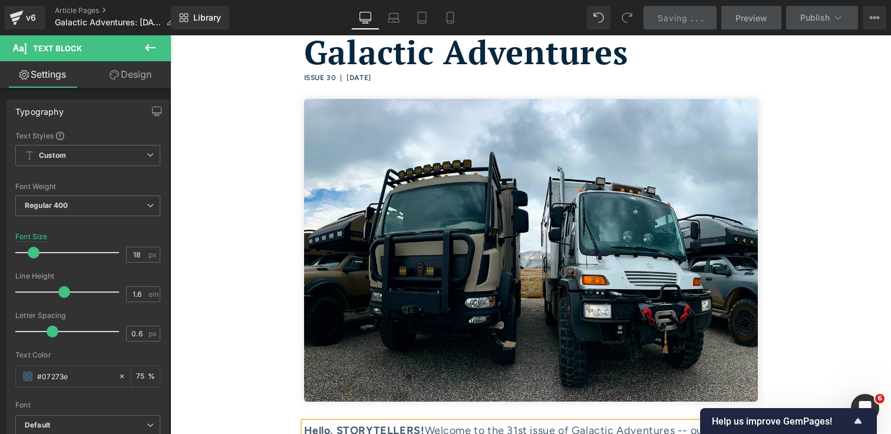
scroll to position [0, 0]
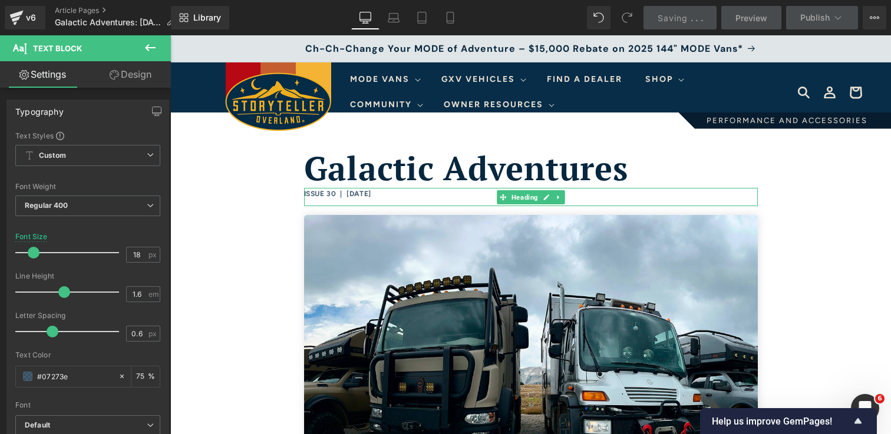
click at [340, 192] on h6 "ISSUE 30 | [DATE]" at bounding box center [531, 194] width 454 height 13
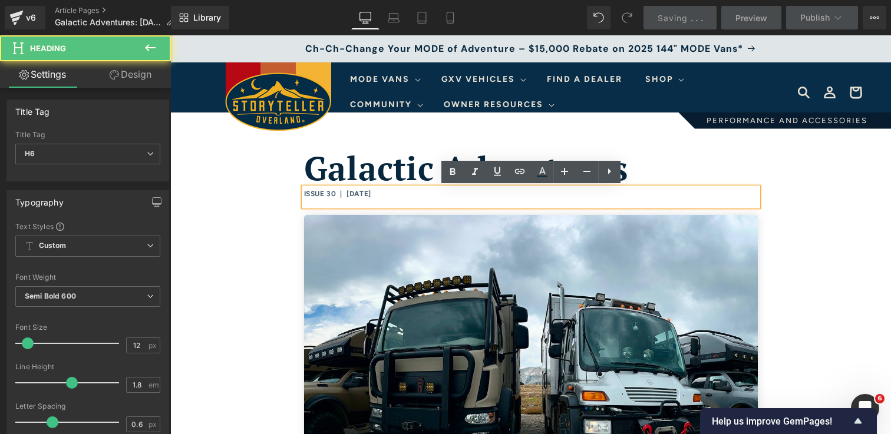
click at [335, 195] on h6 "ISSUE 30 | [DATE]" at bounding box center [531, 194] width 454 height 13
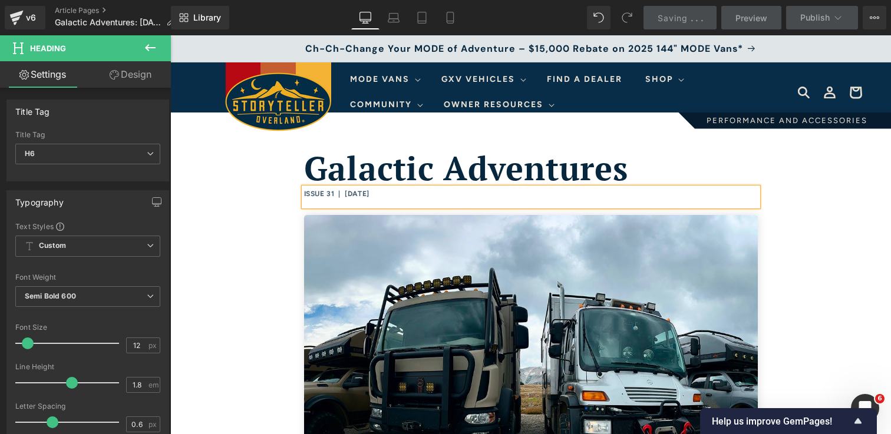
drag, startPoint x: 400, startPoint y: 193, endPoint x: 350, endPoint y: 195, distance: 50.7
click at [350, 195] on h6 "ISSUE 31 | [DATE]" at bounding box center [531, 194] width 454 height 13
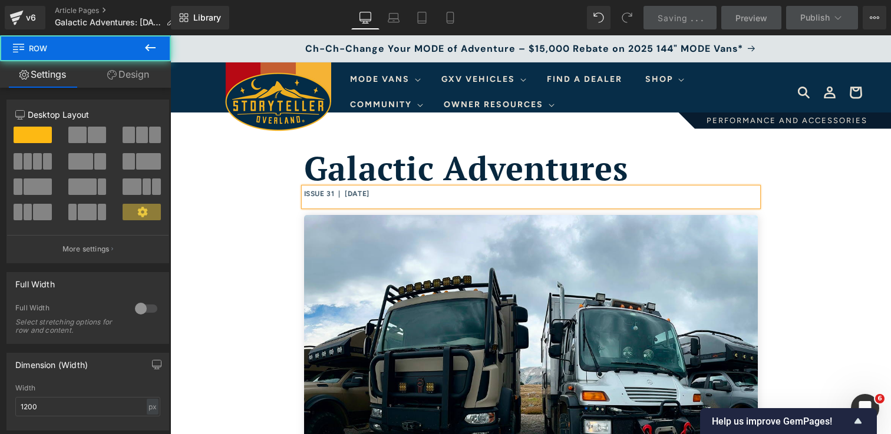
click at [823, 277] on div "Galactic Adventures Heading ISSUE 31 | [DATE] Heading Image Hello, STORYTELLERS…" at bounding box center [530, 394] width 707 height 562
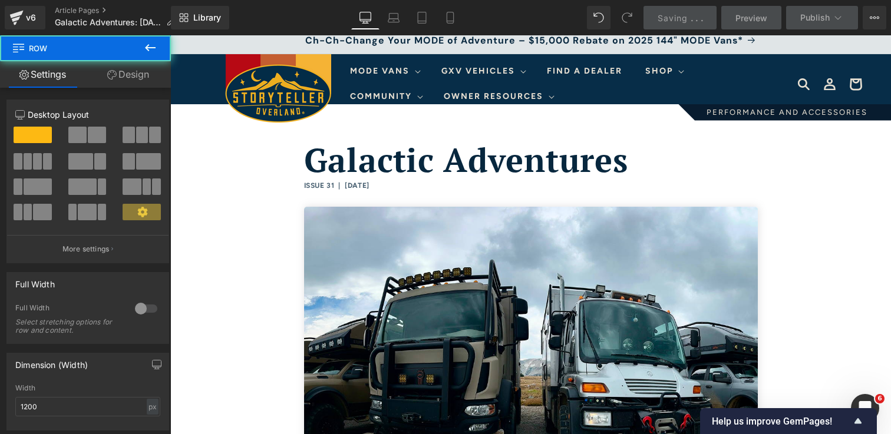
scroll to position [11, 0]
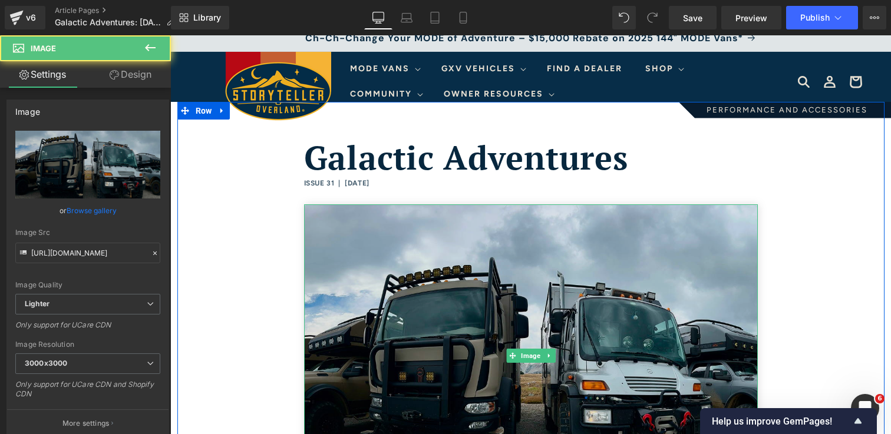
click at [598, 285] on img at bounding box center [531, 356] width 454 height 302
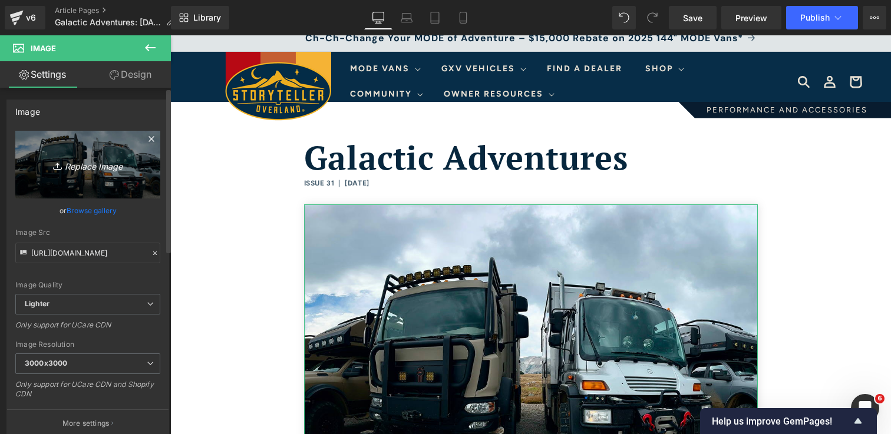
click at [97, 166] on icon "Replace Image" at bounding box center [88, 164] width 94 height 15
type input "C:\fakepath\Hilt8 1.jpg"
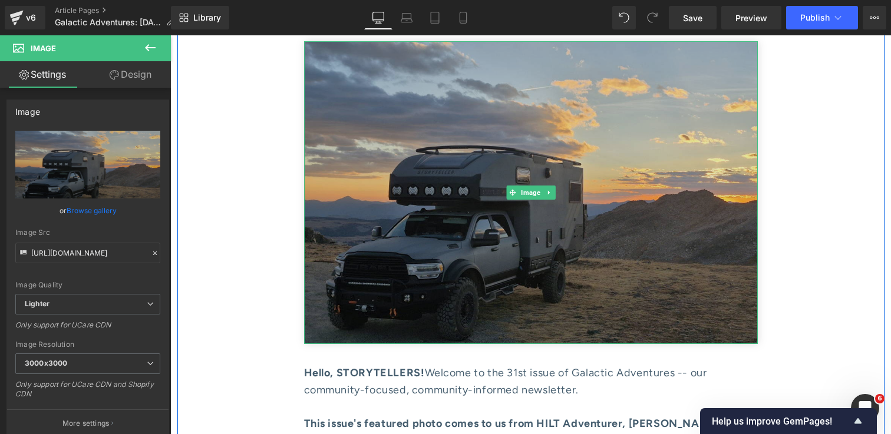
scroll to position [280, 0]
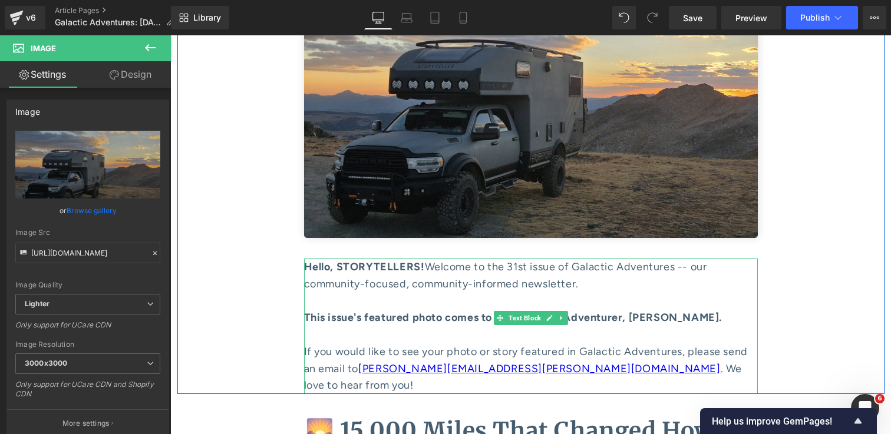
click at [653, 319] on strong "This issue's featured photo comes to us from HILT Adventurer, [PERSON_NAME]." at bounding box center [513, 317] width 418 height 13
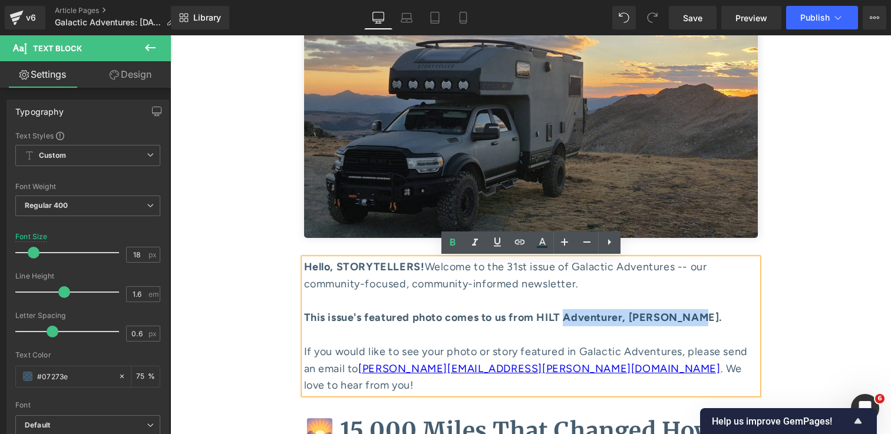
drag, startPoint x: 708, startPoint y: 319, endPoint x: 579, endPoint y: 317, distance: 129.1
click at [579, 317] on strong "This issue's featured photo comes to us from HILT Adventurer, [PERSON_NAME]." at bounding box center [513, 317] width 418 height 13
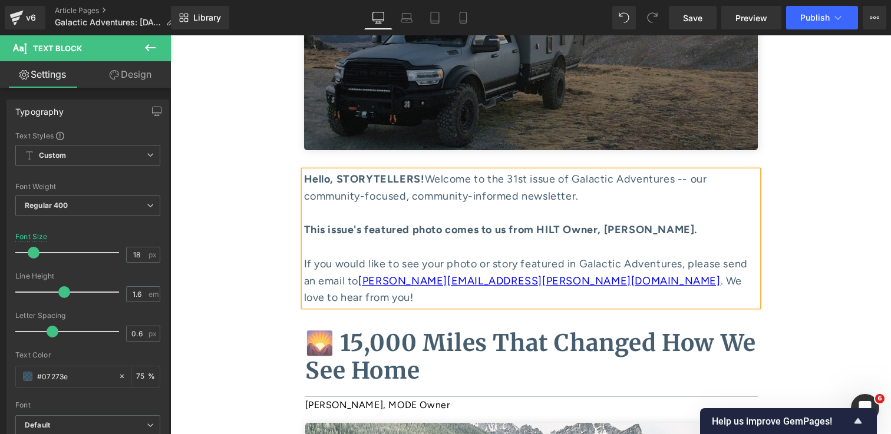
scroll to position [370, 0]
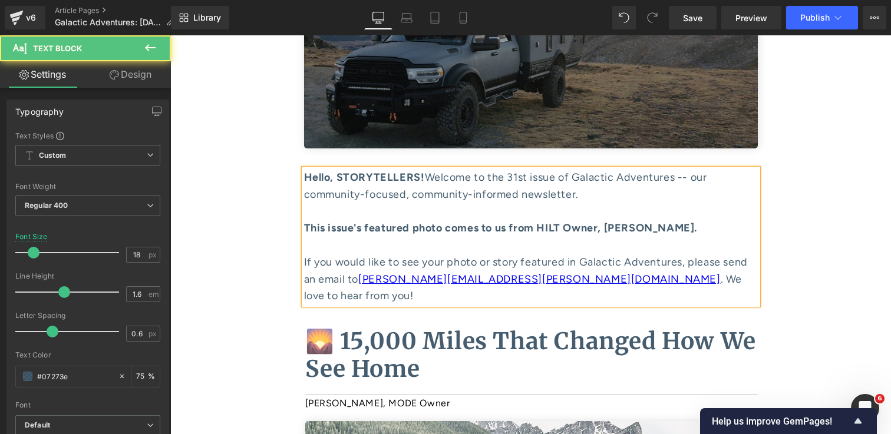
click at [714, 278] on div "This issue's featured photo comes to us from HILT Owner, [PERSON_NAME]. If you …" at bounding box center [531, 262] width 454 height 85
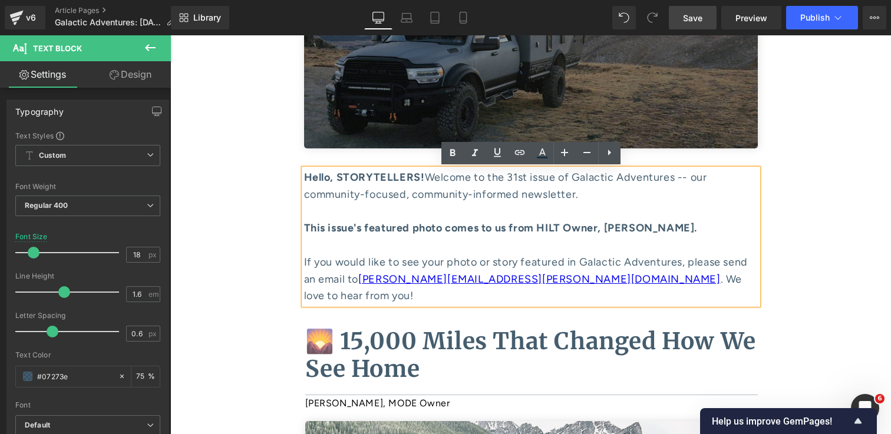
click at [692, 27] on link "Save" at bounding box center [693, 18] width 48 height 24
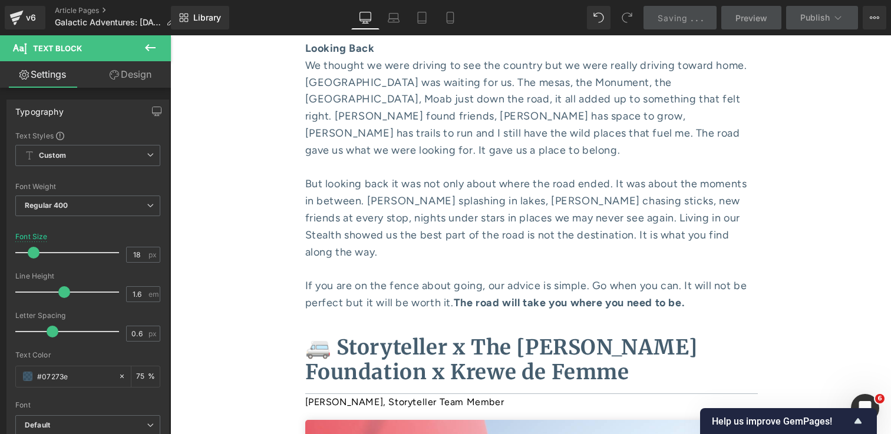
scroll to position [4324, 0]
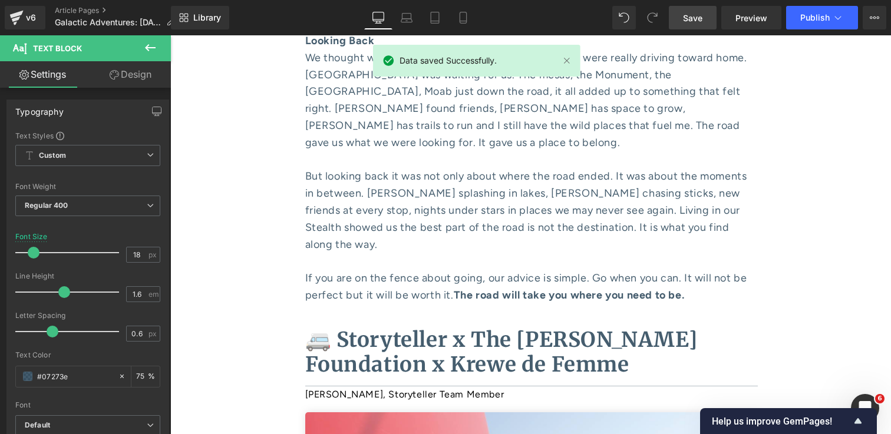
click at [690, 23] on span "Save" at bounding box center [692, 18] width 19 height 12
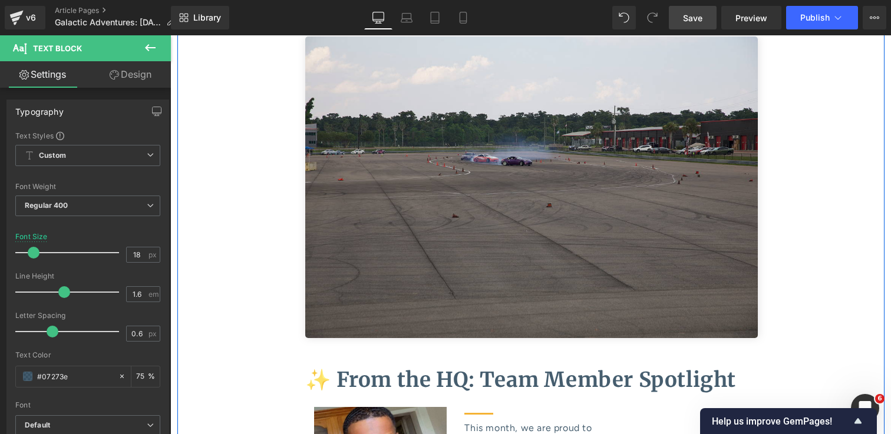
scroll to position [6092, 0]
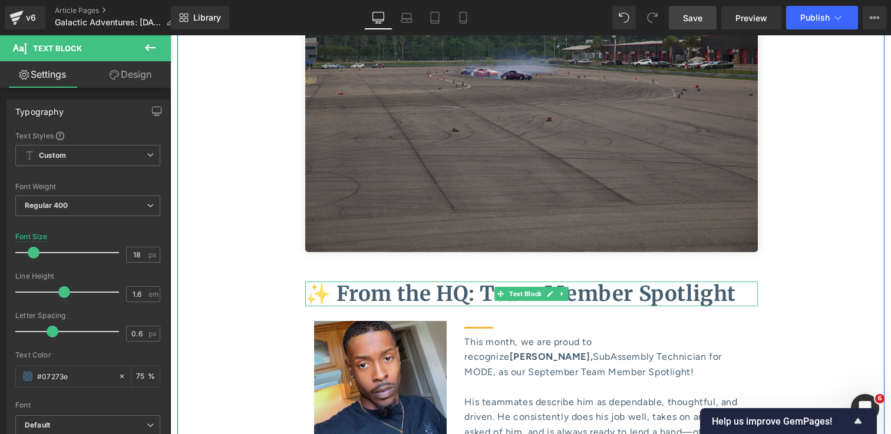
click at [575, 281] on b "✨ From the HQ: Team Member Spotlight" at bounding box center [520, 294] width 431 height 26
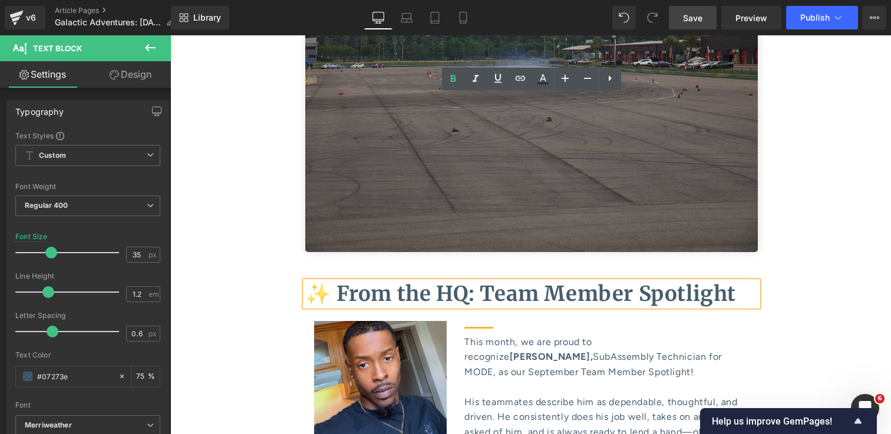
drag, startPoint x: 740, startPoint y: 106, endPoint x: 488, endPoint y: 108, distance: 251.7
click at [488, 281] on b "✨ From the HQ: Team Member Spotlight" at bounding box center [520, 294] width 431 height 26
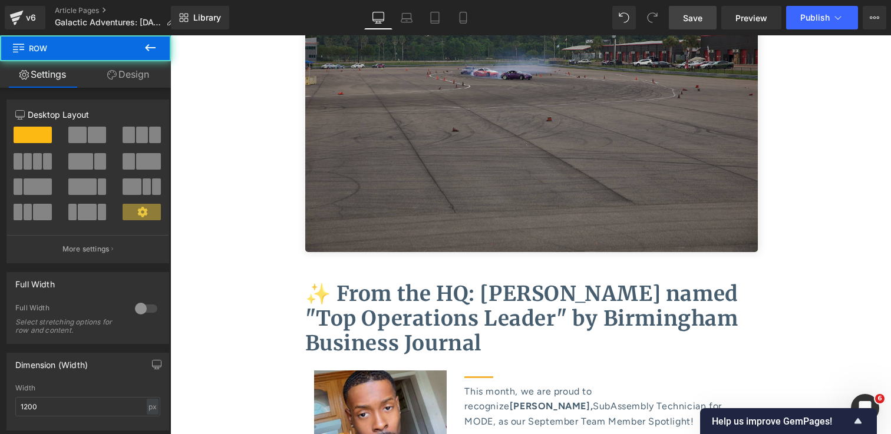
scroll to position [6138, 0]
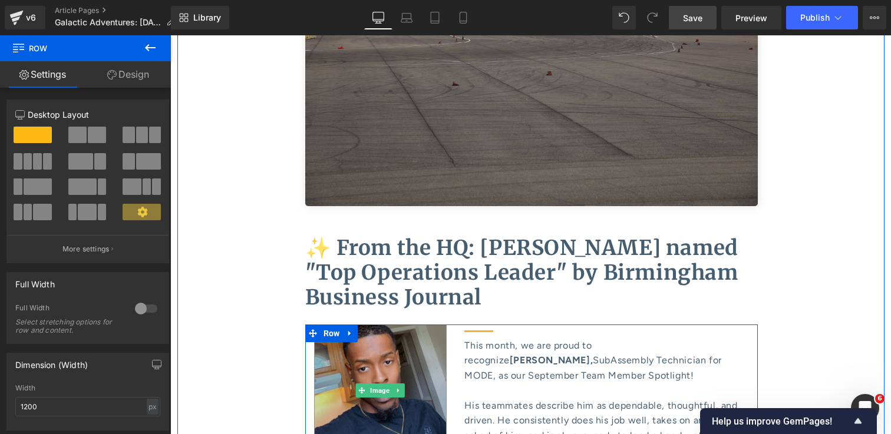
click at [385, 325] on img at bounding box center [380, 391] width 133 height 133
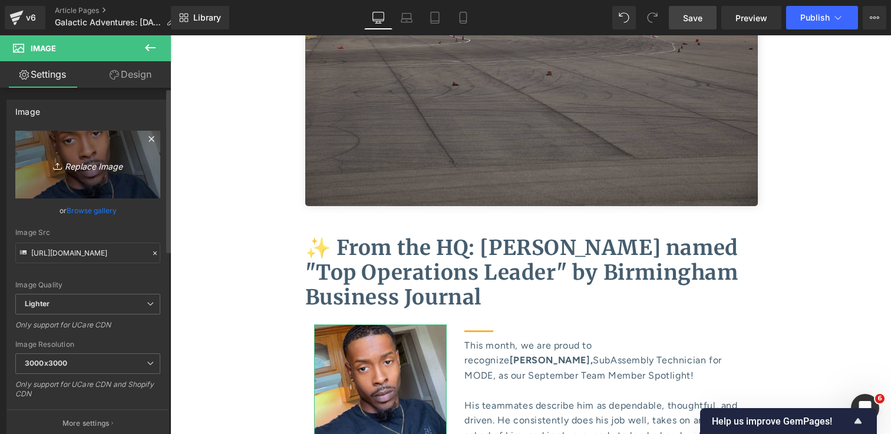
click at [74, 168] on icon "Replace Image" at bounding box center [88, 164] width 94 height 15
type input "C:\fakepath\MarkIsbell_9274 2.jpg"
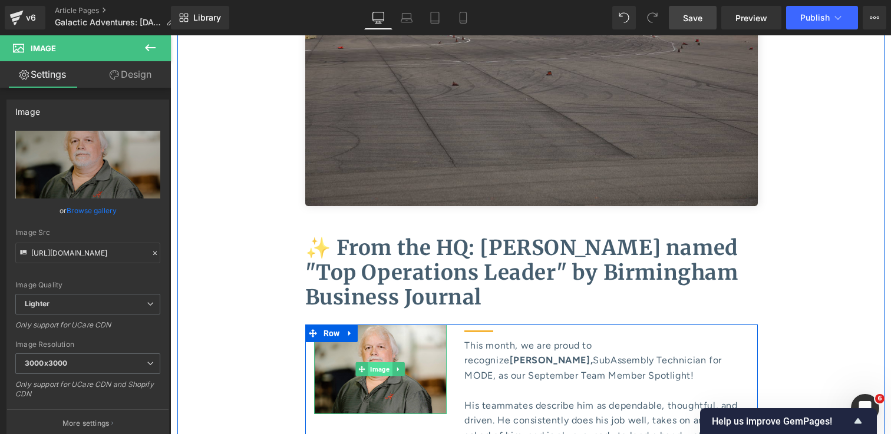
click at [385, 362] on span "Image" at bounding box center [380, 369] width 24 height 14
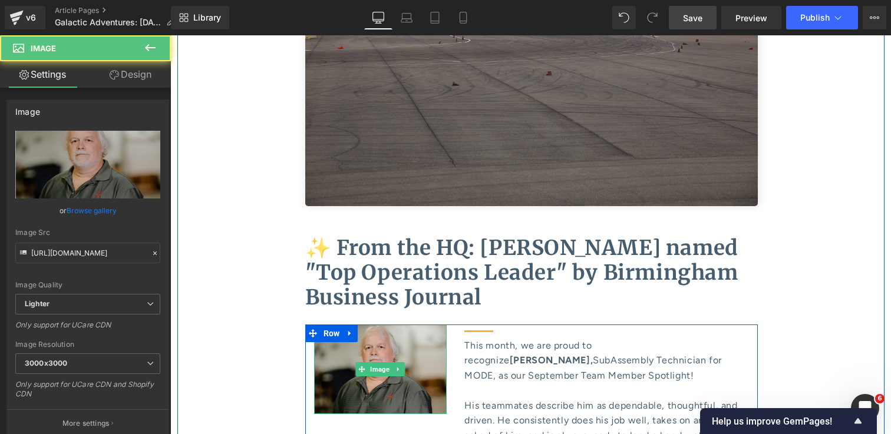
click at [384, 325] on img at bounding box center [380, 370] width 133 height 90
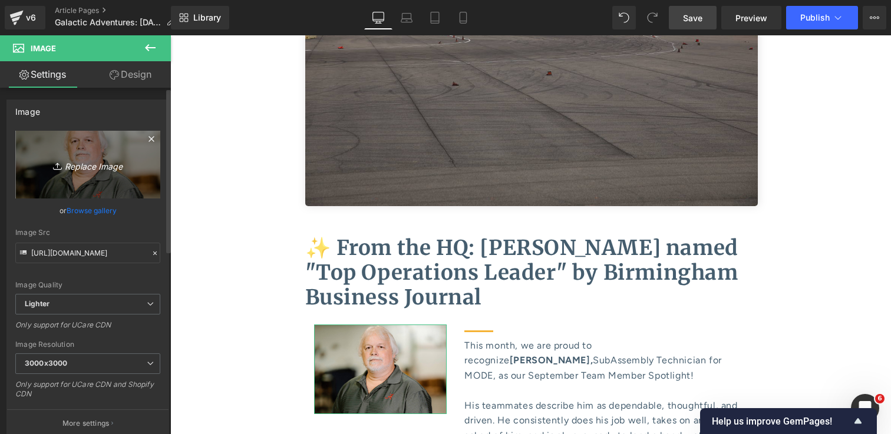
click at [120, 168] on icon "Replace Image" at bounding box center [88, 164] width 94 height 15
type input "C:\fakepath\MarkIsbell_9274.jpg"
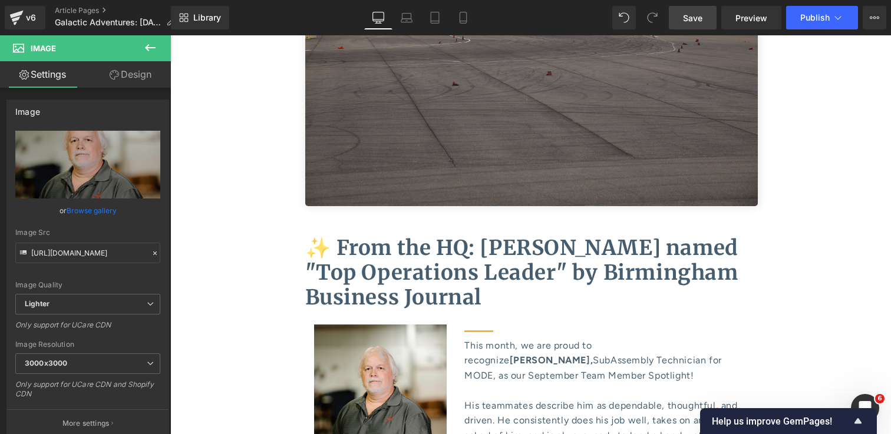
click at [681, 16] on link "Save" at bounding box center [693, 18] width 48 height 24
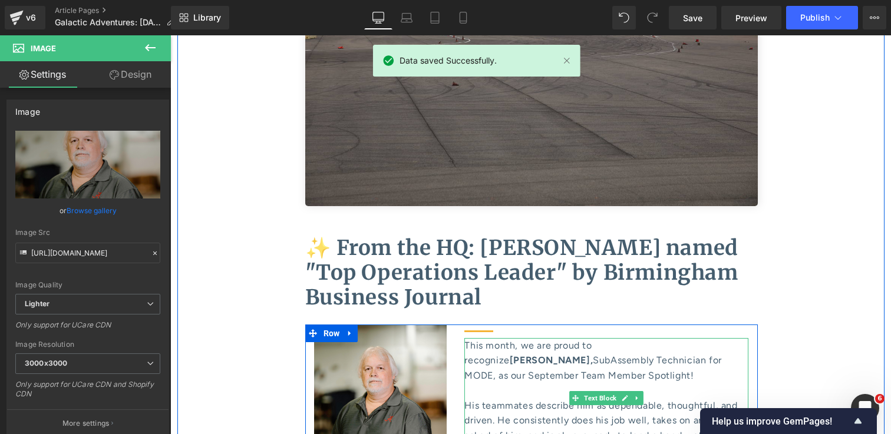
click at [520, 338] on p "This month, we are proud to recognize [PERSON_NAME], SubAssembly Technician for…" at bounding box center [606, 398] width 284 height 121
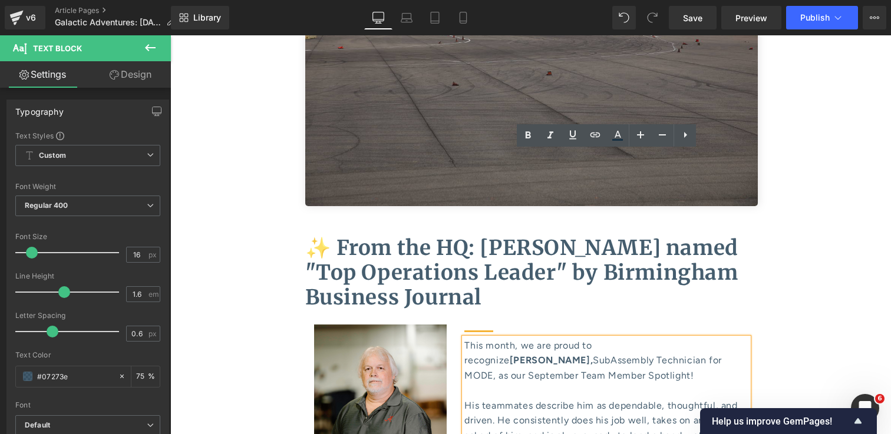
drag, startPoint x: 733, startPoint y: 266, endPoint x: 467, endPoint y: 154, distance: 288.7
click at [467, 338] on p "This month, we are proud to recognize [PERSON_NAME], SubAssembly Technician for…" at bounding box center [606, 398] width 284 height 121
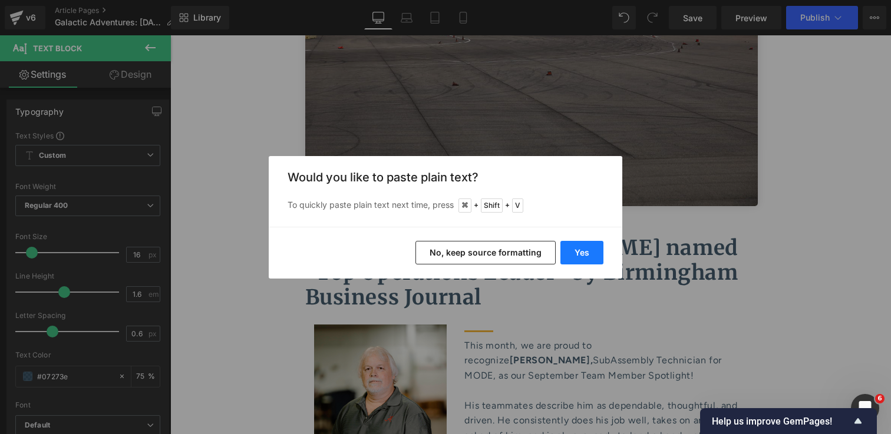
click at [579, 252] on button "Yes" at bounding box center [582, 253] width 43 height 24
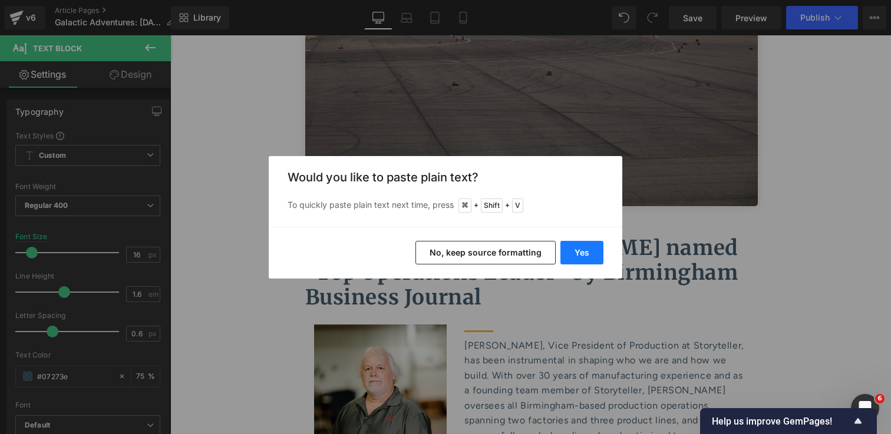
click at [589, 252] on button "Yes" at bounding box center [582, 253] width 43 height 24
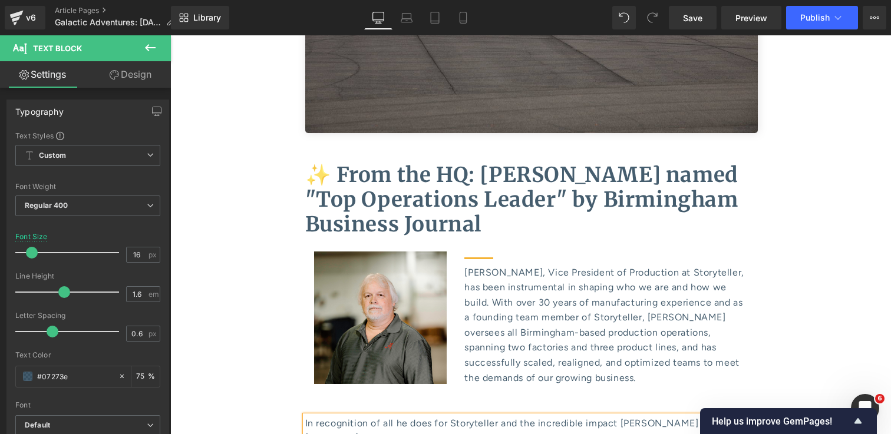
scroll to position [6266, 0]
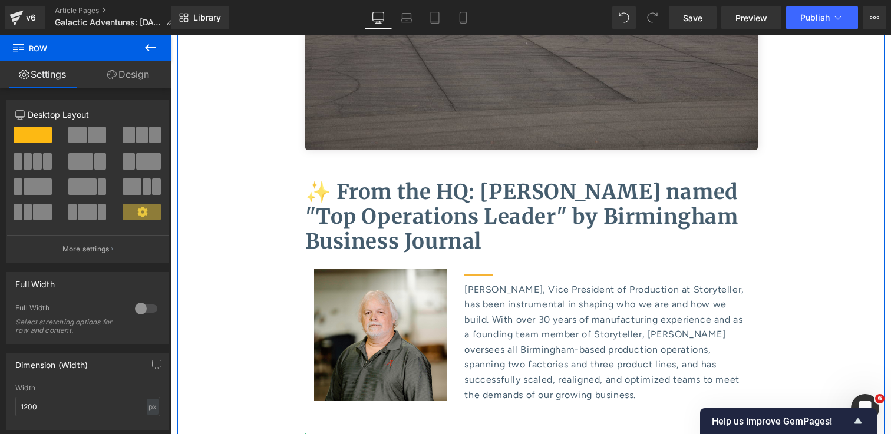
scroll to position [6186, 0]
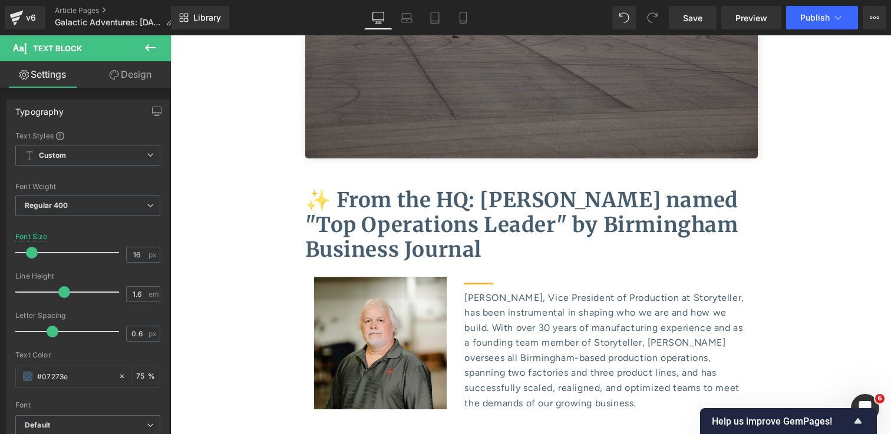
click at [120, 82] on link "Design" at bounding box center [130, 74] width 85 height 27
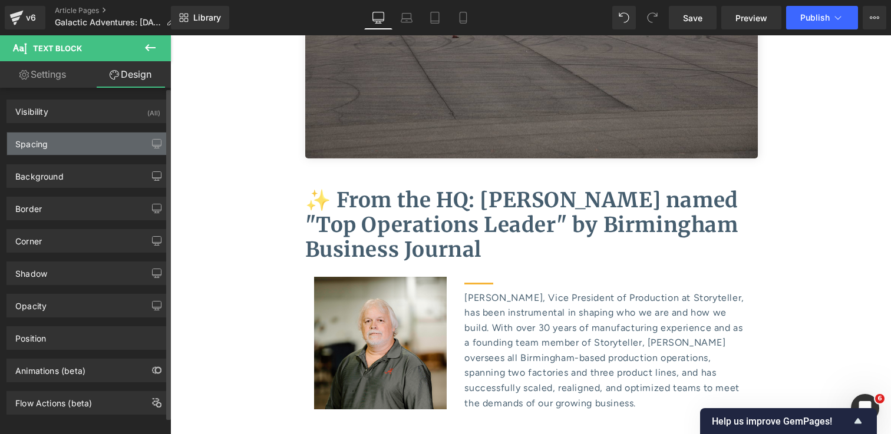
click at [103, 151] on div "Spacing" at bounding box center [87, 144] width 161 height 22
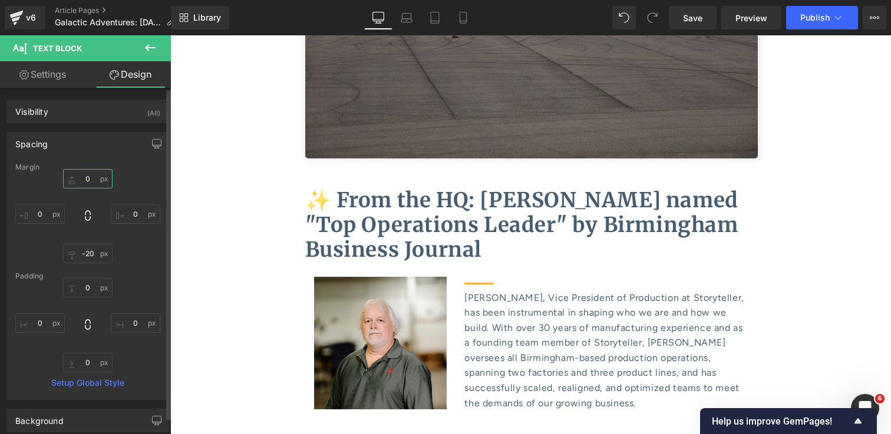
click at [90, 178] on input "0" at bounding box center [88, 178] width 50 height 19
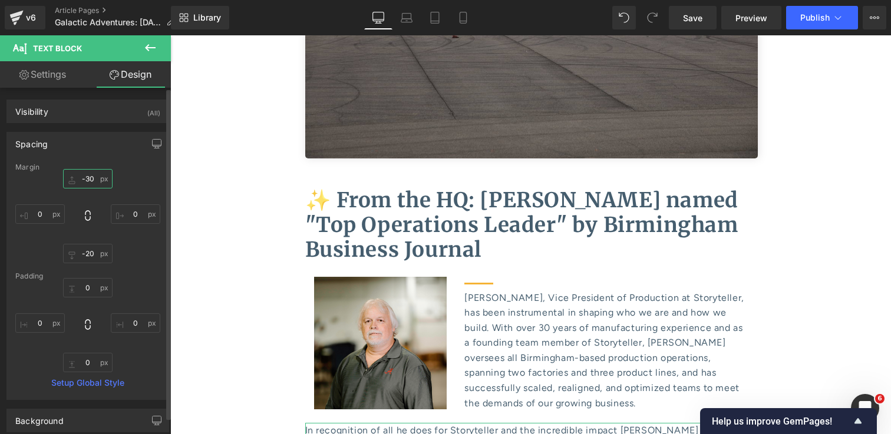
type input "-31"
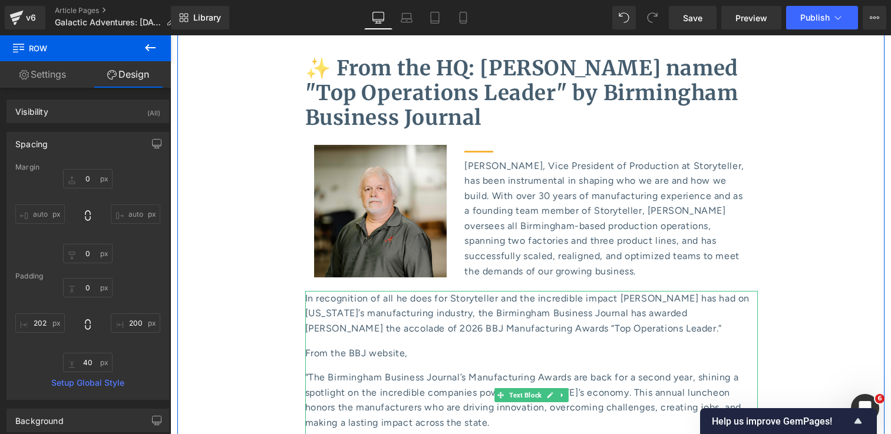
scroll to position [6347, 0]
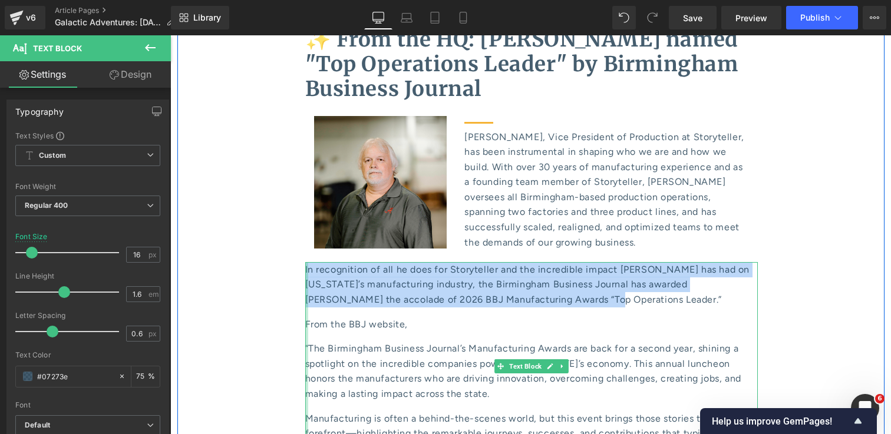
drag, startPoint x: 552, startPoint y: 113, endPoint x: 306, endPoint y: 81, distance: 247.8
click at [306, 262] on div "In recognition of all he does for Storyteller and the incredible impact [PERSON…" at bounding box center [531, 366] width 453 height 209
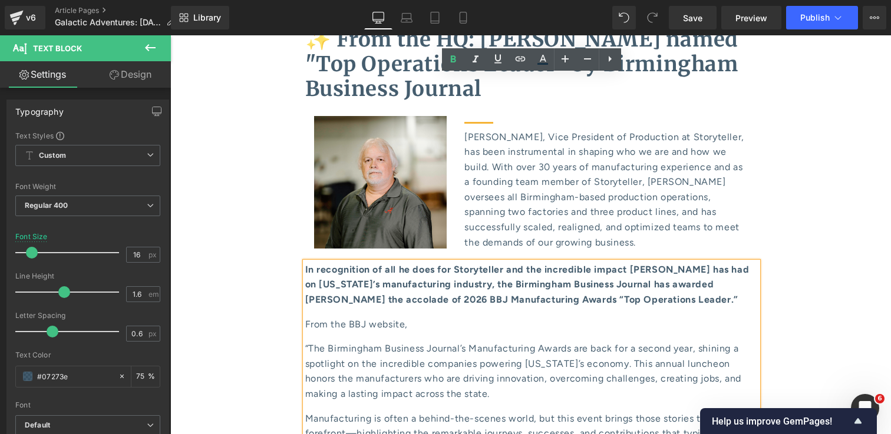
click at [418, 317] on p "From the BBJ website," at bounding box center [531, 324] width 453 height 15
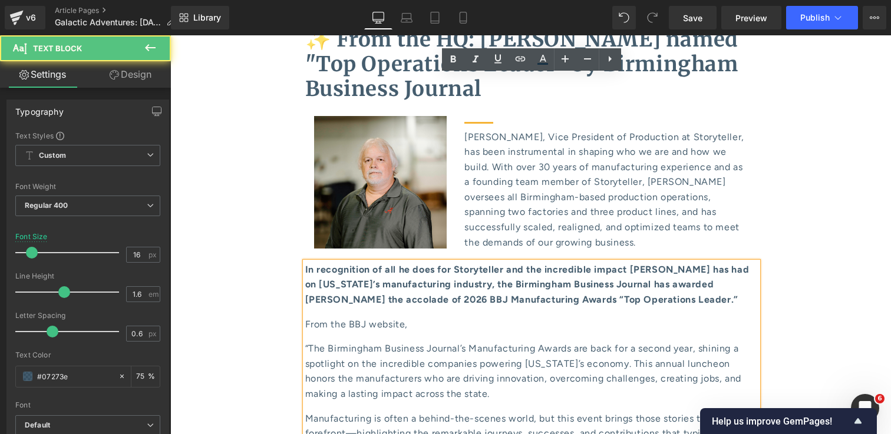
scroll to position [6352, 0]
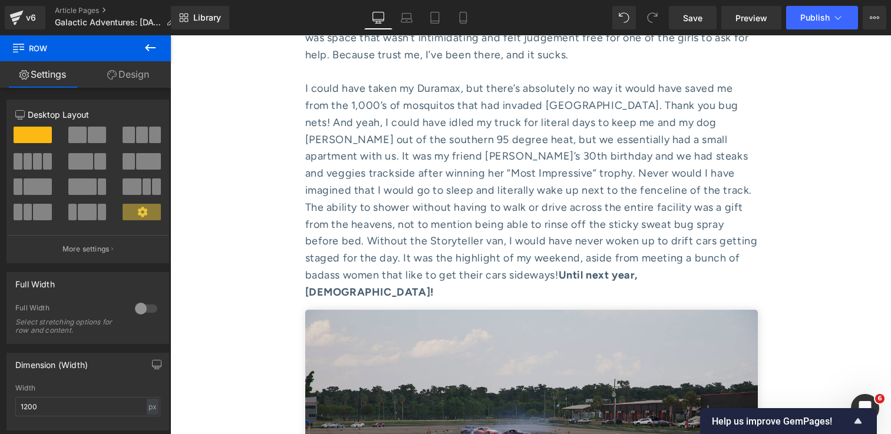
scroll to position [5730, 0]
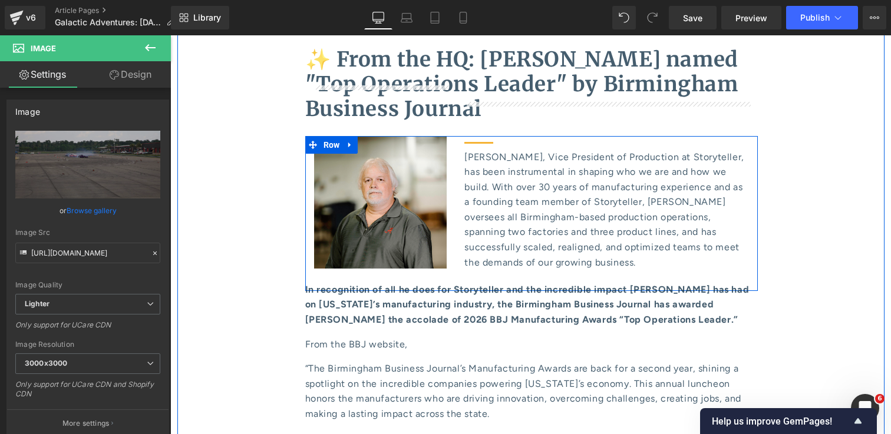
scroll to position [6368, 0]
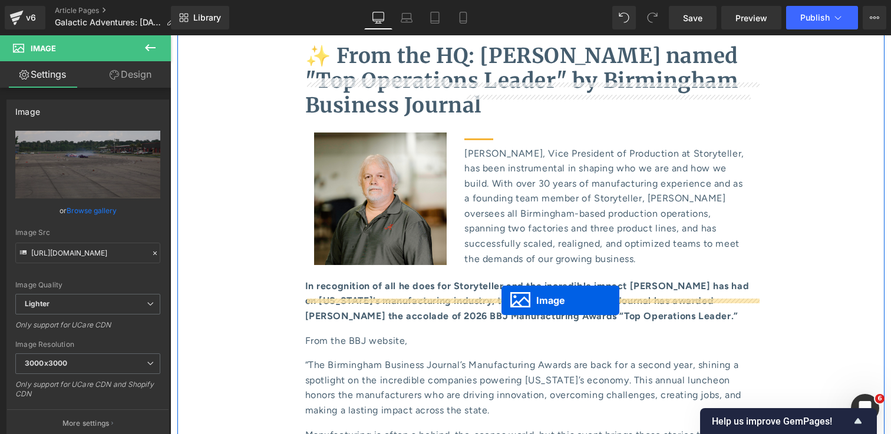
drag, startPoint x: 511, startPoint y: 231, endPoint x: 502, endPoint y: 301, distance: 70.2
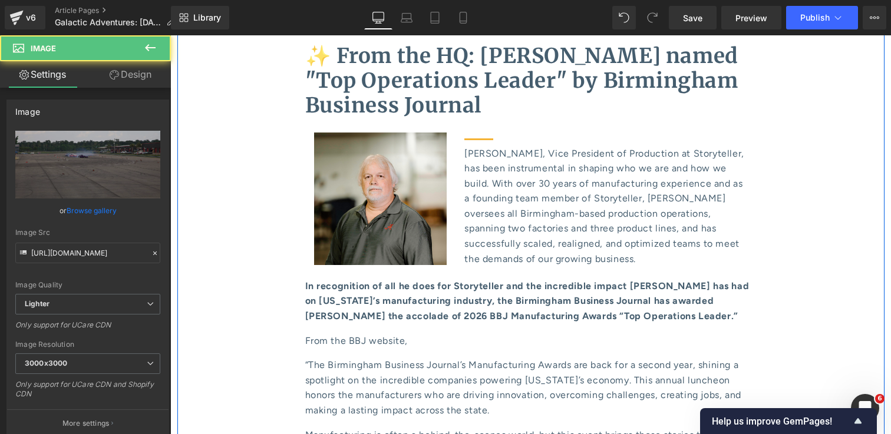
scroll to position [6330, 0]
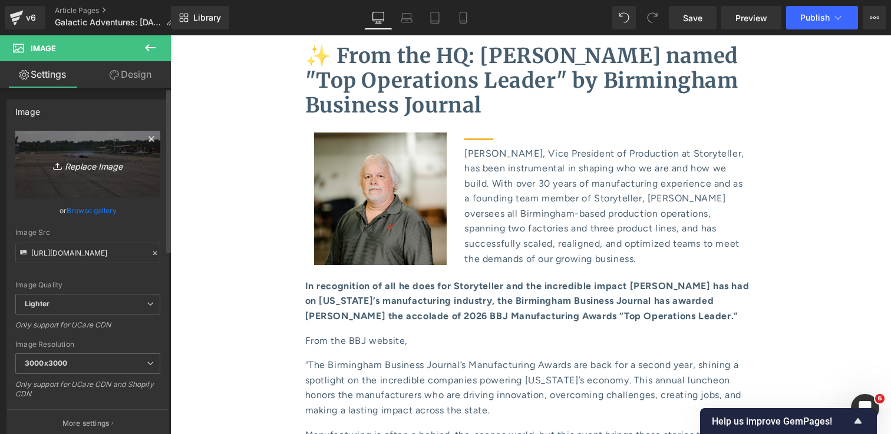
click at [90, 161] on icon "Replace Image" at bounding box center [88, 164] width 94 height 15
type input "C:\fakepath\Storyteller Founders_ 1.jpg"
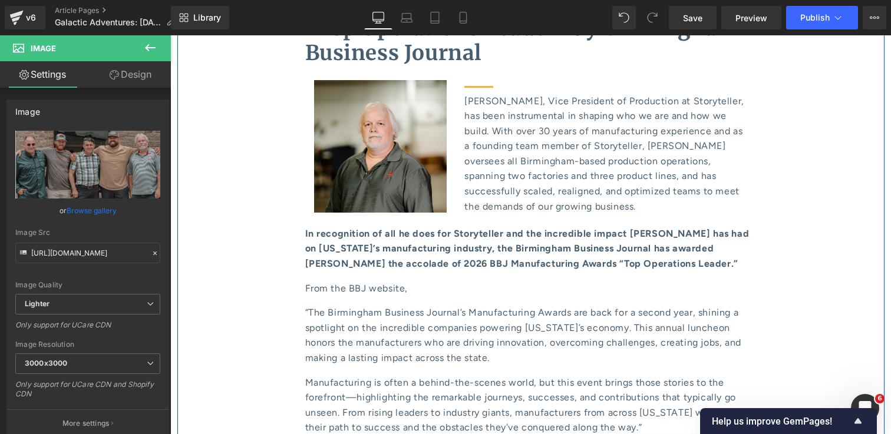
scroll to position [6351, 0]
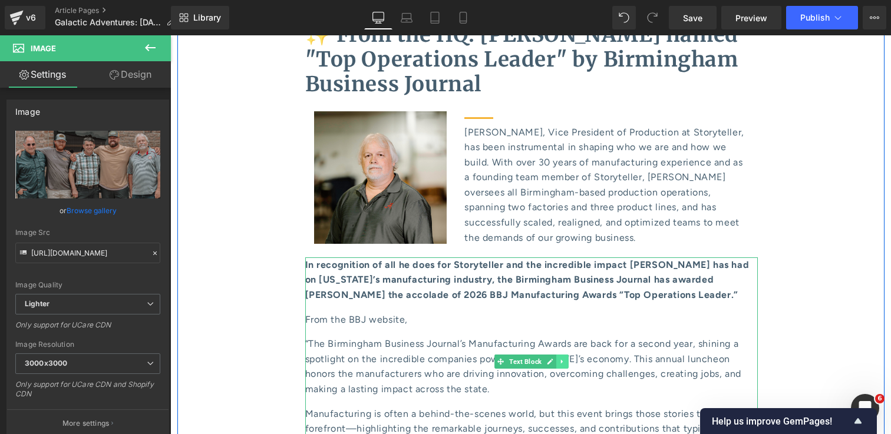
click at [565, 358] on icon at bounding box center [562, 361] width 6 height 7
click at [558, 359] on icon at bounding box center [556, 362] width 6 height 6
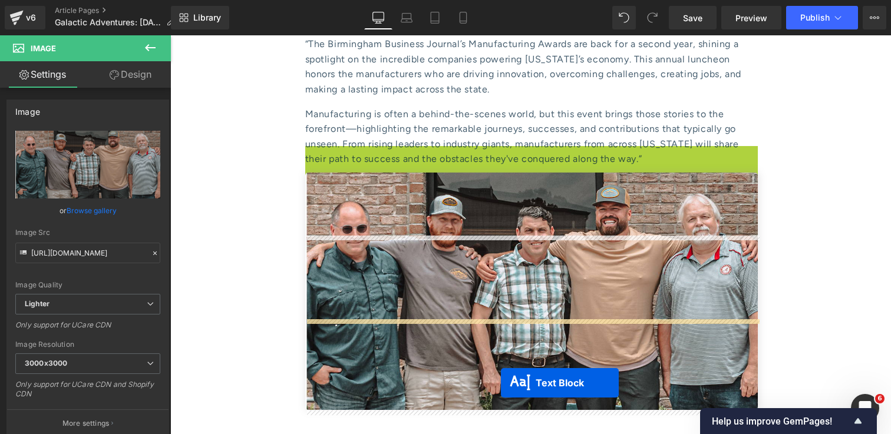
scroll to position [6687, 0]
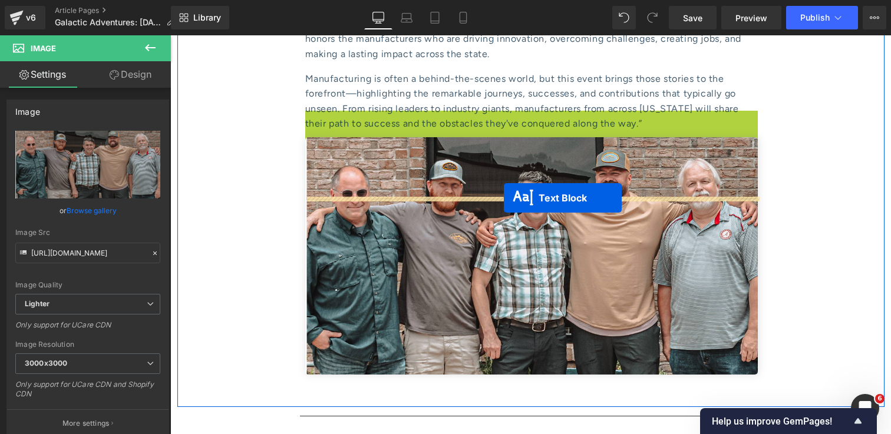
drag, startPoint x: 502, startPoint y: 375, endPoint x: 504, endPoint y: 198, distance: 176.8
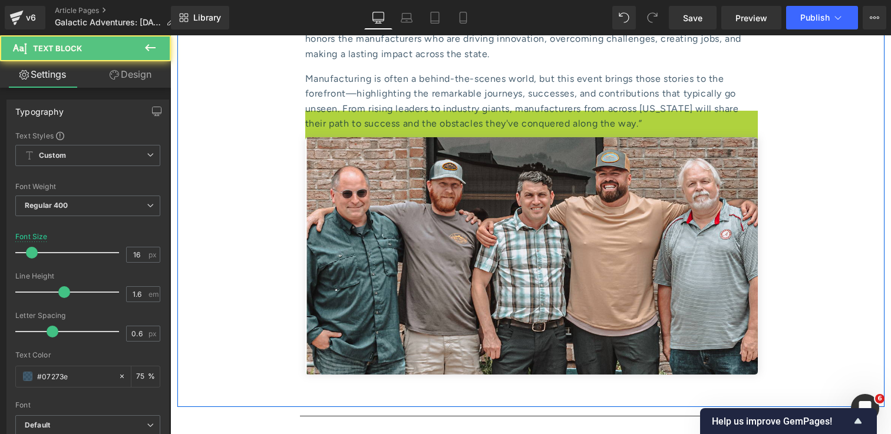
scroll to position [6687, 0]
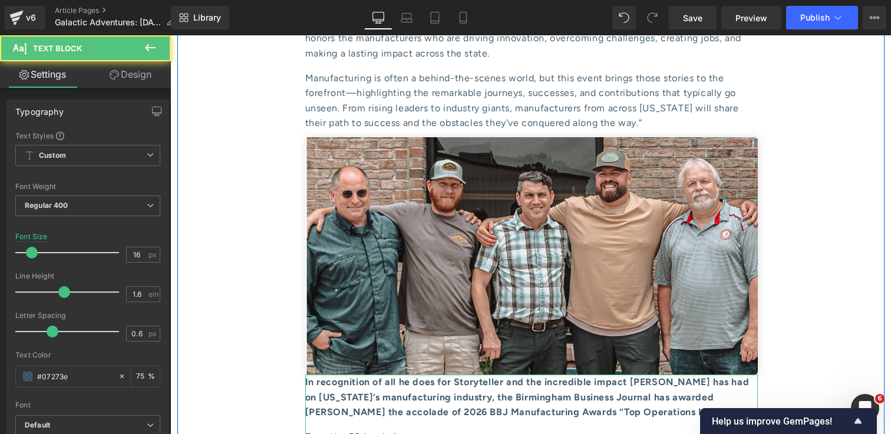
click at [480, 377] on strong "In recognition of all he does for Storyteller and the incredible impact [PERSON…" at bounding box center [527, 397] width 444 height 41
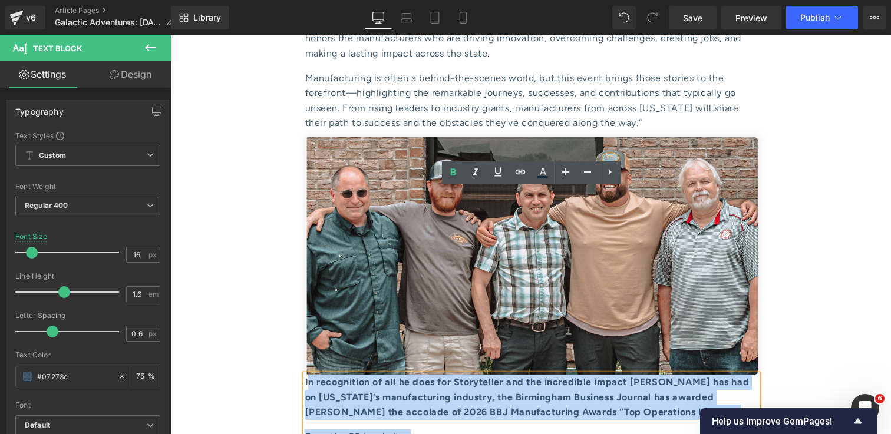
drag, startPoint x: 596, startPoint y: 390, endPoint x: 306, endPoint y: 199, distance: 346.9
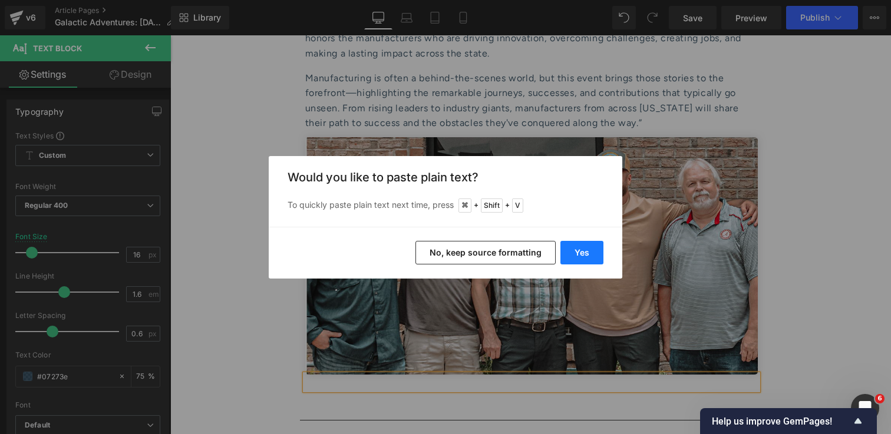
click at [596, 258] on button "Yes" at bounding box center [582, 253] width 43 height 24
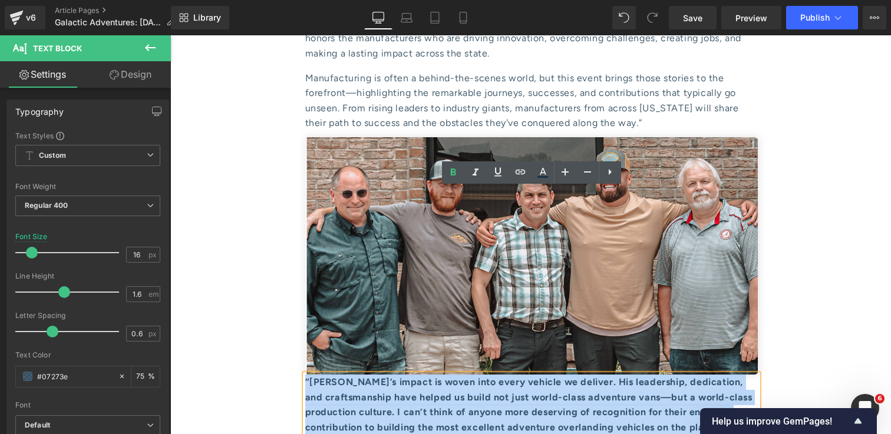
drag, startPoint x: 582, startPoint y: 284, endPoint x: 294, endPoint y: 196, distance: 301.5
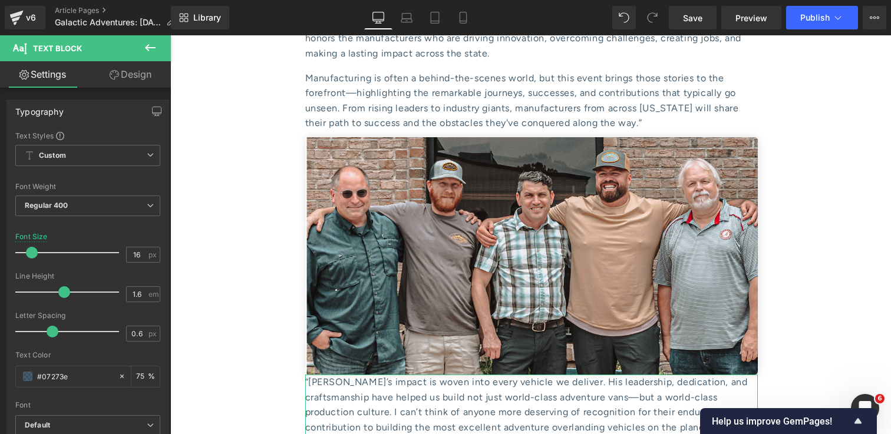
click at [113, 81] on link "Design" at bounding box center [130, 74] width 85 height 27
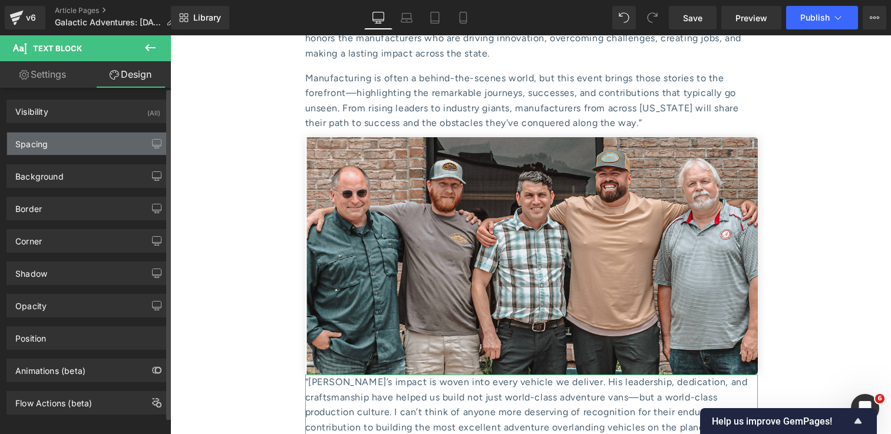
click at [106, 135] on div "Spacing" at bounding box center [87, 144] width 161 height 22
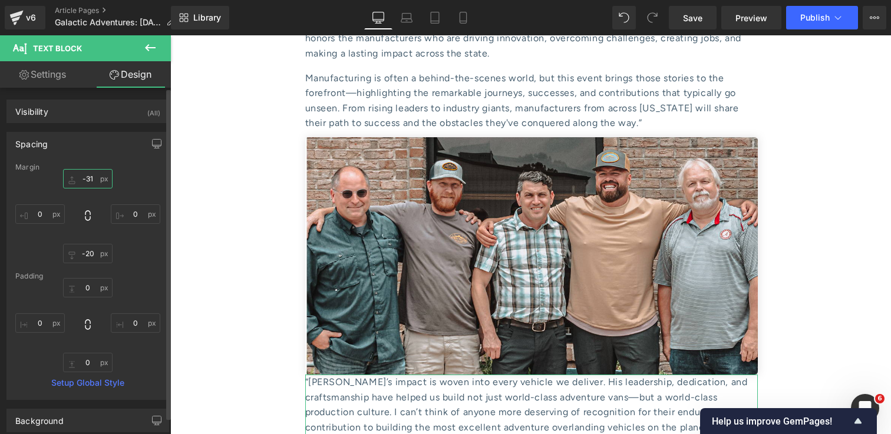
click at [94, 181] on input "-31" at bounding box center [88, 178] width 50 height 19
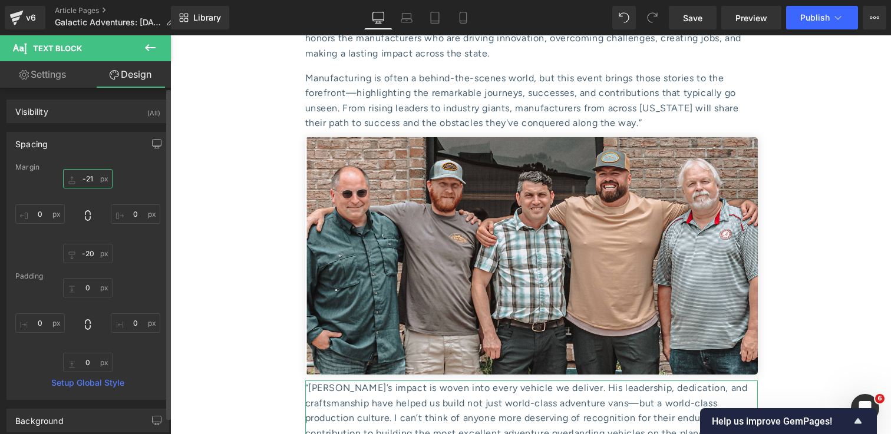
type input "-20"
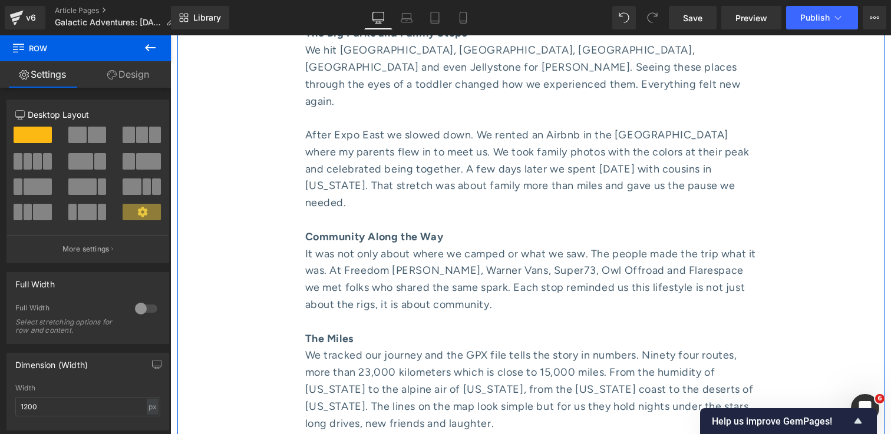
scroll to position [3429, 0]
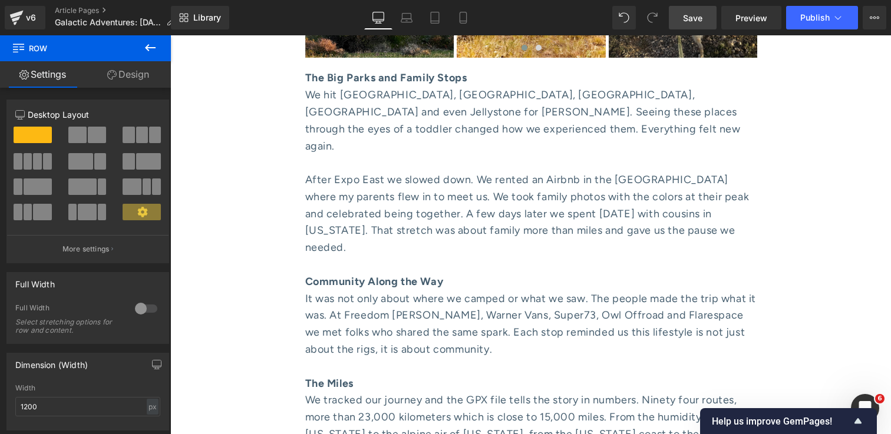
click at [689, 20] on span "Save" at bounding box center [692, 18] width 19 height 12
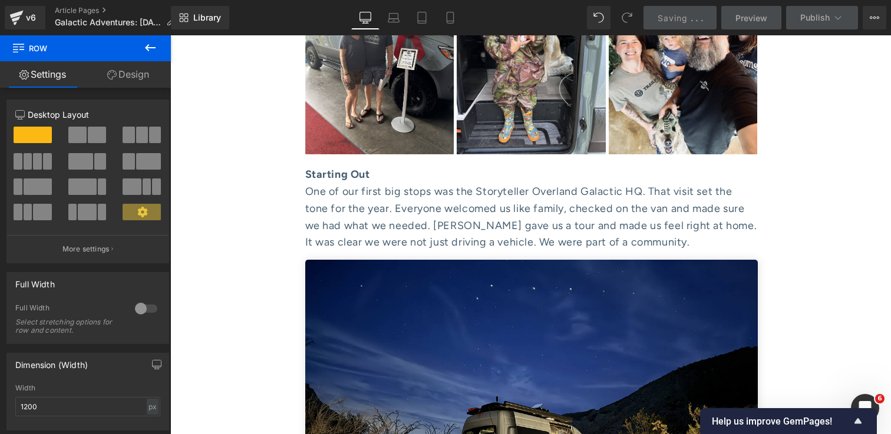
scroll to position [1245, 0]
